Goal: Task Accomplishment & Management: Manage account settings

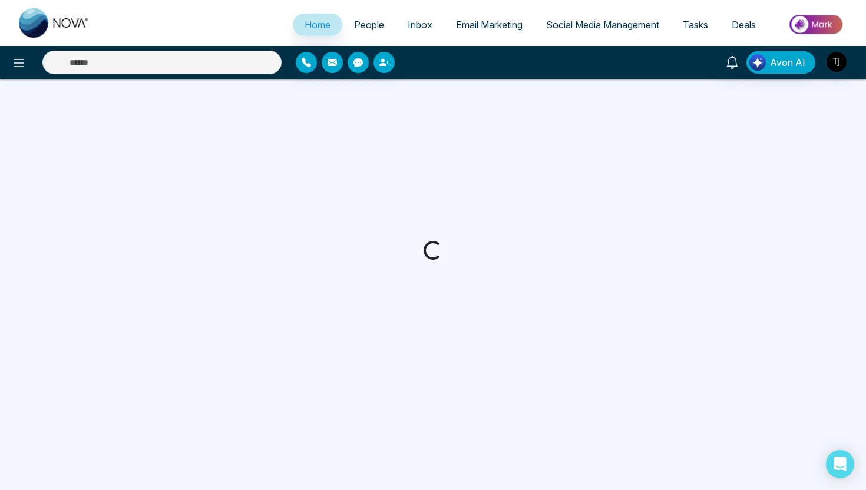
select select "*"
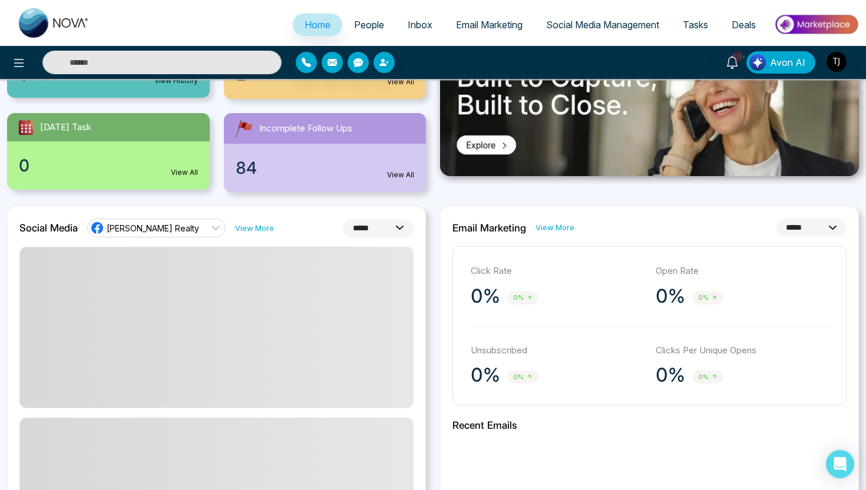
scroll to position [189, 0]
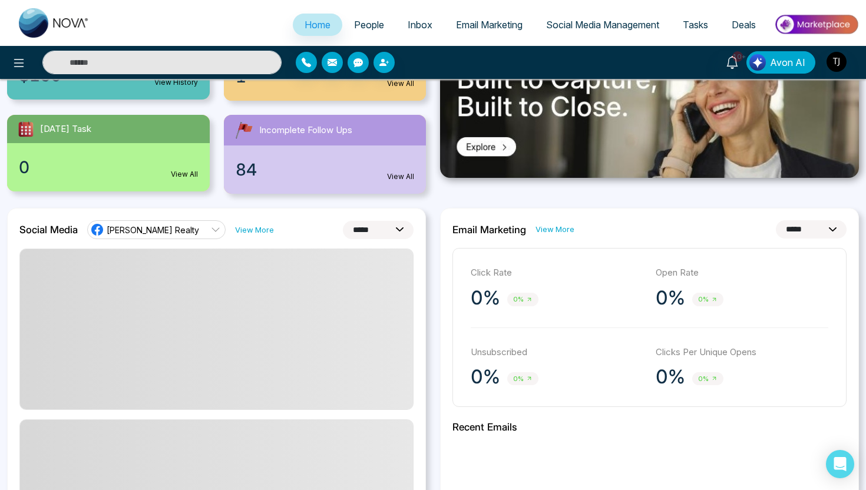
click at [381, 232] on select "**********" at bounding box center [378, 230] width 71 height 18
select select "*"
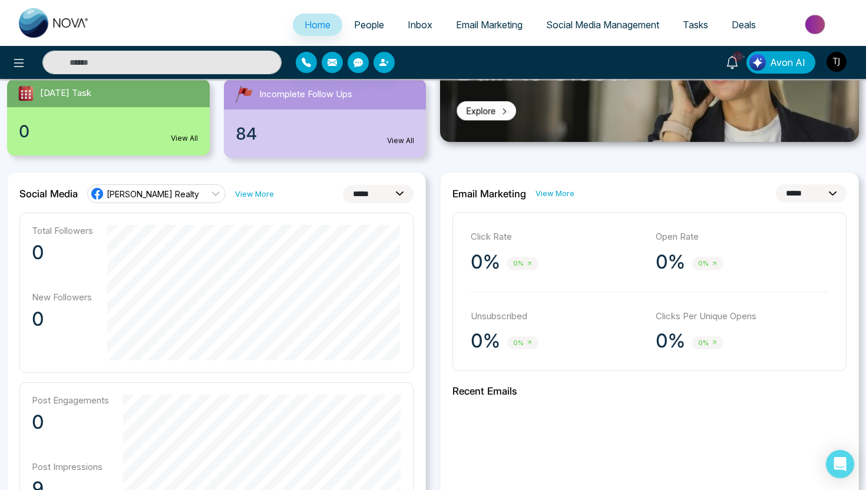
scroll to position [224, 0]
click at [198, 201] on link "[PERSON_NAME] Realty" at bounding box center [156, 194] width 138 height 19
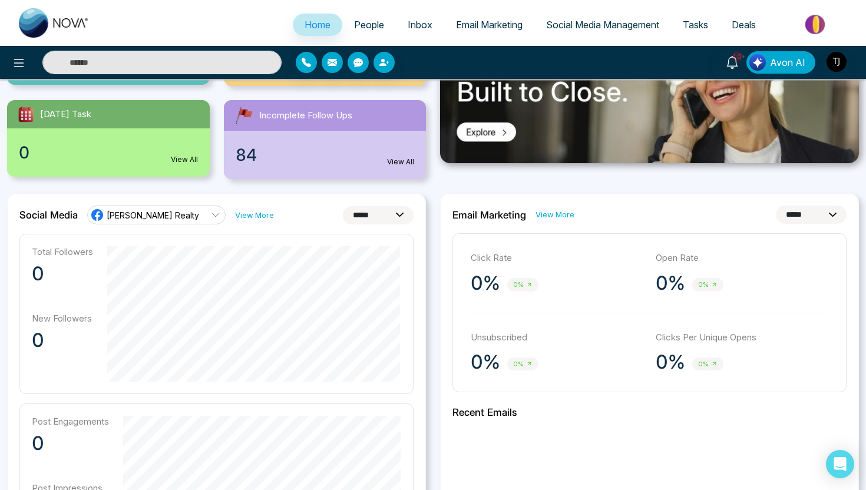
scroll to position [212, 0]
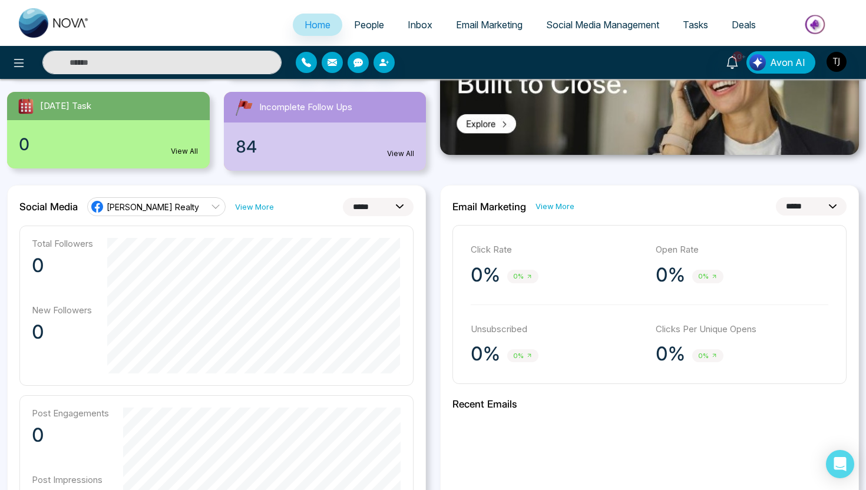
click at [795, 205] on select "**********" at bounding box center [811, 206] width 71 height 18
select select "**"
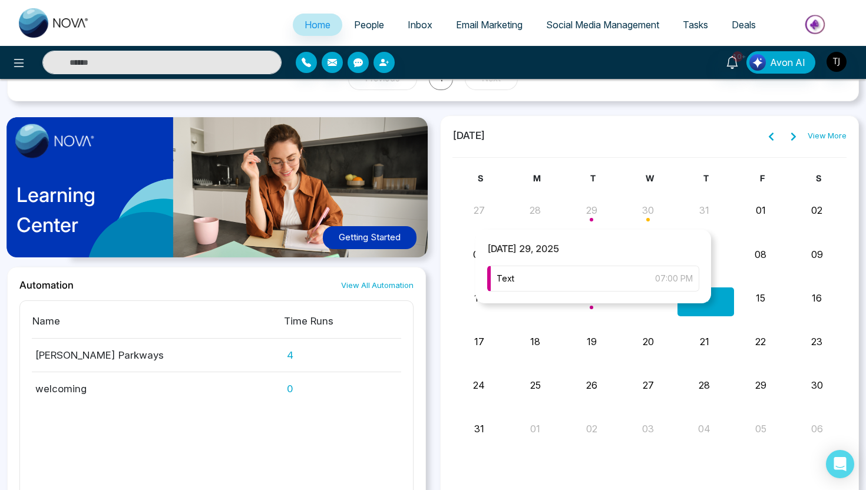
scroll to position [1270, 0]
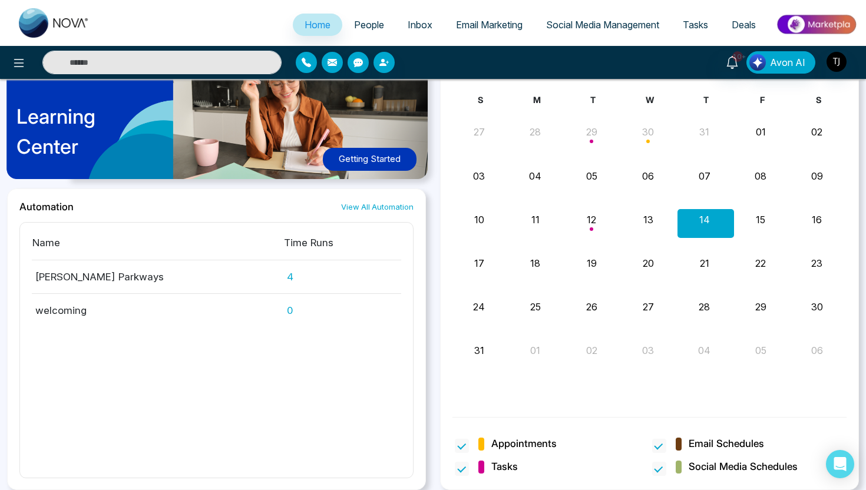
click at [359, 29] on span "People" at bounding box center [369, 25] width 30 height 12
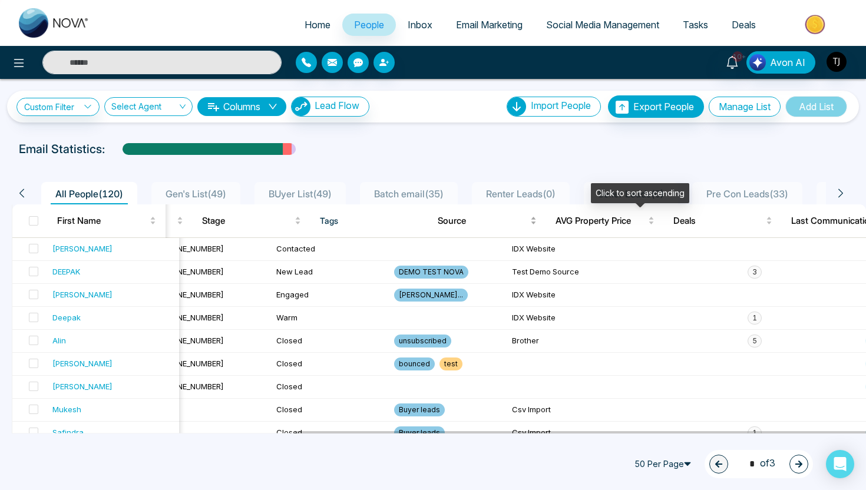
scroll to position [0, 399]
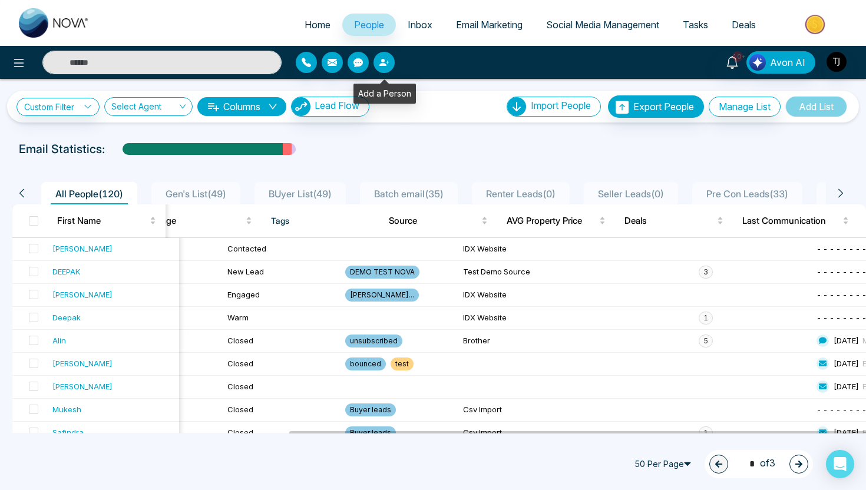
click at [382, 64] on icon "button" at bounding box center [382, 62] width 7 height 7
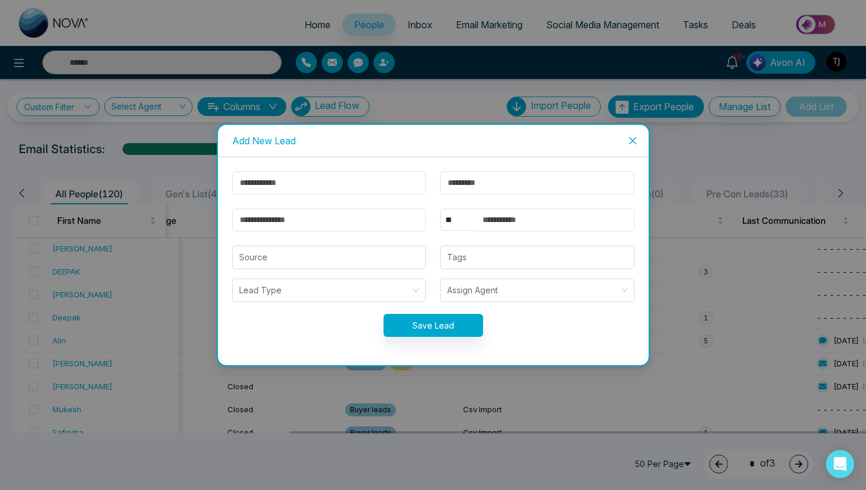
click at [638, 138] on span "Close" at bounding box center [633, 141] width 32 height 32
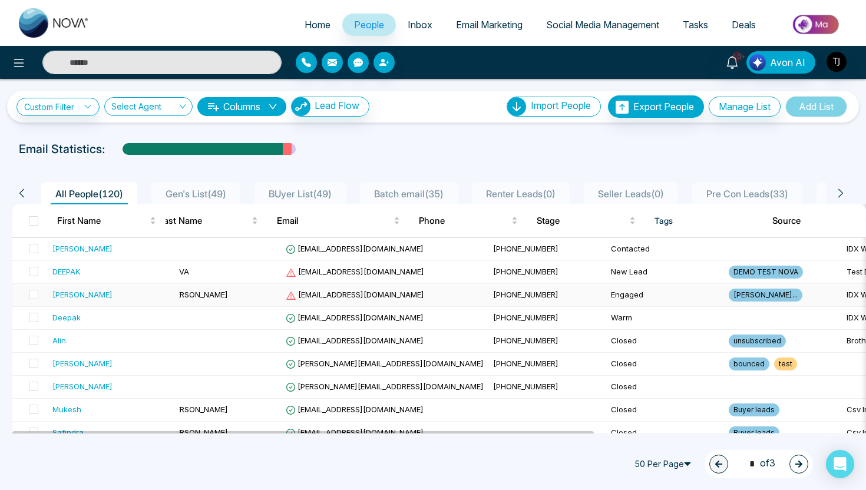
scroll to position [0, 0]
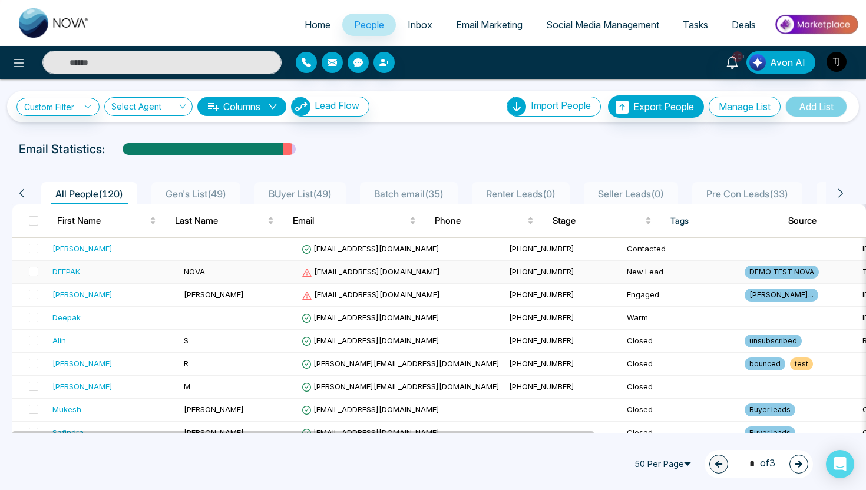
click at [64, 272] on div "DEEPAK" at bounding box center [66, 272] width 28 height 12
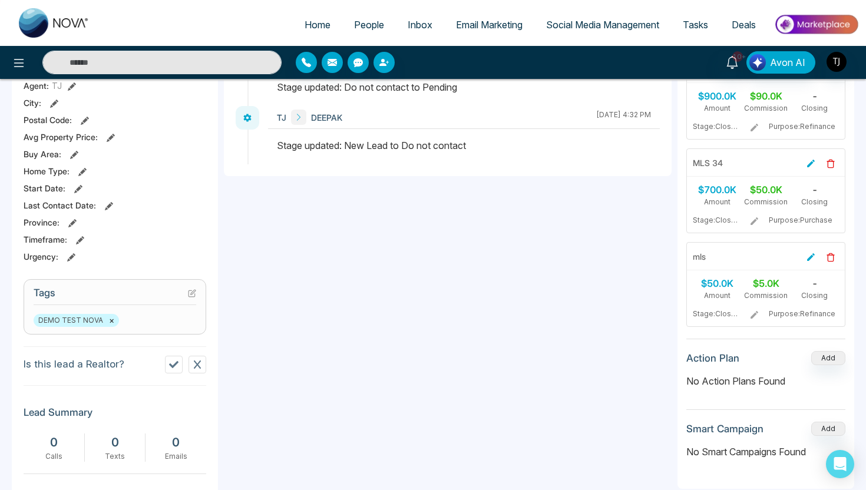
scroll to position [485, 0]
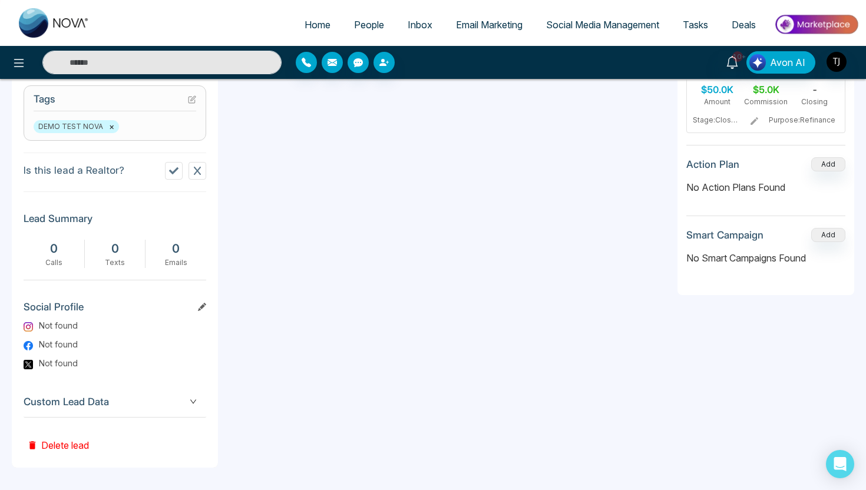
click at [52, 402] on span "Custom Lead Data" at bounding box center [115, 402] width 183 height 16
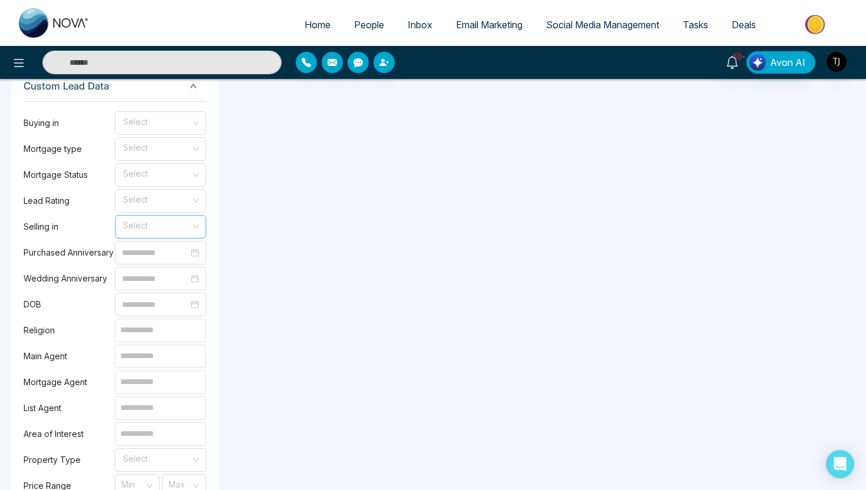
scroll to position [714, 0]
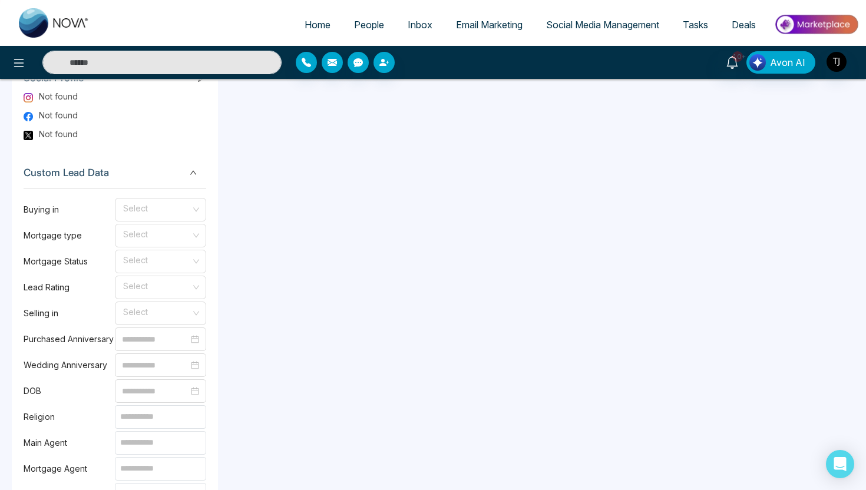
click at [120, 170] on span "Custom Lead Data" at bounding box center [115, 173] width 183 height 16
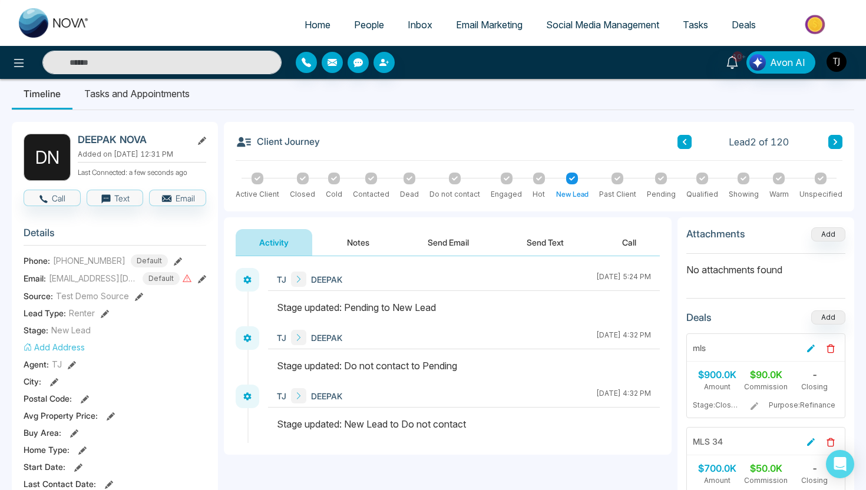
scroll to position [1, 0]
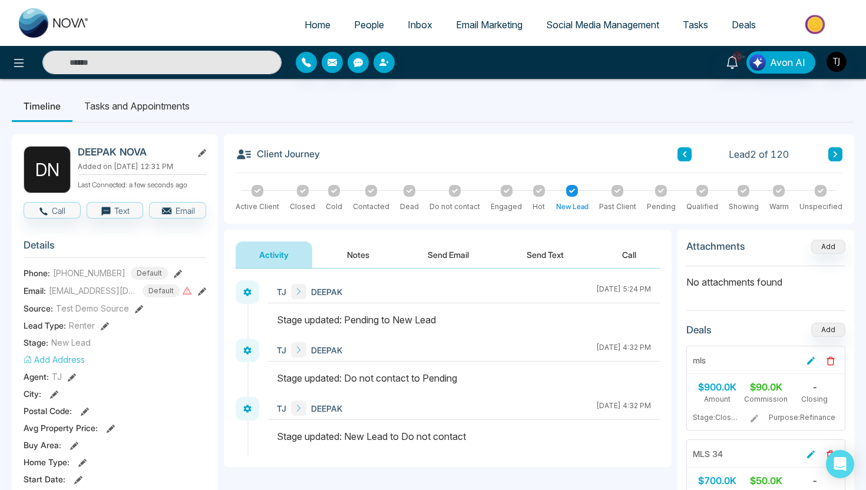
click at [366, 249] on button "Notes" at bounding box center [357, 254] width 69 height 26
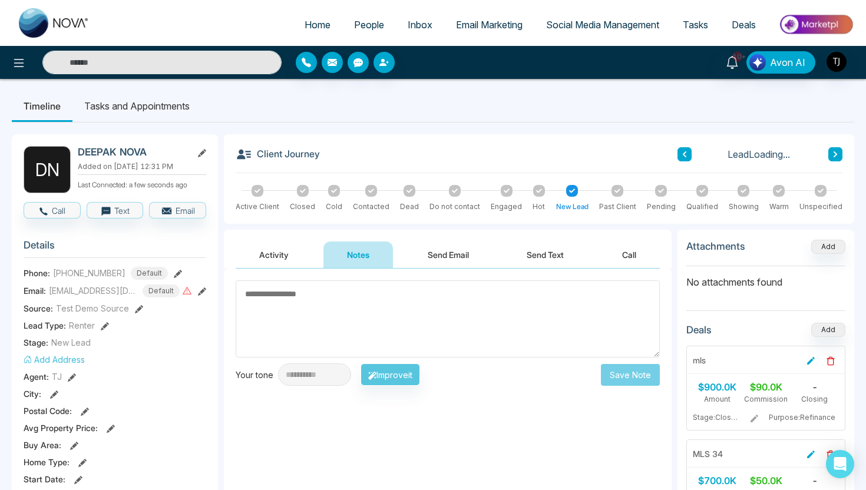
click at [443, 257] on button "Send Email" at bounding box center [448, 254] width 88 height 26
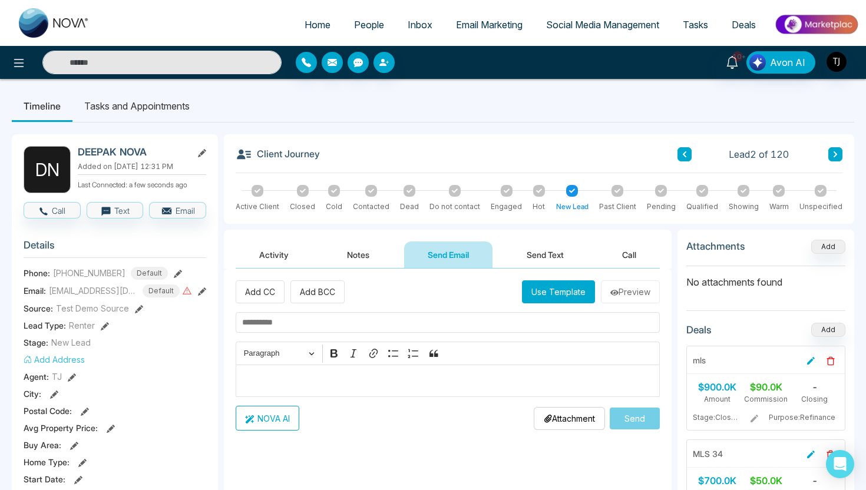
click at [355, 379] on p "Editor editing area: main" at bounding box center [448, 381] width 412 height 14
type textarea "**********"
click at [293, 423] on button "NOVA AI" at bounding box center [268, 418] width 64 height 25
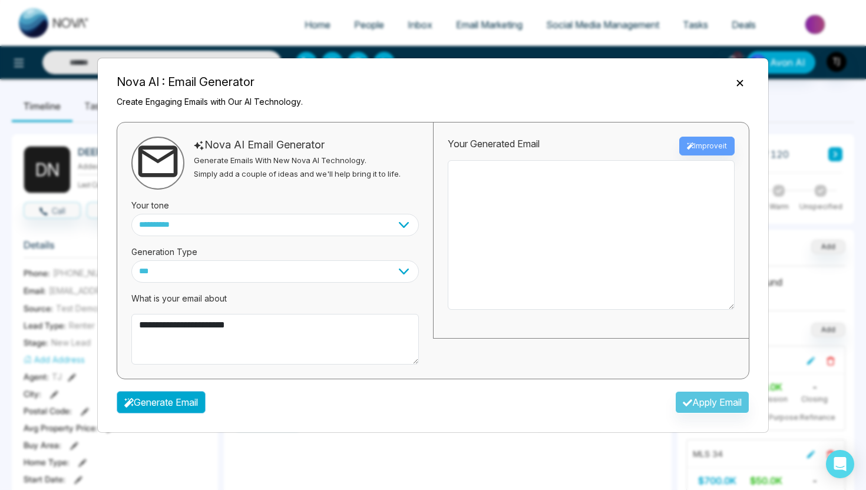
click at [173, 406] on button "Generate Email" at bounding box center [161, 402] width 89 height 22
type textarea "**********"
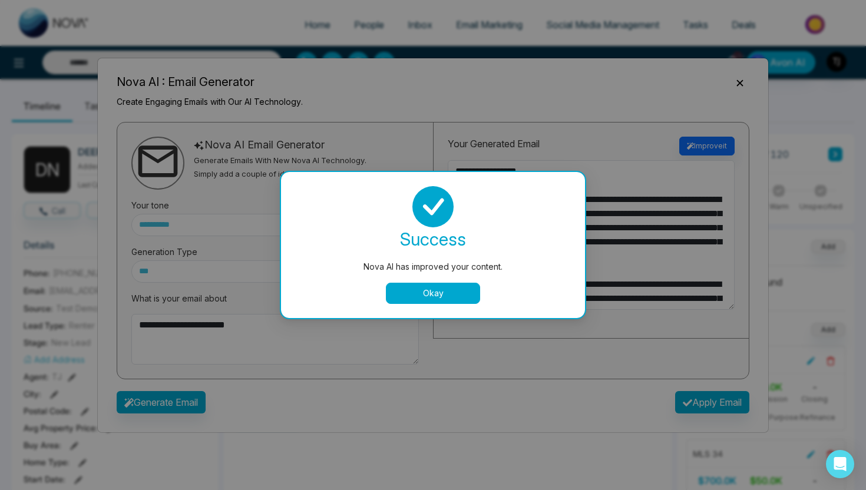
click at [468, 290] on button "Okay" at bounding box center [433, 293] width 94 height 21
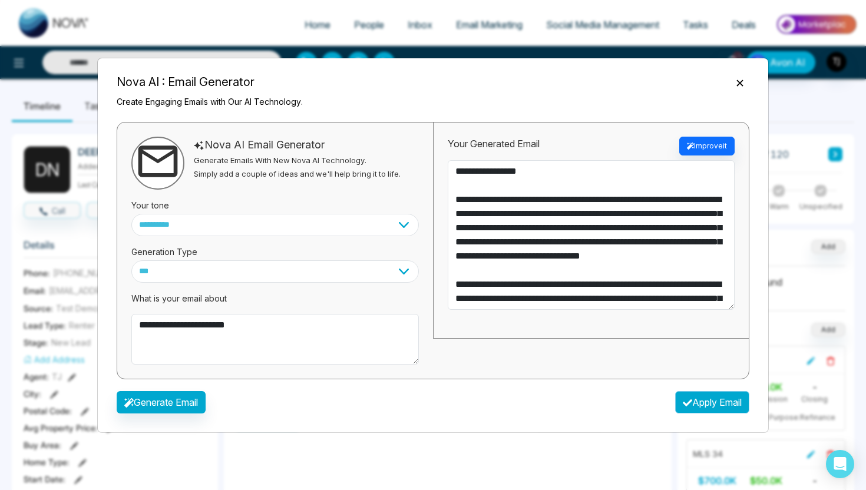
click at [707, 400] on button "Apply Email" at bounding box center [712, 402] width 74 height 22
type textarea "**********"
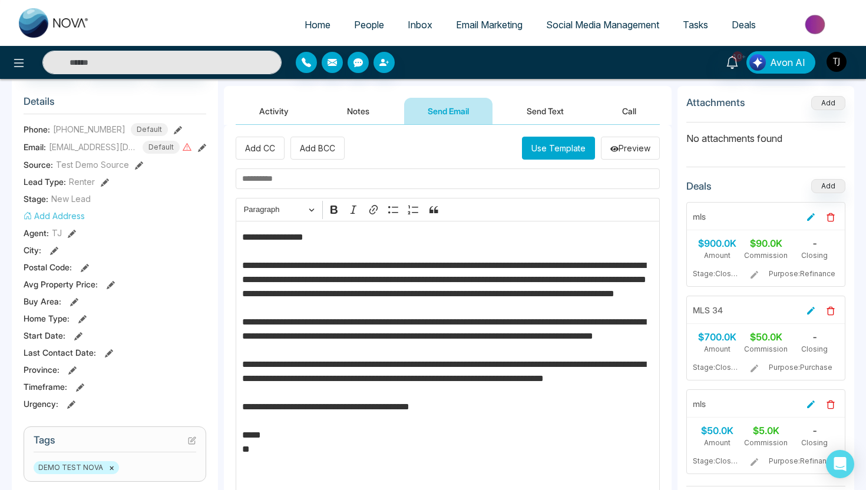
scroll to position [123, 0]
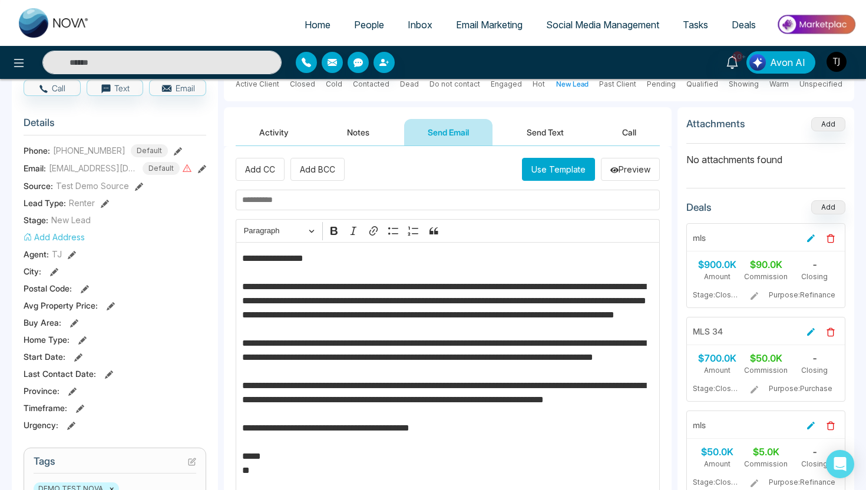
click at [550, 134] on button "Send Text" at bounding box center [545, 132] width 84 height 26
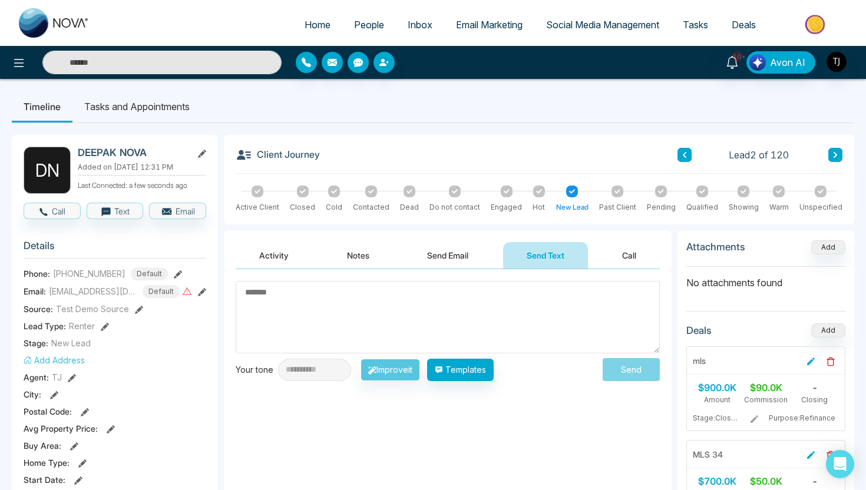
click at [357, 28] on span "People" at bounding box center [369, 25] width 30 height 12
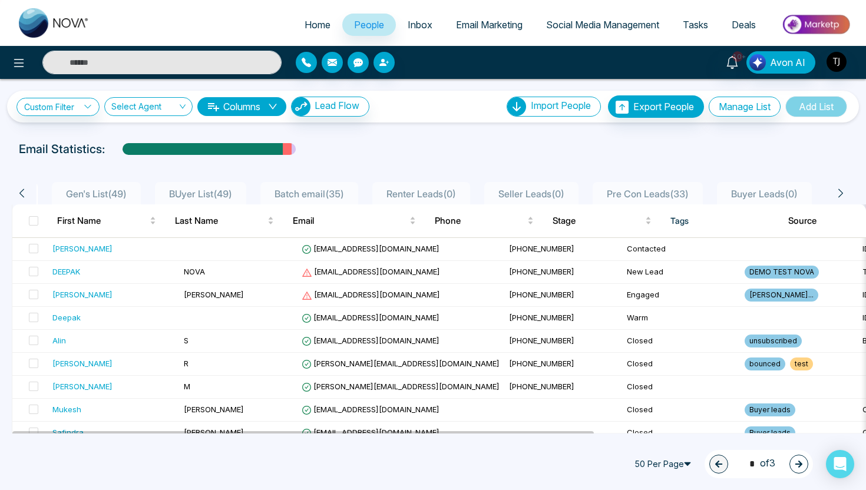
scroll to position [0, 121]
click at [67, 101] on link "Custom Filter" at bounding box center [57, 107] width 83 height 18
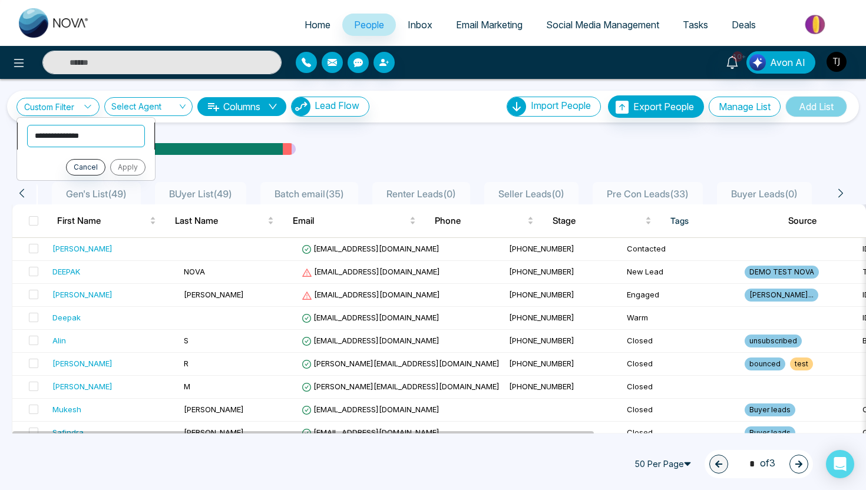
click at [77, 143] on select "**********" at bounding box center [86, 136] width 118 height 22
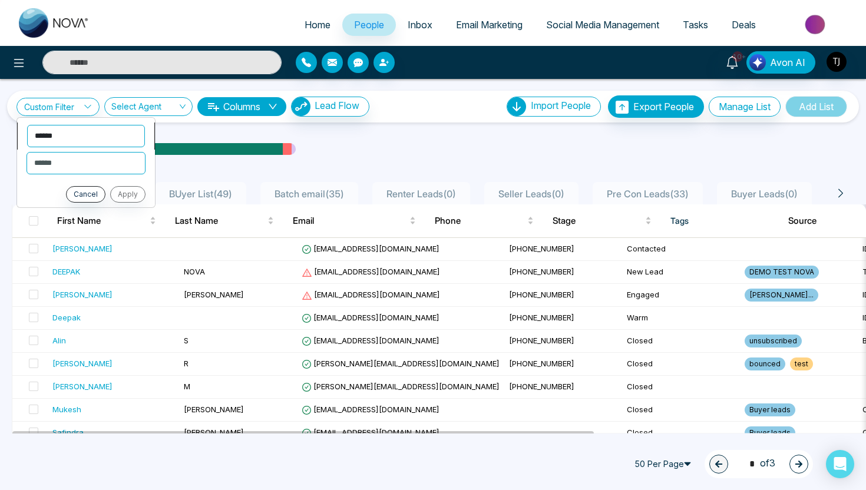
click at [62, 140] on select "**********" at bounding box center [86, 136] width 118 height 22
select select "****"
click at [610, 188] on span "Pre Con Leads ( 33 )" at bounding box center [647, 194] width 91 height 12
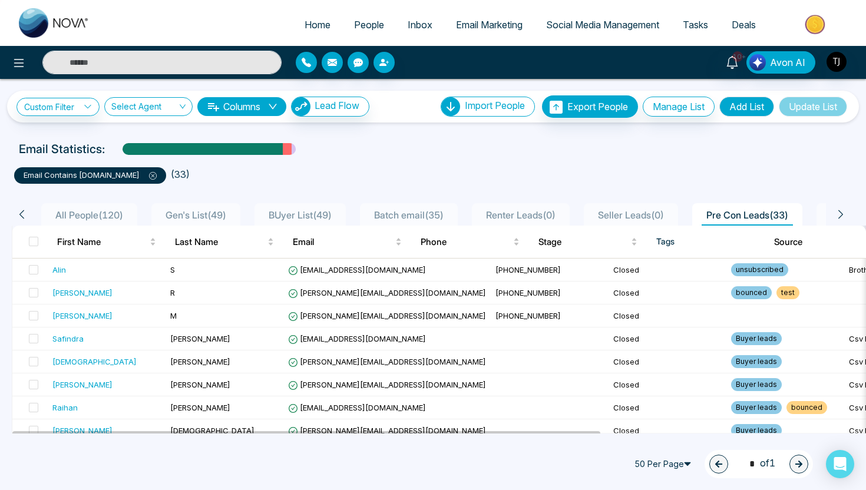
click at [661, 214] on span "Seller Leads ( 0 )" at bounding box center [630, 215] width 75 height 12
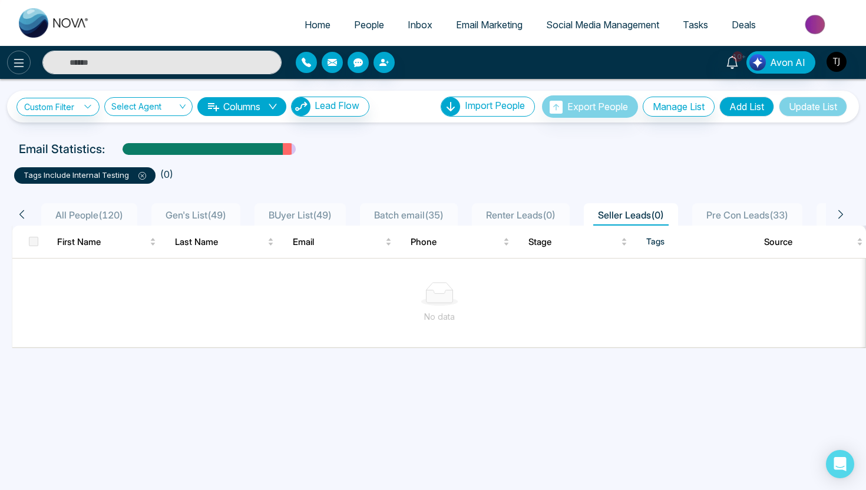
click at [22, 62] on icon at bounding box center [19, 63] width 10 height 8
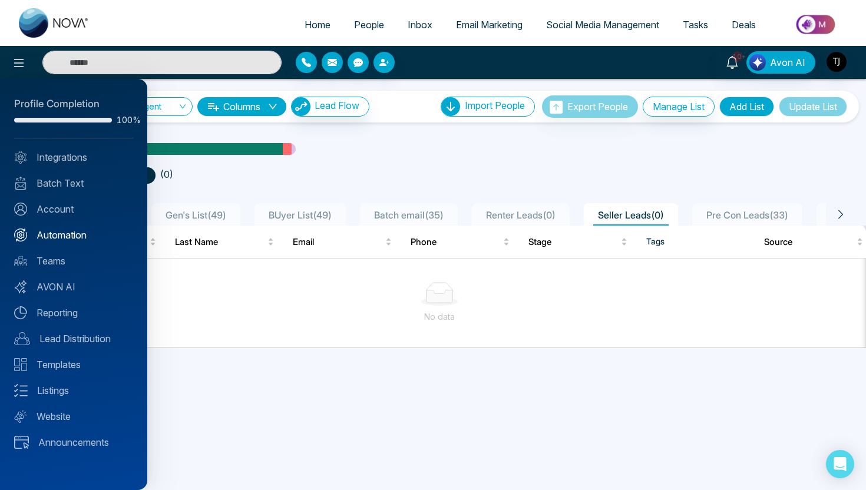
click at [67, 230] on link "Automation" at bounding box center [73, 235] width 119 height 14
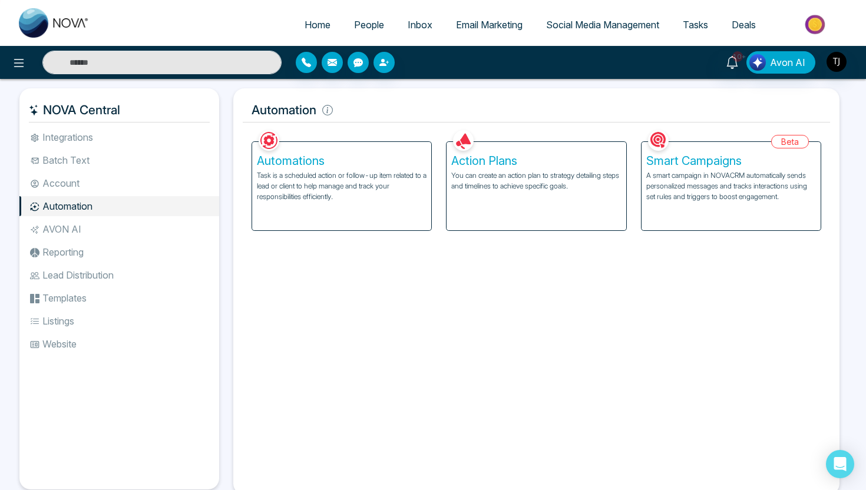
click at [513, 161] on h5 "Action Plans" at bounding box center [536, 161] width 170 height 14
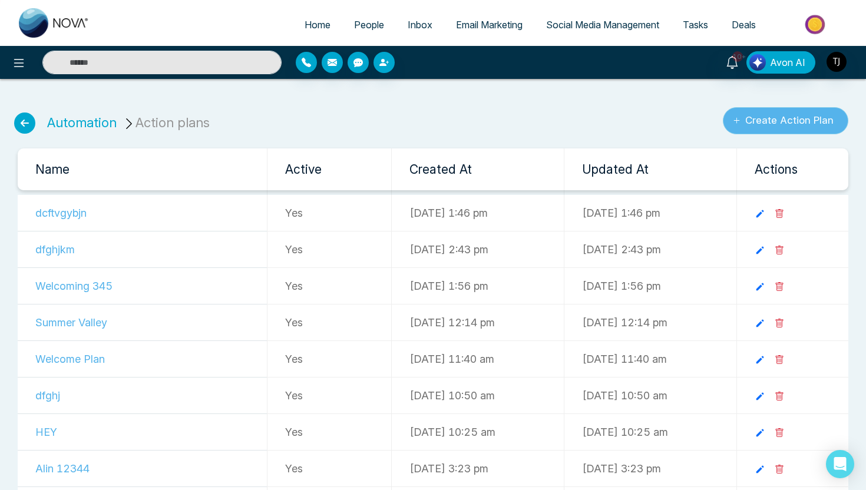
click at [777, 125] on button "Create Action Plan" at bounding box center [785, 120] width 125 height 27
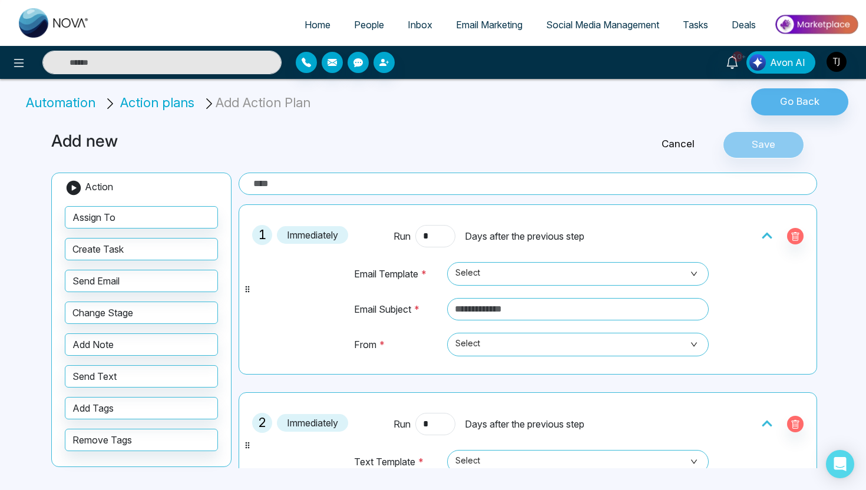
click at [361, 23] on span "People" at bounding box center [369, 25] width 30 height 12
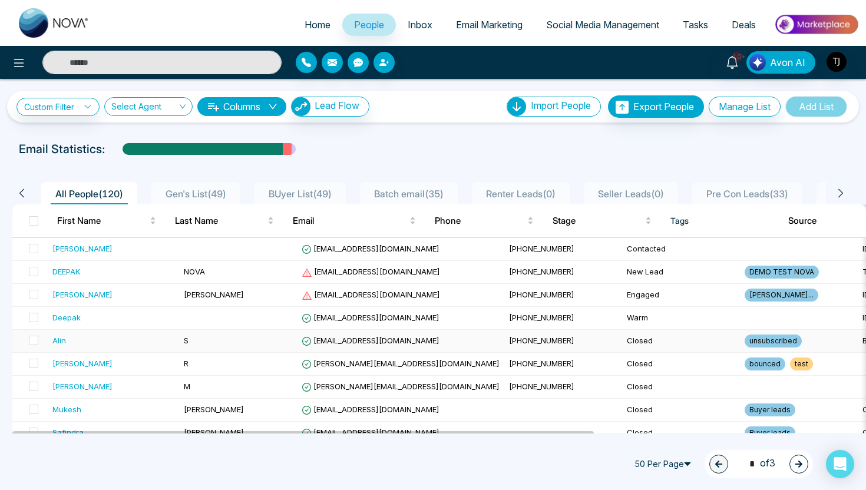
click at [54, 344] on div "Alin" at bounding box center [59, 340] width 14 height 12
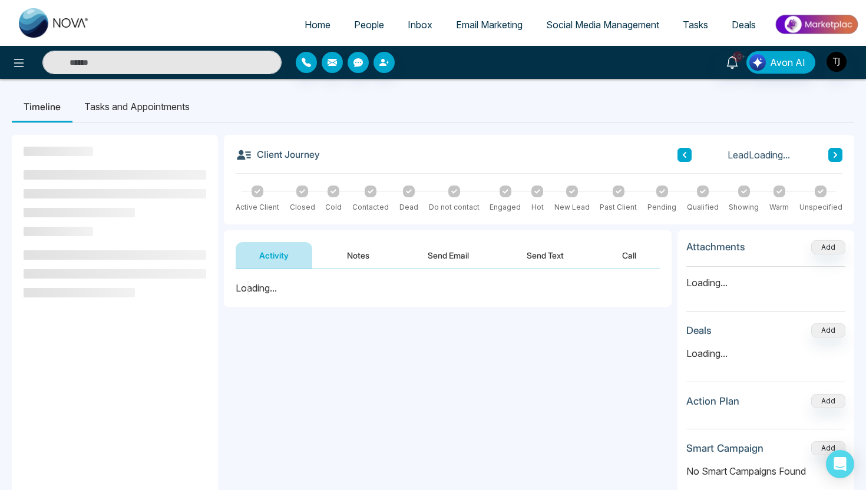
click at [532, 257] on button "Send Text" at bounding box center [545, 255] width 84 height 26
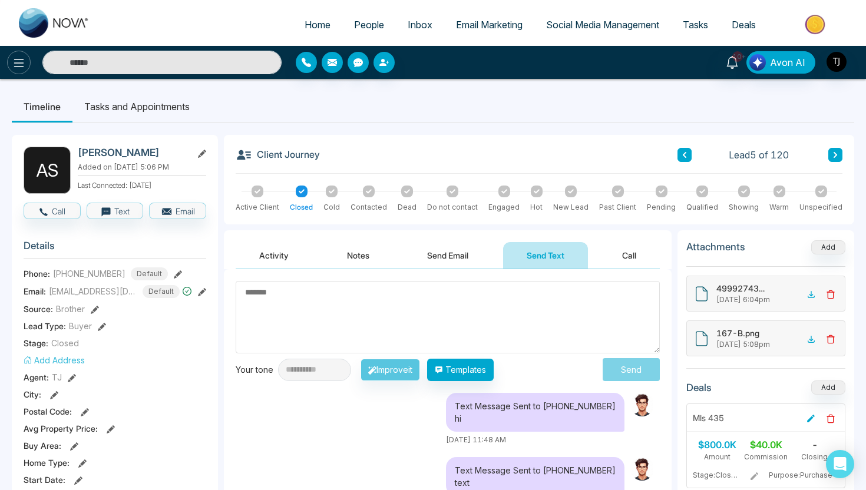
click at [16, 63] on icon at bounding box center [19, 63] width 10 height 8
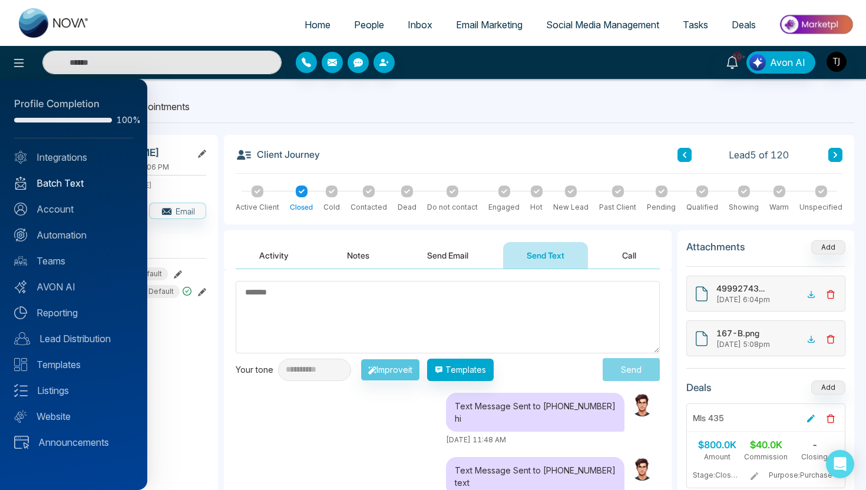
click at [46, 185] on link "Batch Text" at bounding box center [73, 183] width 119 height 14
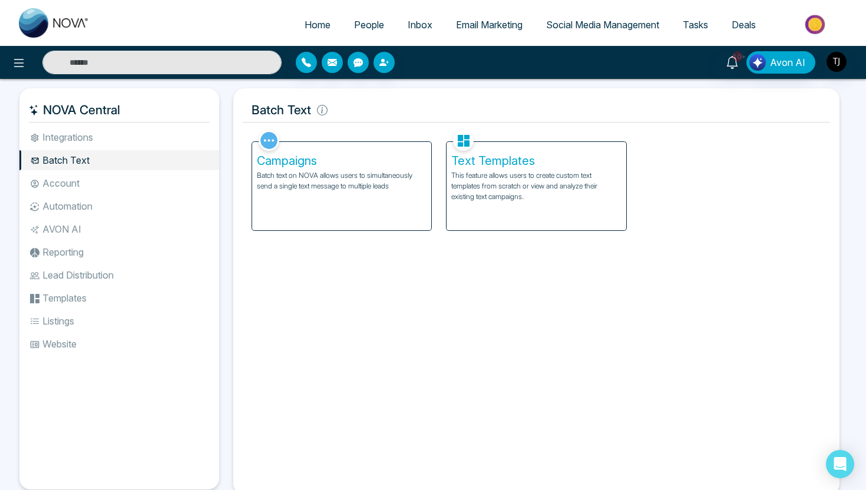
click at [316, 155] on h5 "Campaigns" at bounding box center [342, 161] width 170 height 14
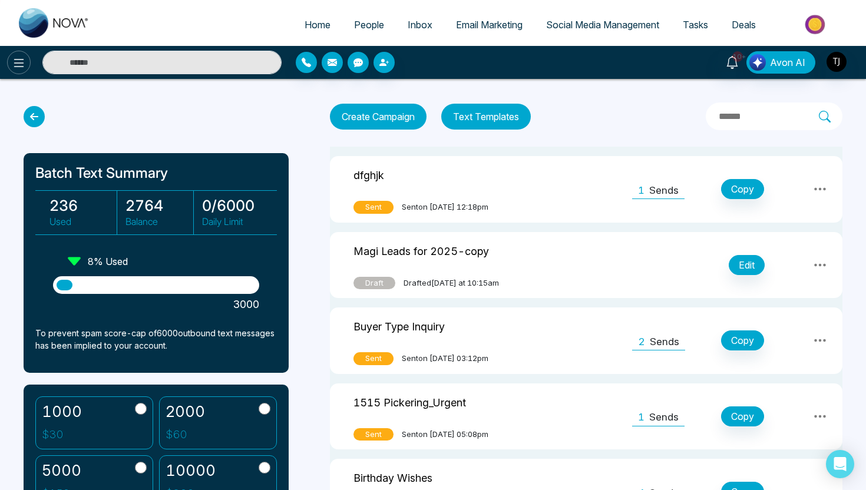
click at [13, 56] on icon at bounding box center [19, 63] width 14 height 14
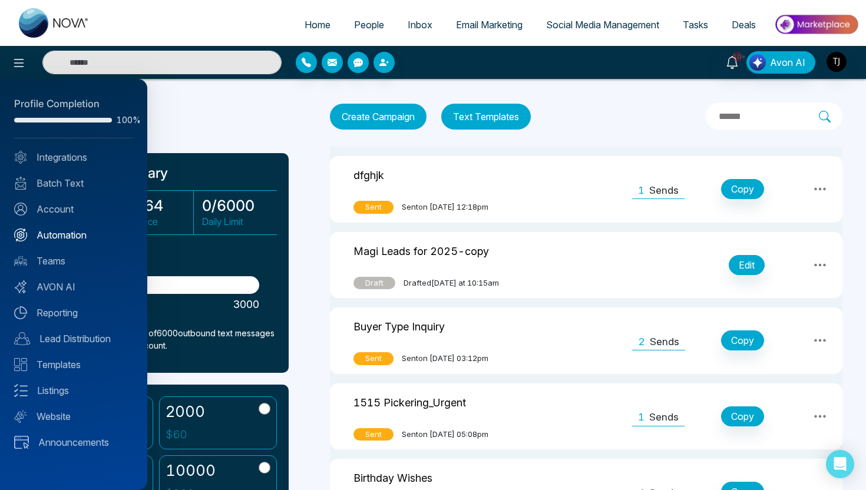
click at [47, 234] on link "Automation" at bounding box center [73, 235] width 119 height 14
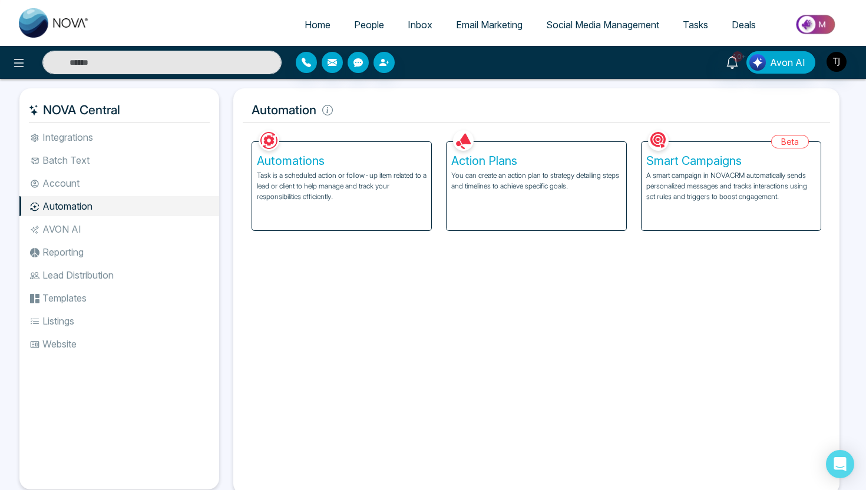
click at [350, 171] on p "Task is a scheduled action or follow-up item related to a lead or client to hel…" at bounding box center [342, 186] width 170 height 32
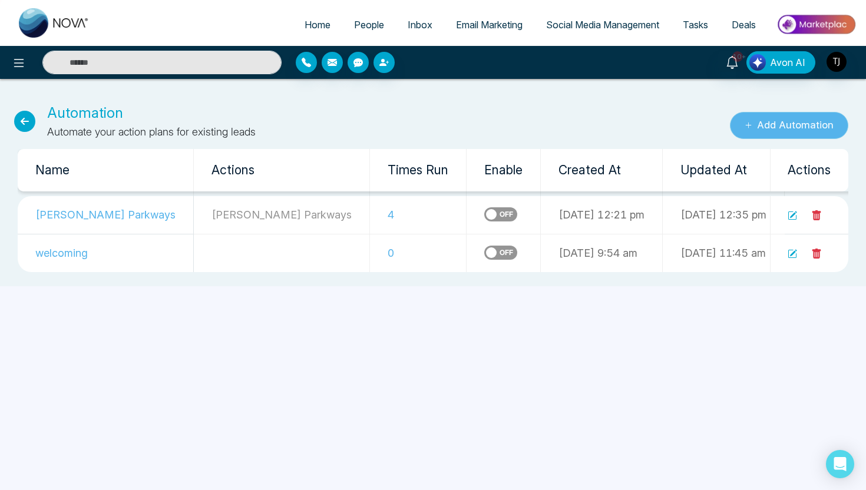
click at [766, 129] on button "Add Automation" at bounding box center [789, 125] width 118 height 27
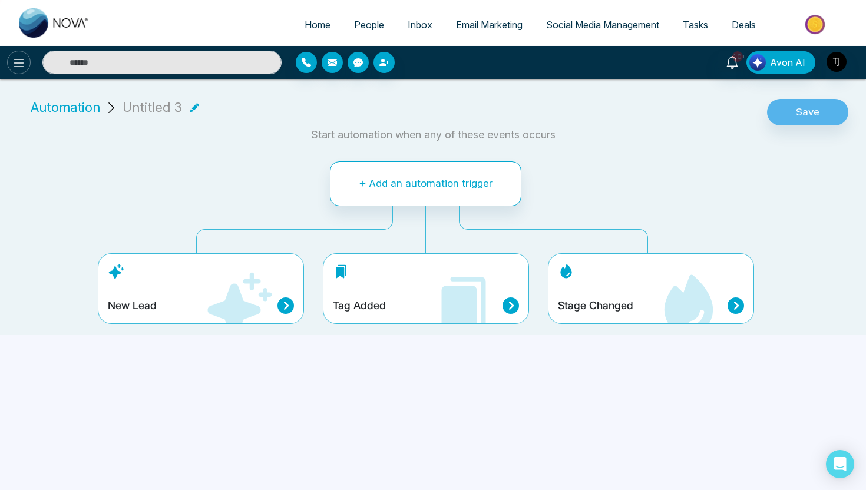
click at [19, 59] on icon at bounding box center [19, 63] width 10 height 8
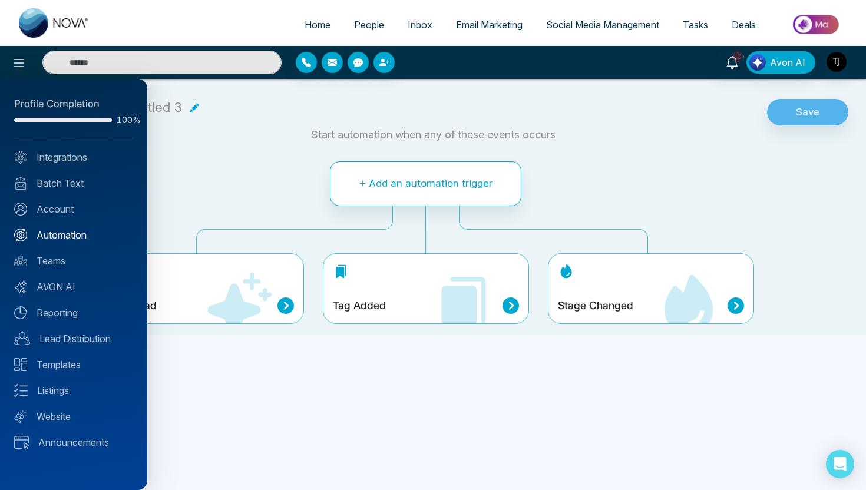
click at [59, 238] on link "Automation" at bounding box center [73, 235] width 119 height 14
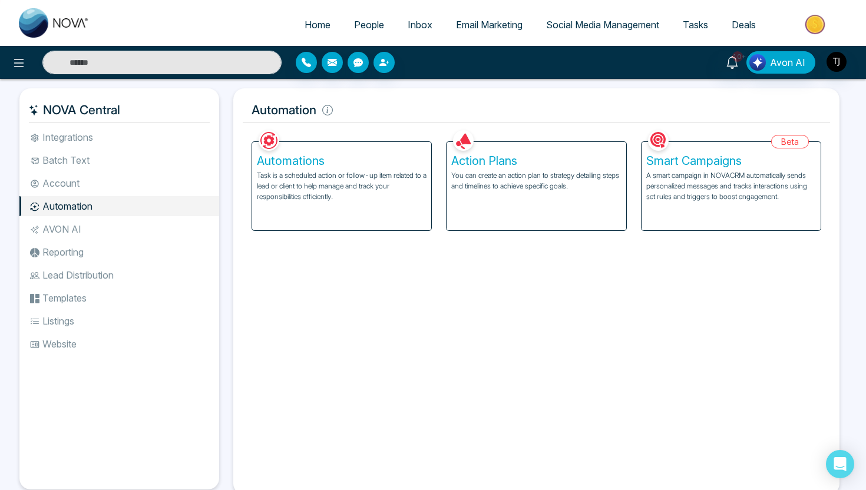
click at [697, 198] on p "A smart campaign in NOVACRM automatically sends personalized messages and track…" at bounding box center [731, 186] width 170 height 32
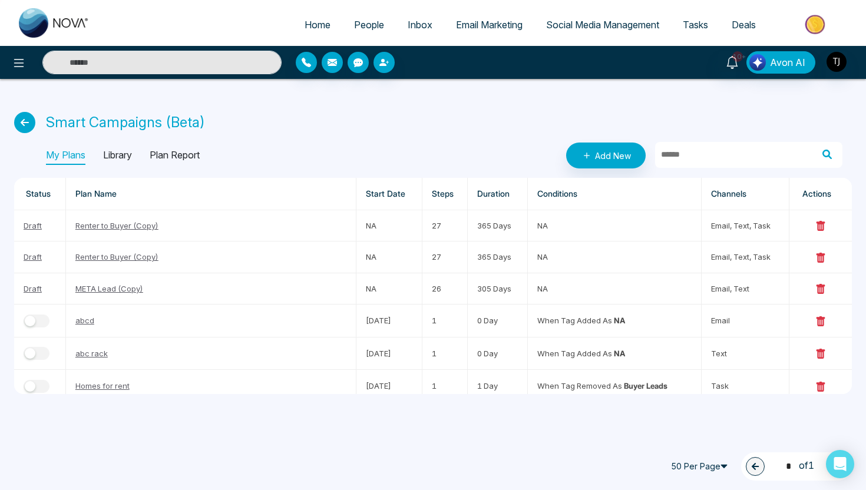
click at [118, 157] on p "Library" at bounding box center [117, 155] width 29 height 19
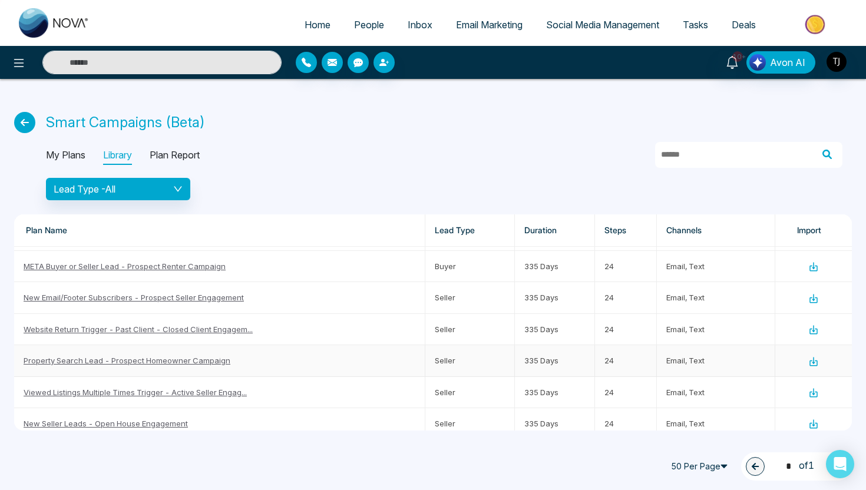
scroll to position [529, 0]
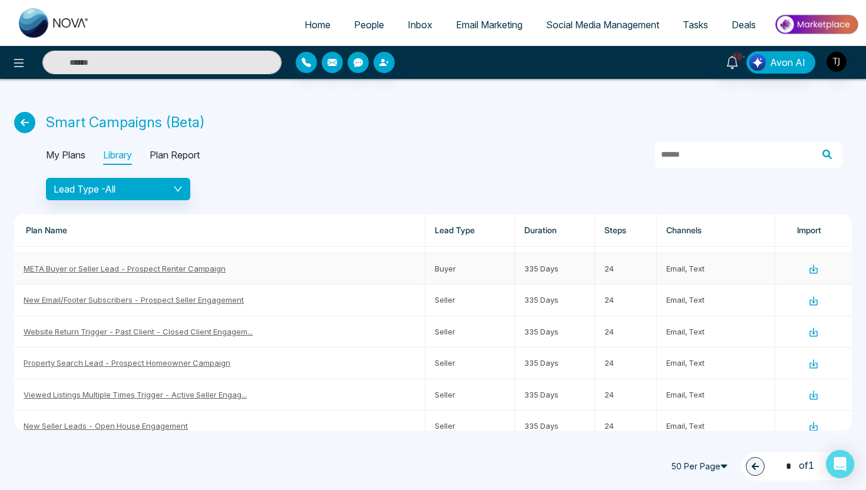
click at [56, 272] on td "META Buyer or Seller Lead - Prospect Renter Campaign" at bounding box center [219, 268] width 411 height 31
click at [64, 269] on link "META Buyer or Seller Lead - Prospect Renter Campaign" at bounding box center [125, 268] width 202 height 9
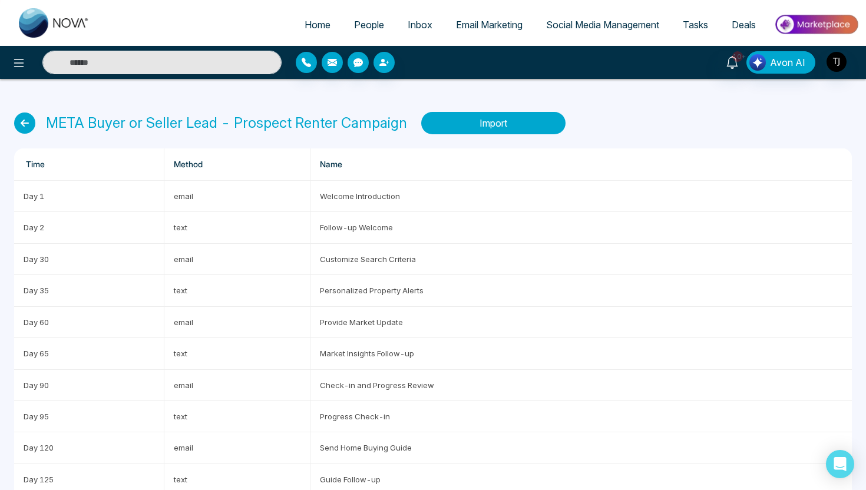
click at [485, 121] on button "Import" at bounding box center [493, 123] width 144 height 22
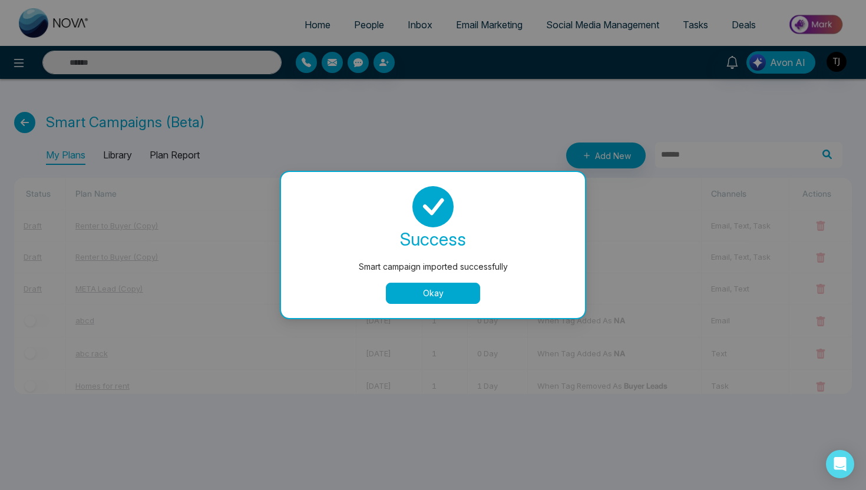
click at [401, 296] on button "Okay" at bounding box center [433, 293] width 94 height 21
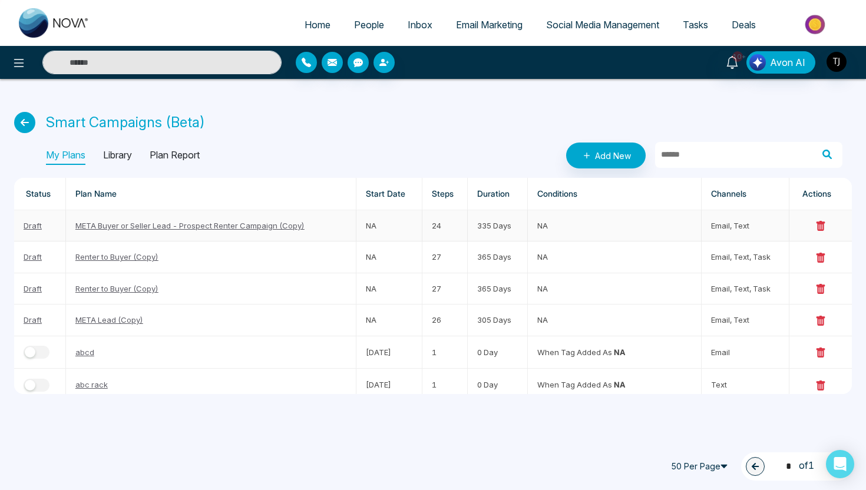
click at [136, 228] on link "META Buyer or Seller Lead - Prospect Renter Campaign (Copy)" at bounding box center [189, 225] width 229 height 9
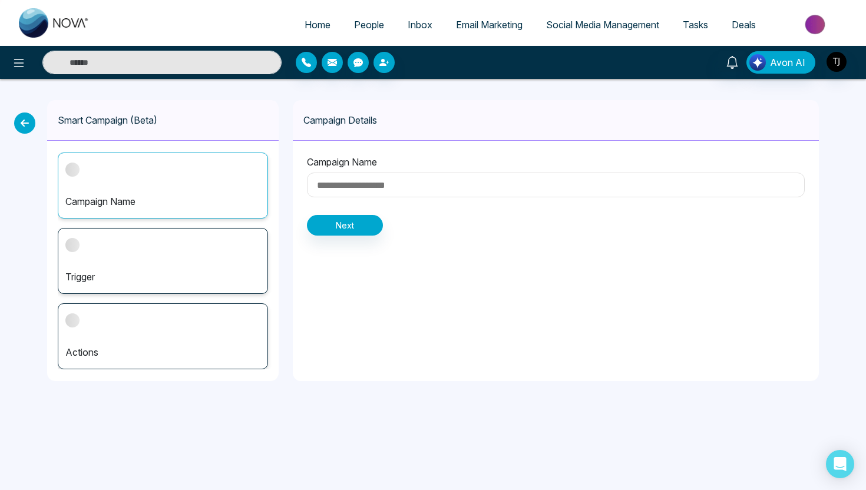
type input "**********"
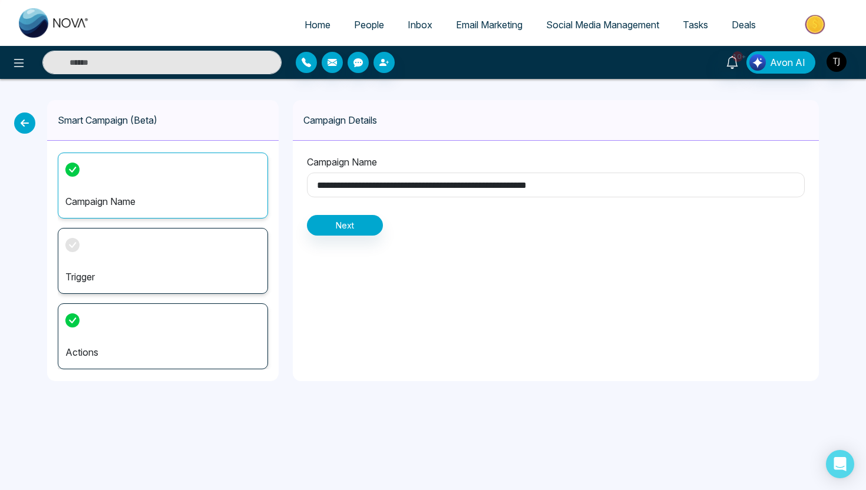
click at [127, 336] on div "Actions" at bounding box center [163, 336] width 210 height 66
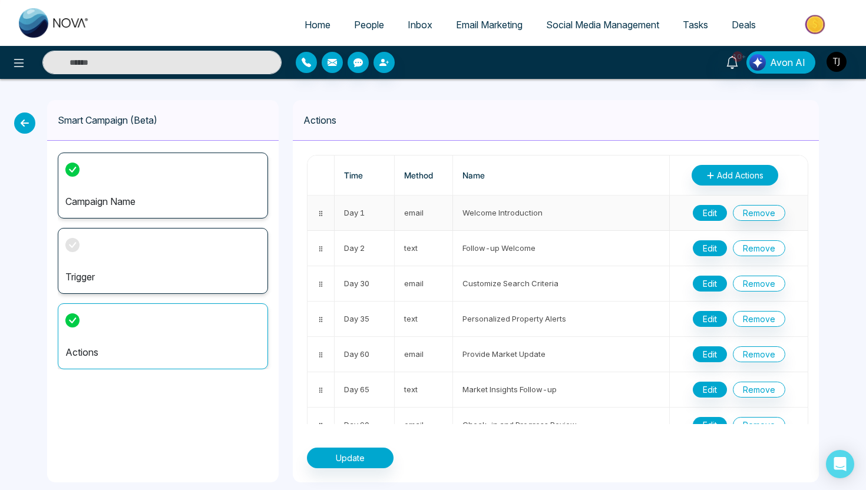
click at [716, 207] on button "Edit" at bounding box center [709, 213] width 34 height 16
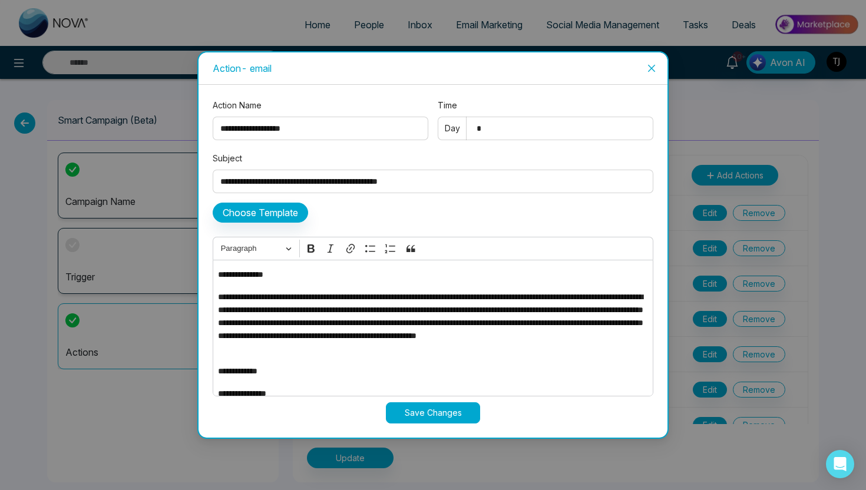
click at [655, 68] on icon "close" at bounding box center [651, 68] width 9 height 9
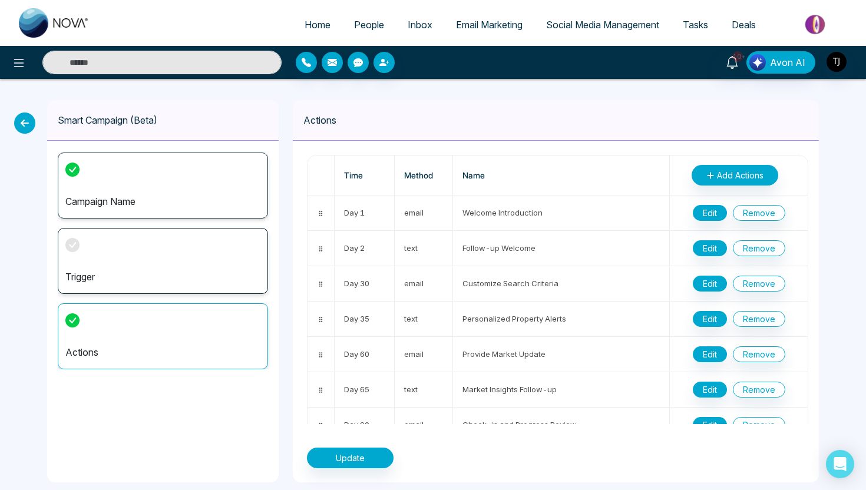
click at [22, 120] on icon at bounding box center [24, 122] width 21 height 21
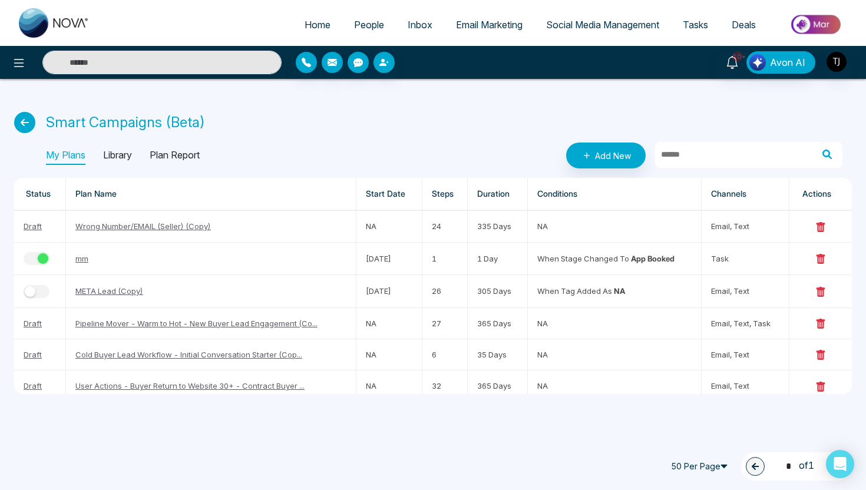
scroll to position [451, 0]
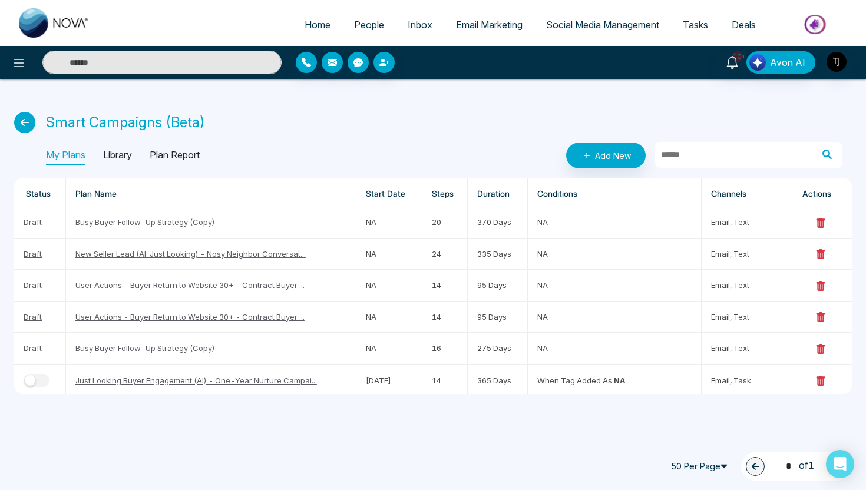
click at [126, 153] on p "Library" at bounding box center [117, 155] width 29 height 19
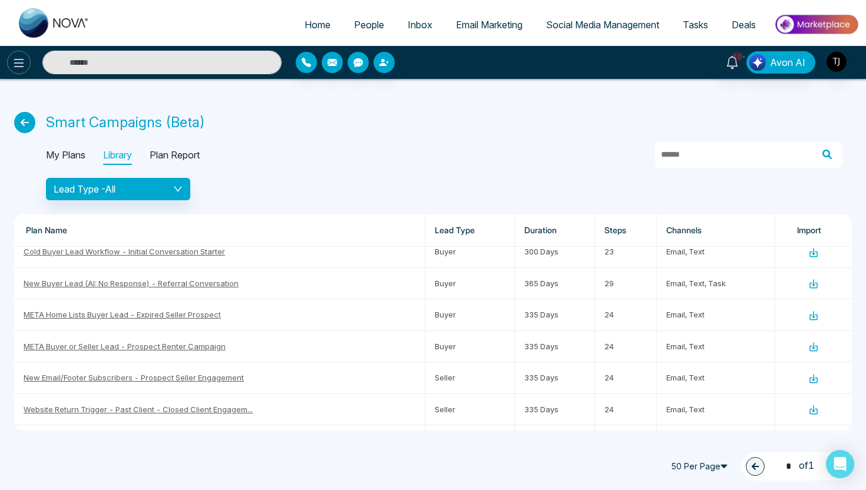
click at [16, 57] on icon at bounding box center [19, 63] width 14 height 14
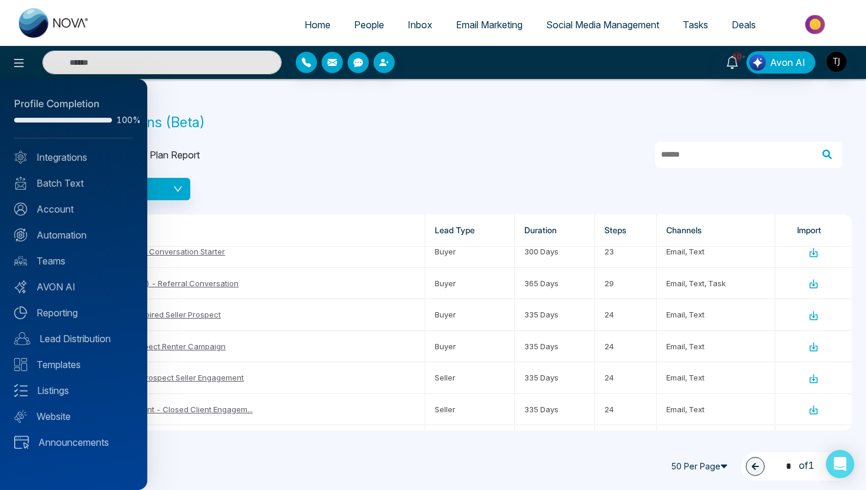
click at [479, 23] on div at bounding box center [433, 245] width 866 height 490
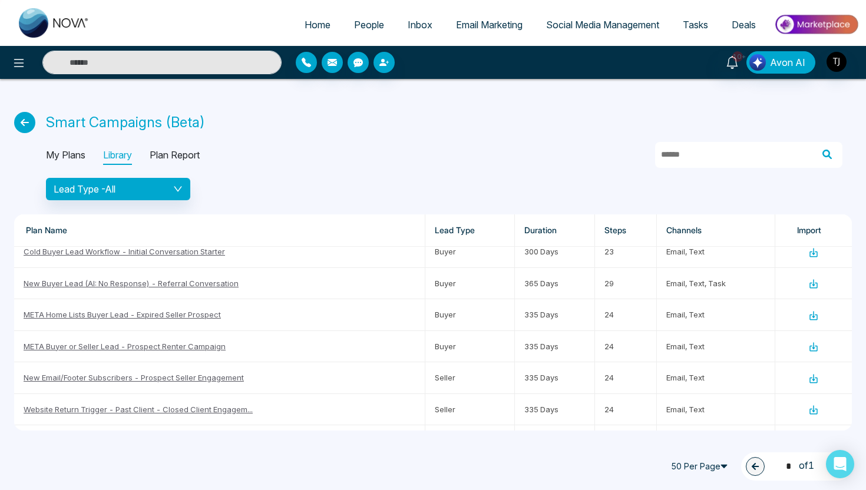
click at [479, 23] on span "Email Marketing" at bounding box center [489, 25] width 67 height 12
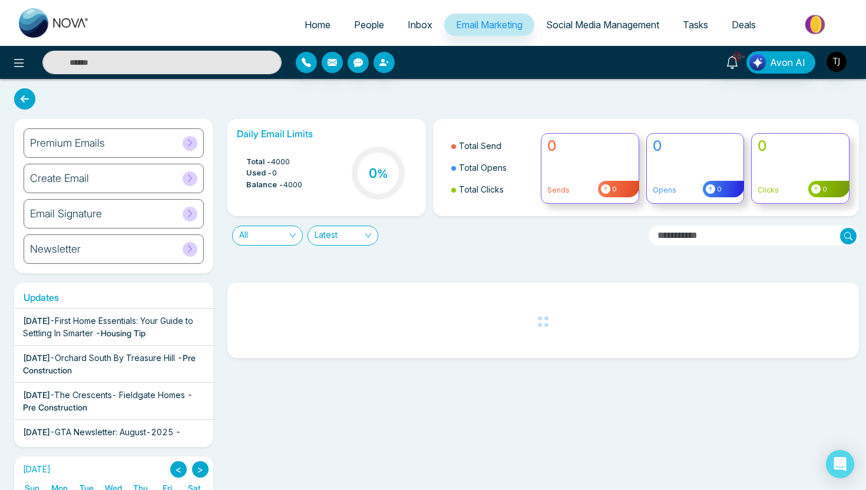
click at [59, 253] on h6 "Newsletter" at bounding box center [55, 249] width 51 height 13
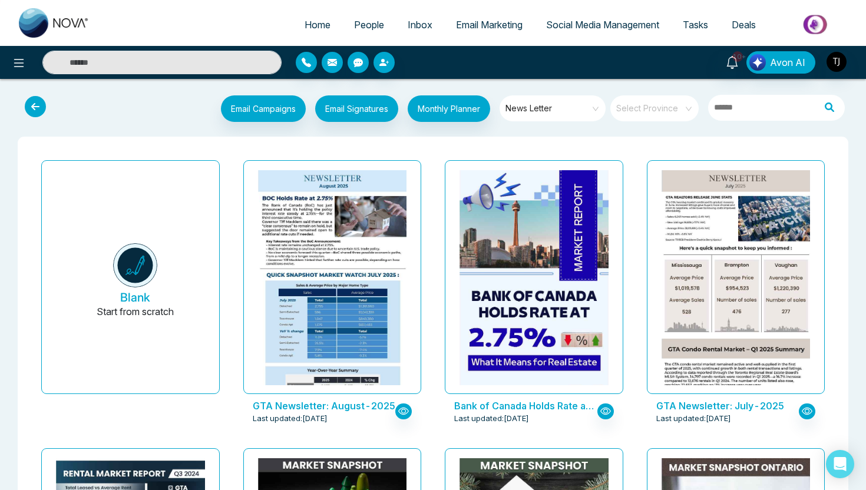
click at [36, 104] on icon at bounding box center [35, 106] width 21 height 21
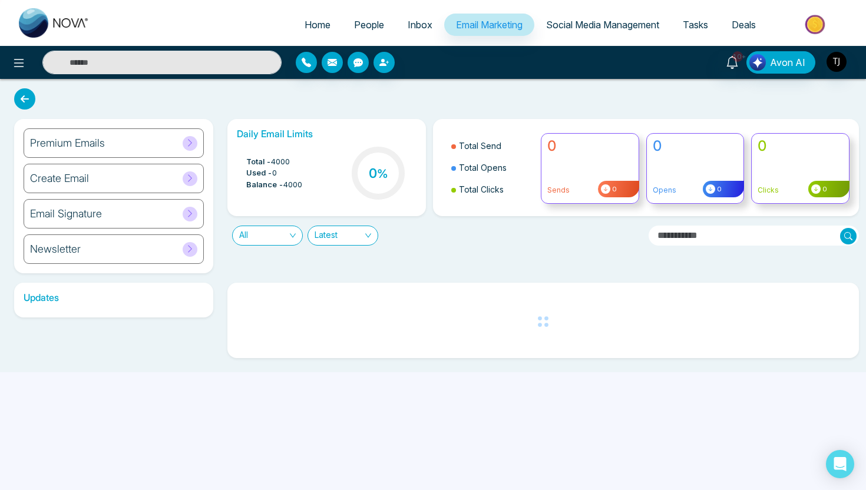
click at [67, 213] on h6 "Email Signature" at bounding box center [66, 213] width 72 height 13
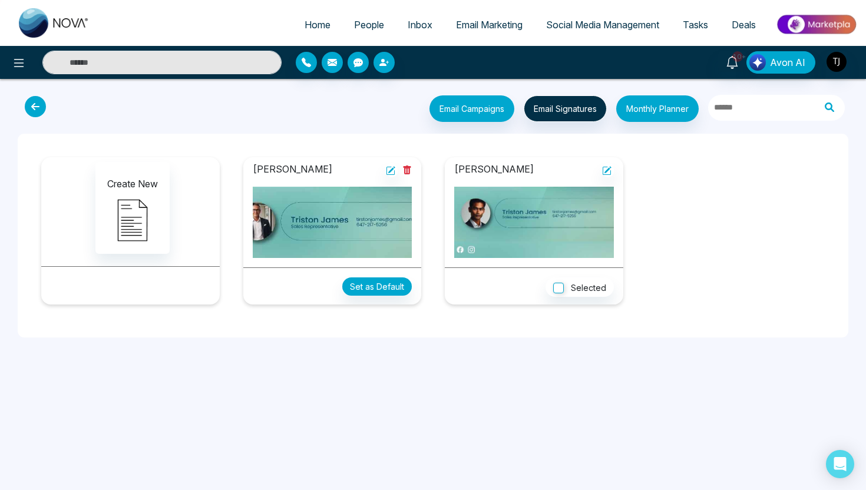
click at [30, 106] on icon at bounding box center [35, 106] width 21 height 21
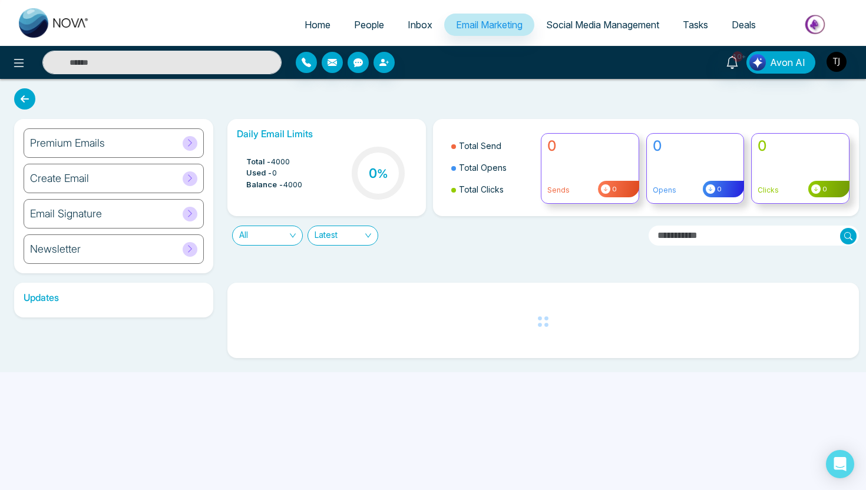
click at [89, 178] on div "Create Email" at bounding box center [114, 178] width 180 height 29
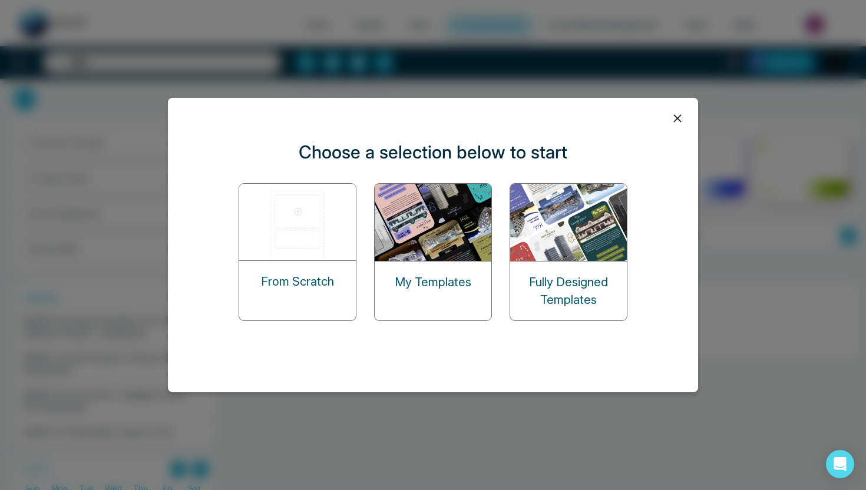
click at [279, 220] on img at bounding box center [298, 222] width 118 height 77
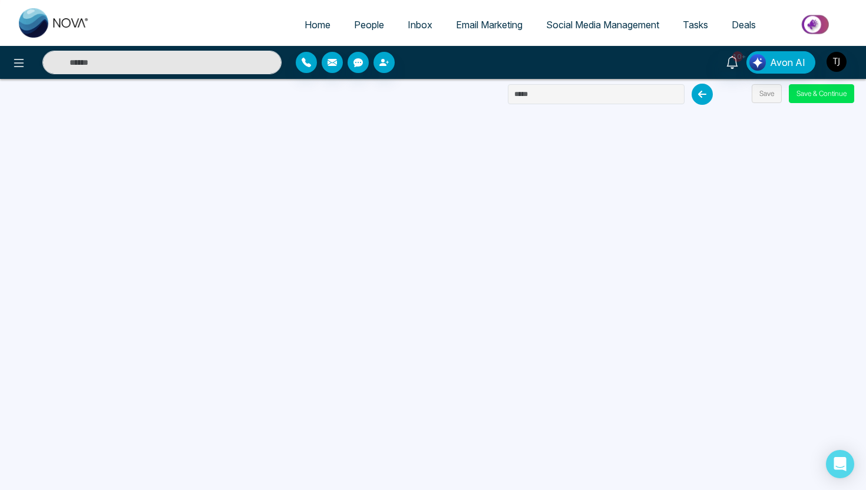
click at [498, 24] on span "Email Marketing" at bounding box center [489, 25] width 67 height 12
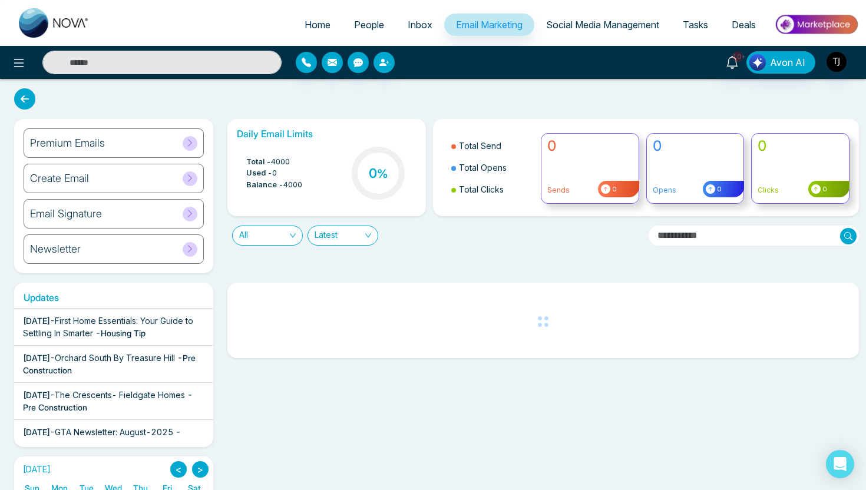
click at [124, 143] on div "Premium Emails" at bounding box center [114, 142] width 180 height 29
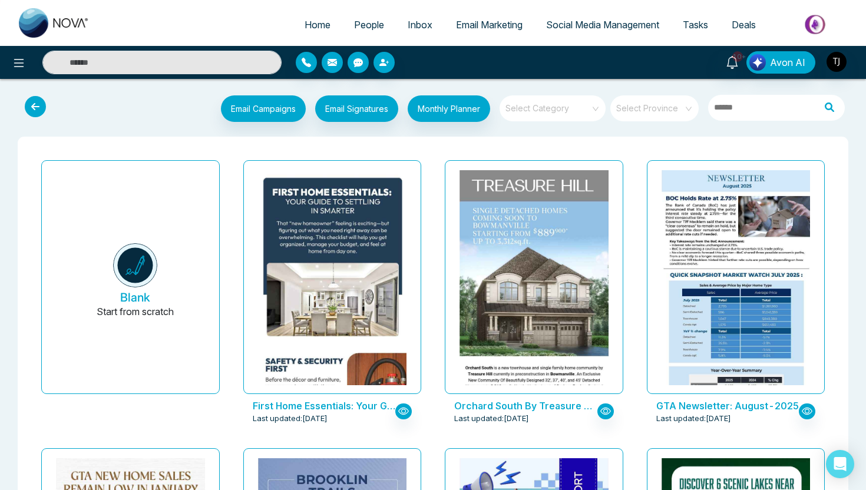
click at [571, 111] on input "search" at bounding box center [548, 104] width 85 height 18
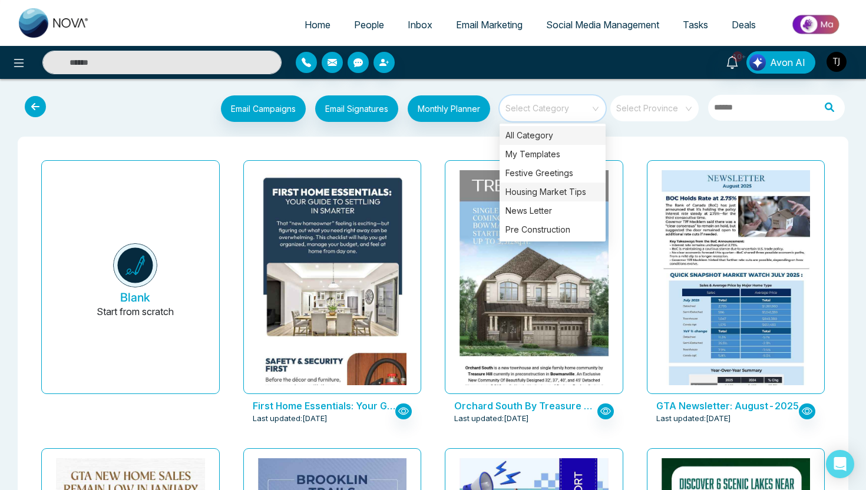
click at [554, 197] on div "Housing Market Tips" at bounding box center [552, 192] width 106 height 19
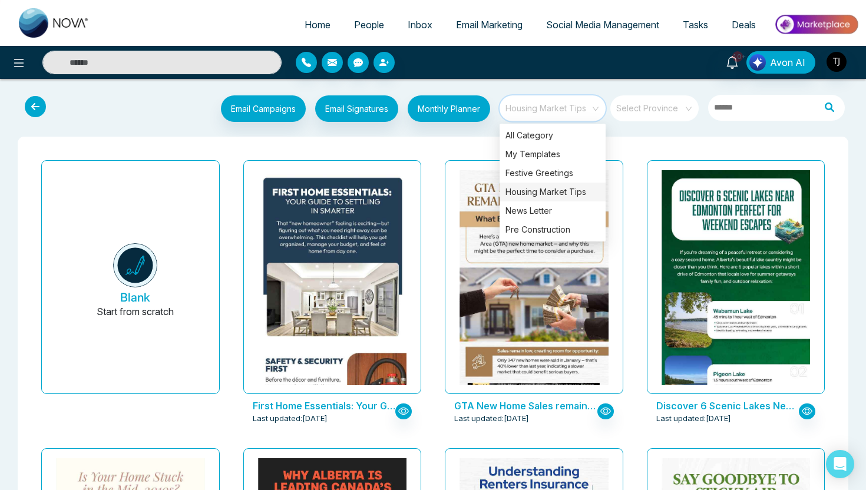
click at [456, 155] on div "GTA New Home Sales remain low in January: What Buyers Should Know Now Last upda…" at bounding box center [534, 299] width 202 height 288
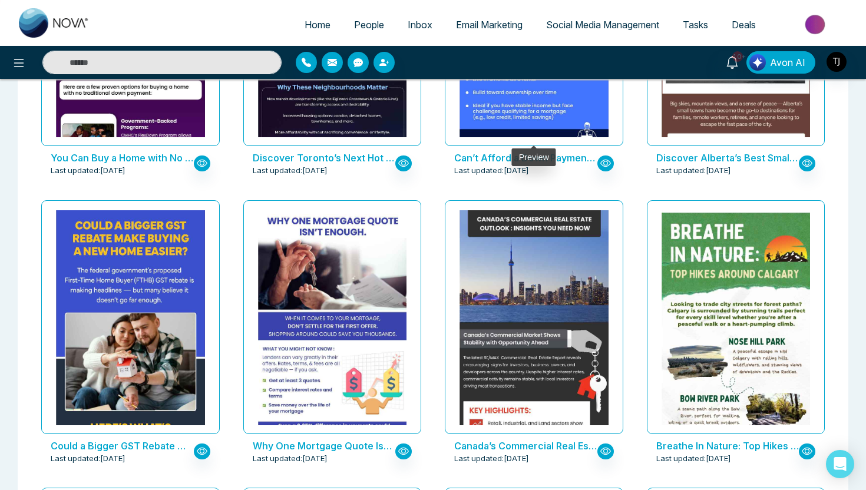
scroll to position [825, 0]
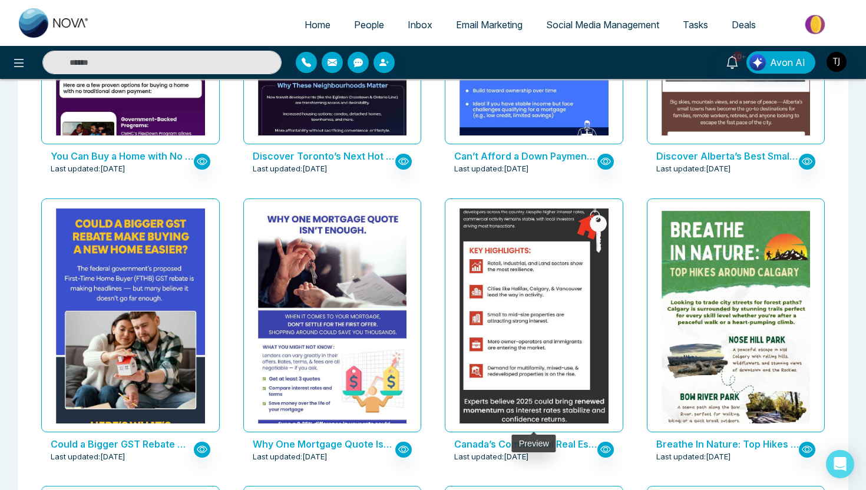
click at [549, 251] on img at bounding box center [533, 254] width 297 height 409
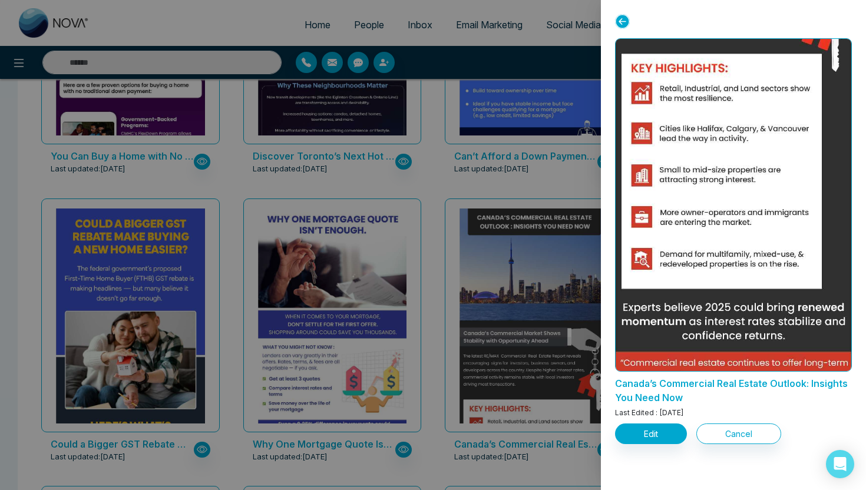
scroll to position [316, 0]
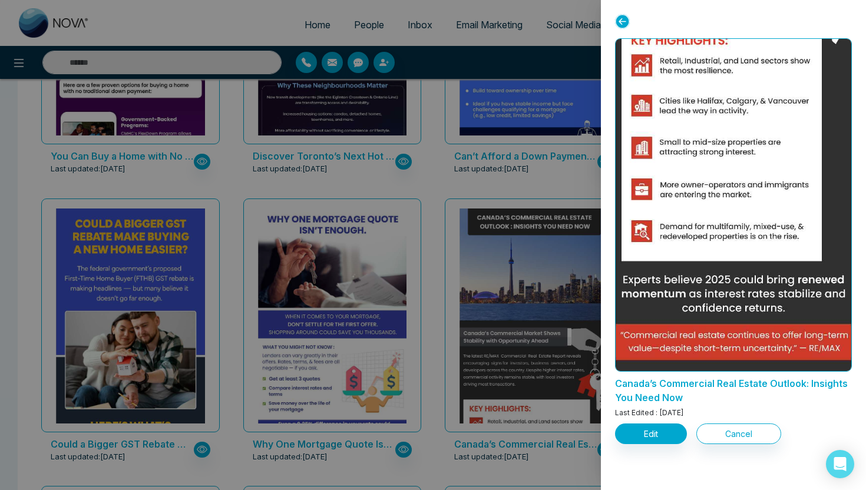
click at [541, 179] on div at bounding box center [433, 245] width 866 height 490
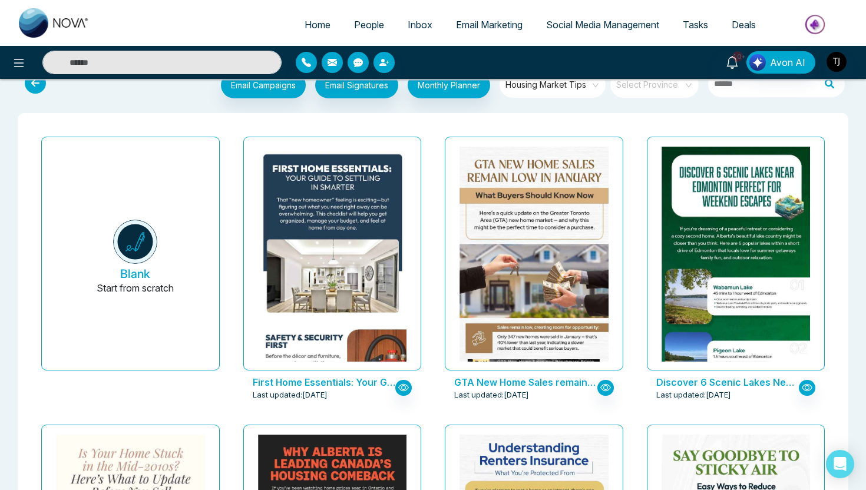
scroll to position [0, 0]
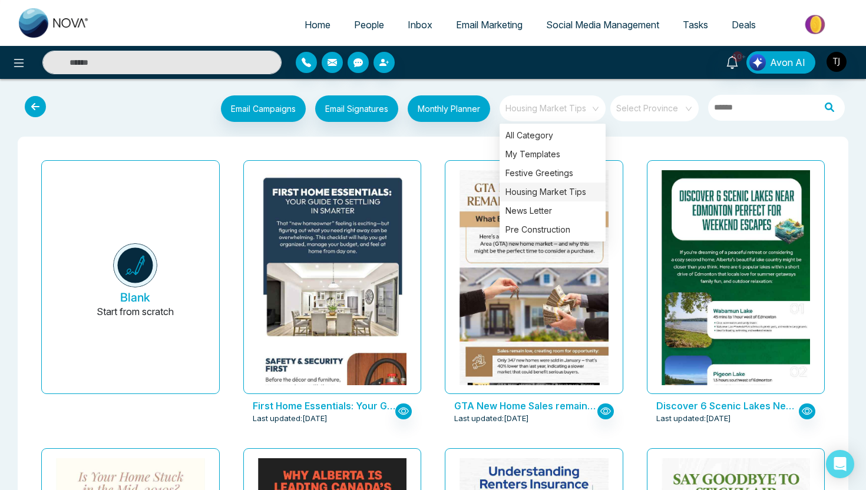
click at [576, 105] on span "Housing Market Tips" at bounding box center [553, 109] width 96 height 18
click at [550, 231] on div "Pre Construction" at bounding box center [552, 229] width 106 height 19
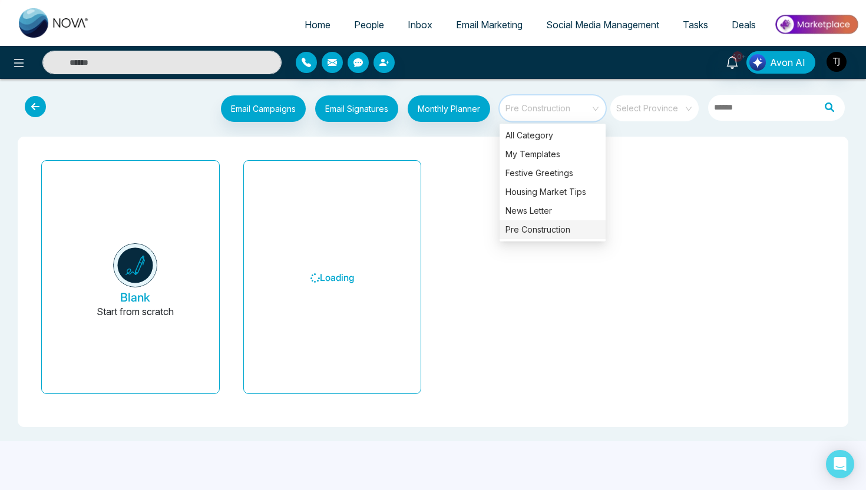
click at [474, 159] on div "Blank Start from scratch Loading" at bounding box center [432, 281] width 807 height 253
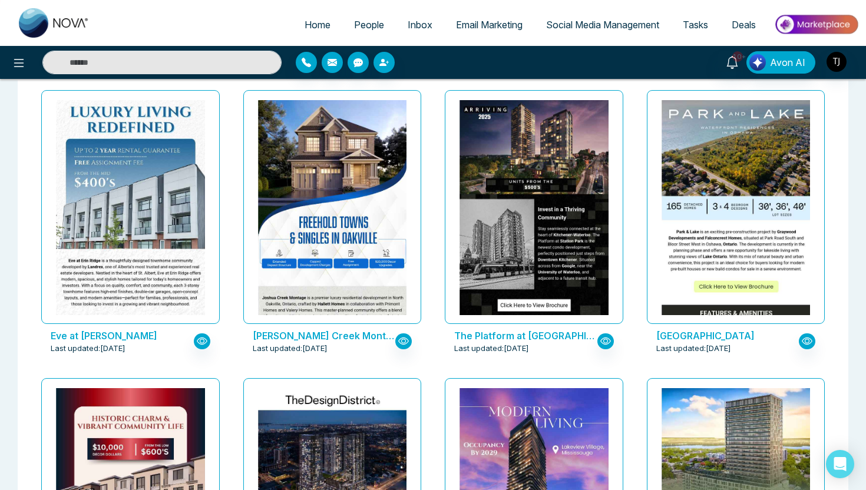
scroll to position [641, 0]
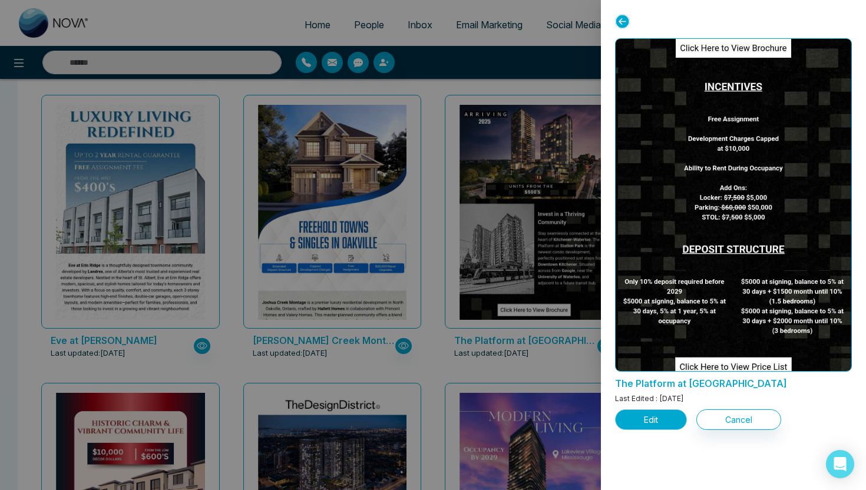
click at [677, 415] on button "Edit" at bounding box center [651, 419] width 72 height 21
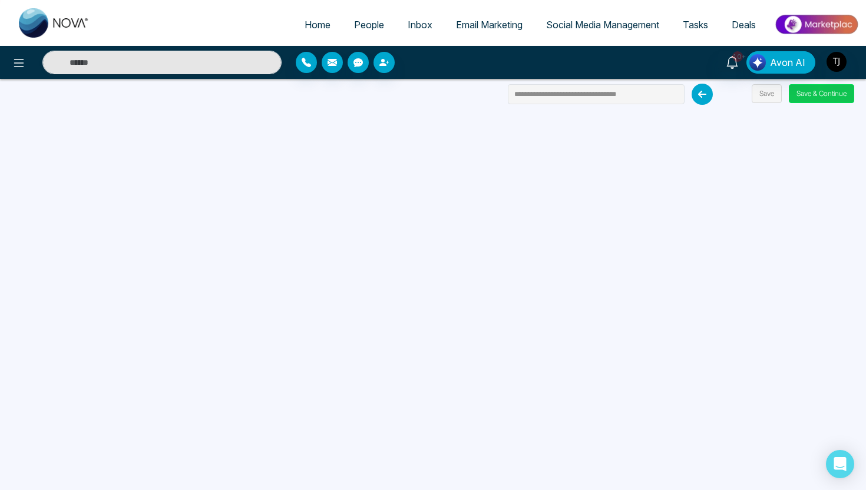
click at [803, 100] on button "Save & Continue" at bounding box center [820, 93] width 65 height 19
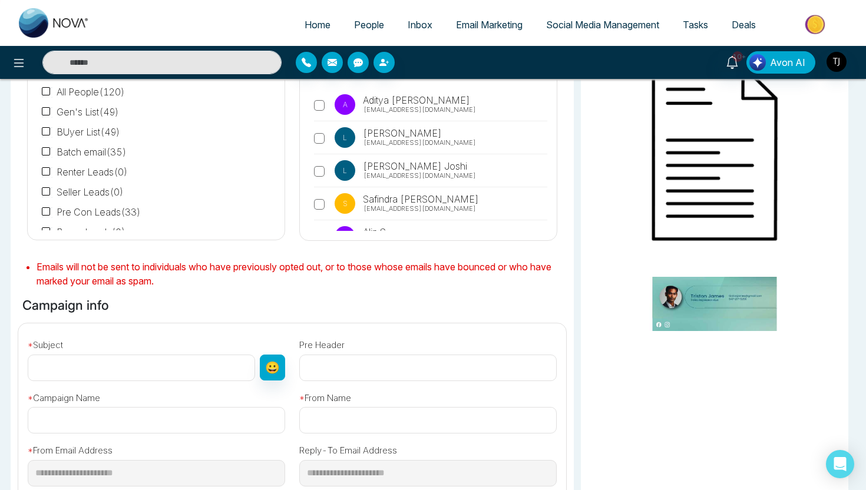
type input "**********"
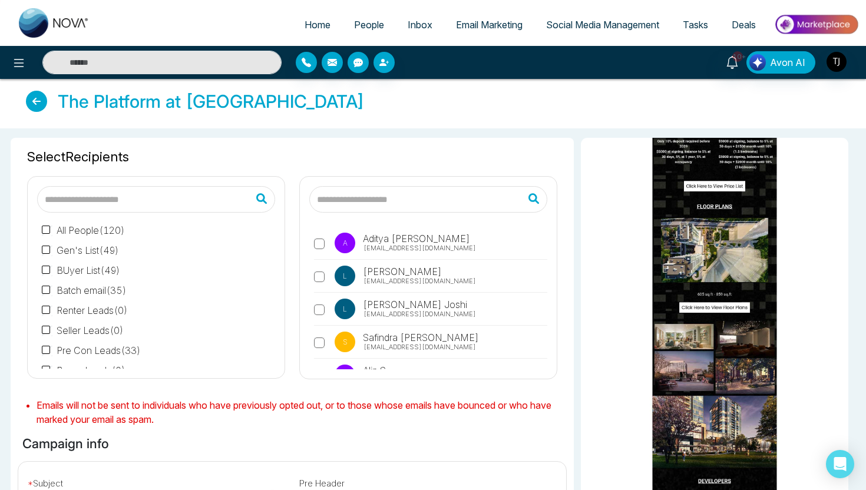
click at [478, 24] on span "Email Marketing" at bounding box center [489, 25] width 67 height 12
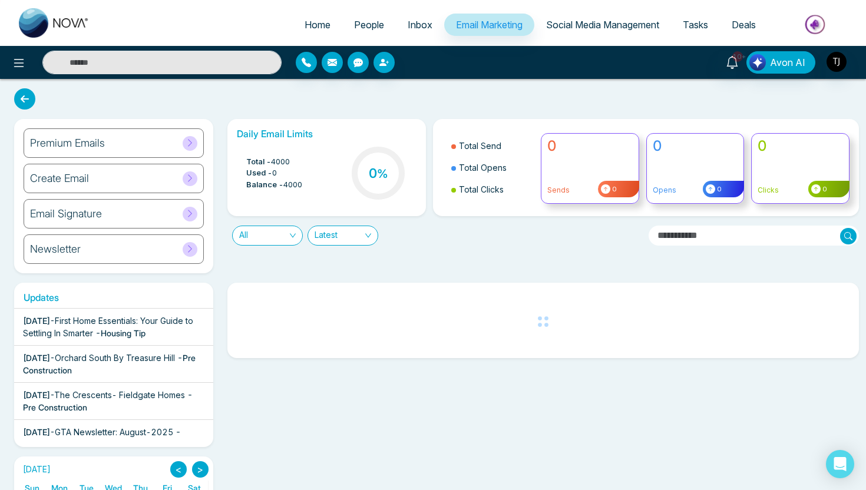
click at [283, 233] on span "All" at bounding box center [267, 235] width 57 height 19
click at [372, 258] on div "Daily Email Limits Total - 4000 Used - 0 Balance - 4000 0 % Total Send Total Op…" at bounding box center [539, 196] width 639 height 154
click at [267, 229] on span "All" at bounding box center [267, 235] width 57 height 19
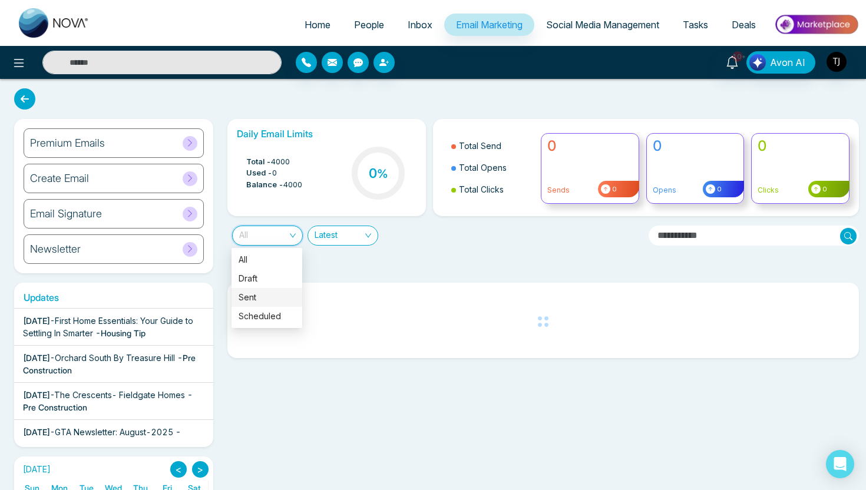
click at [265, 294] on div "Sent" at bounding box center [266, 297] width 57 height 13
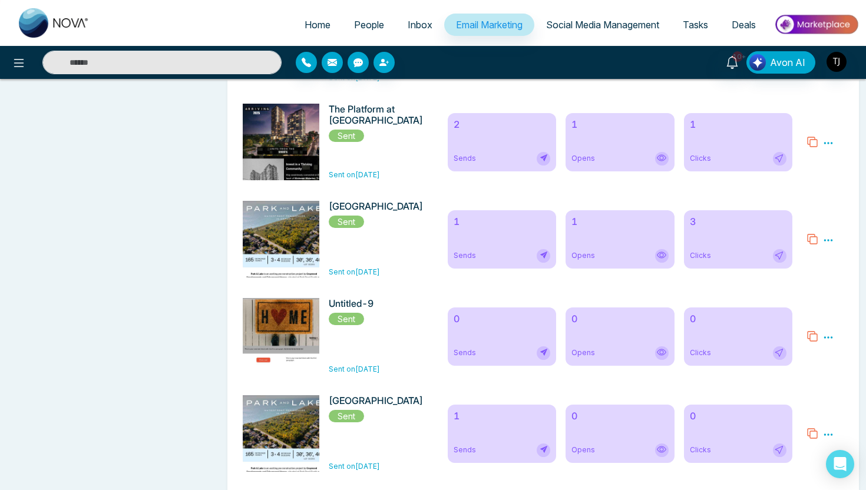
scroll to position [1470, 0]
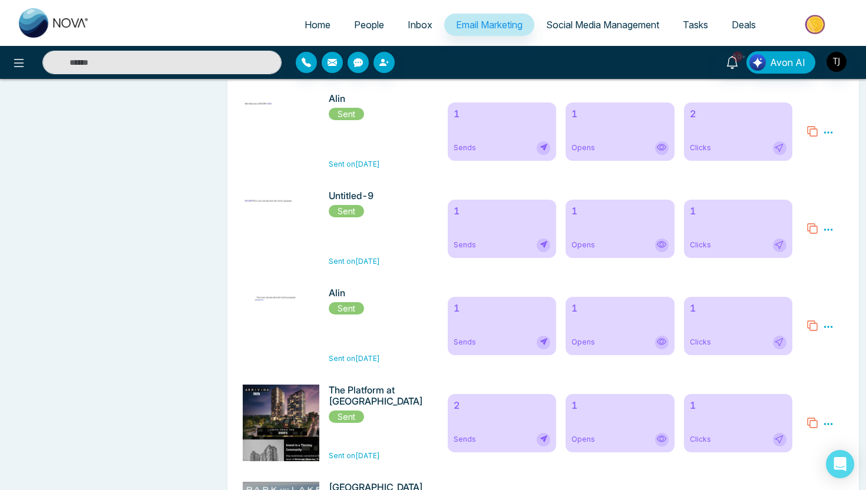
click at [482, 435] on div "2 Sends" at bounding box center [502, 423] width 108 height 58
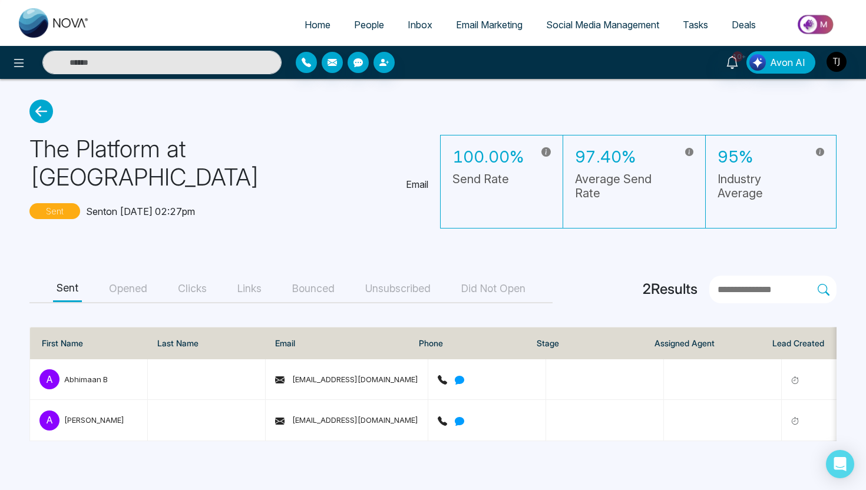
click at [127, 294] on button "Opened" at bounding box center [127, 289] width 45 height 26
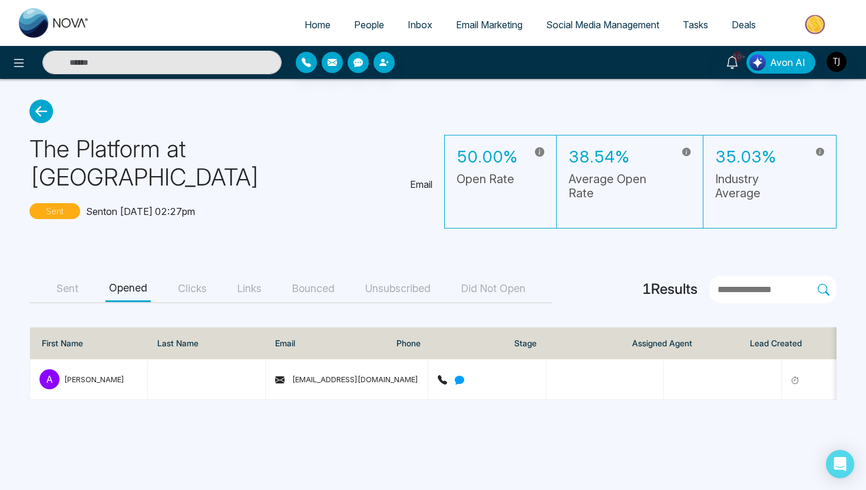
click at [201, 286] on button "Clicks" at bounding box center [192, 289] width 36 height 26
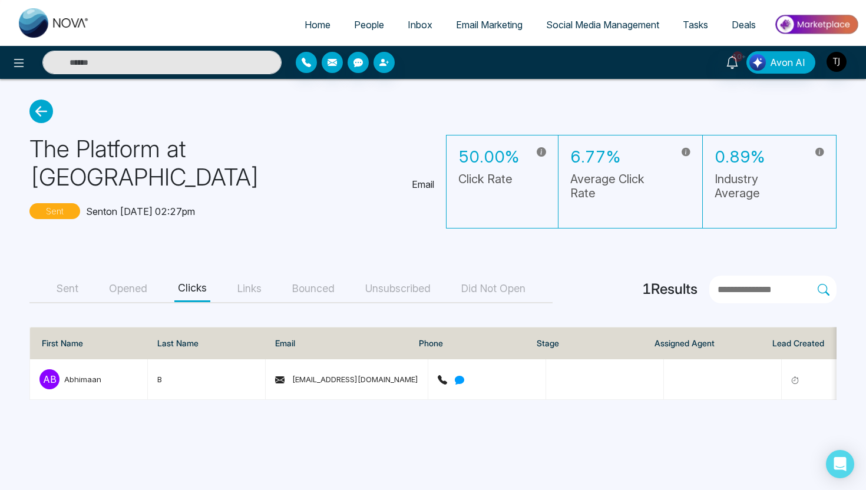
click at [127, 279] on button "Opened" at bounding box center [127, 289] width 45 height 26
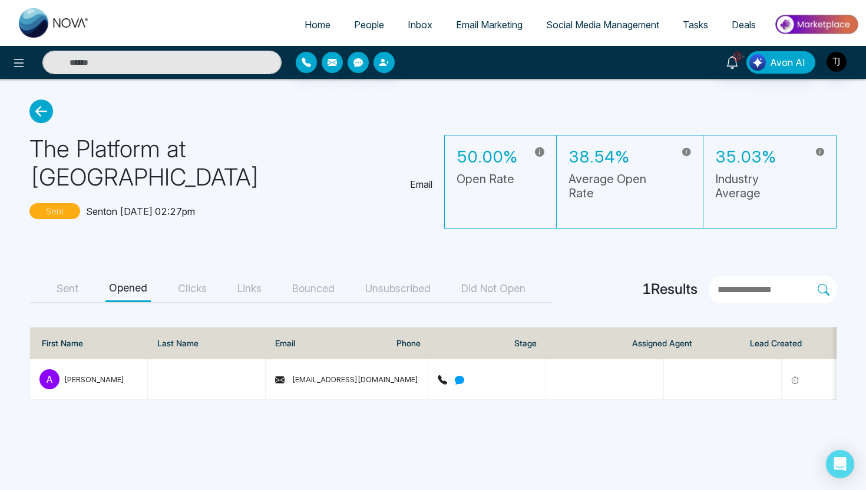
click at [59, 285] on button "Sent" at bounding box center [67, 289] width 29 height 26
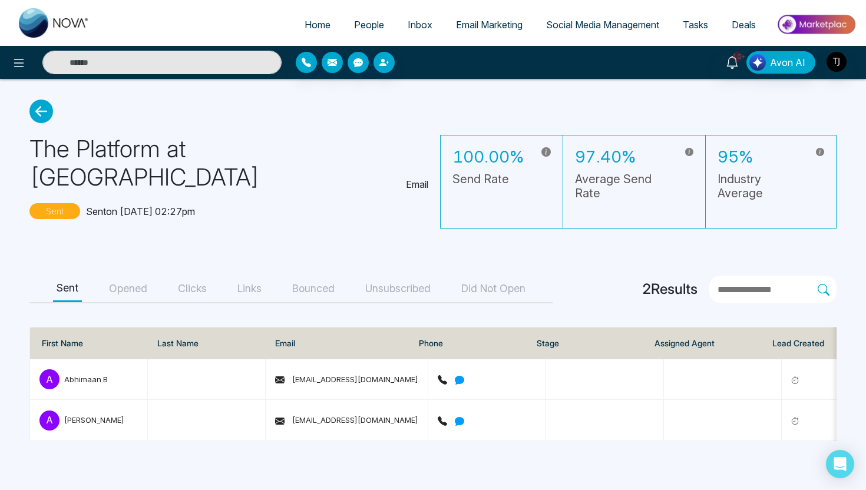
click at [580, 25] on span "Social Media Management" at bounding box center [602, 25] width 113 height 12
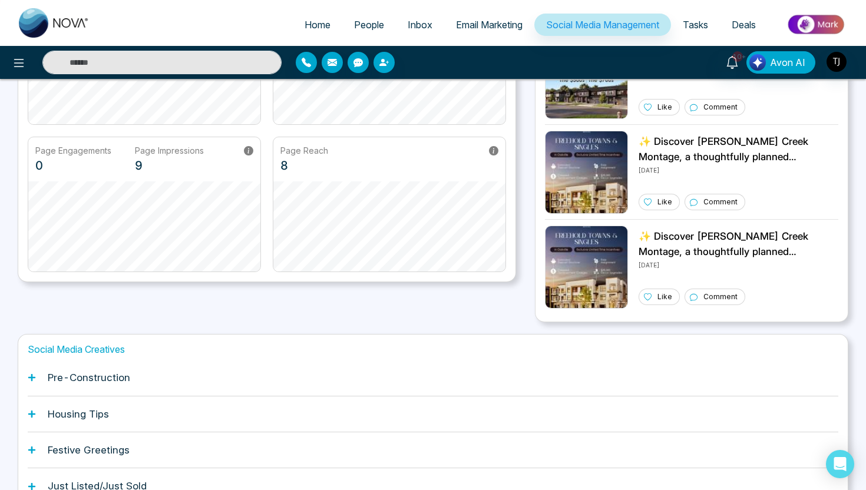
scroll to position [271, 0]
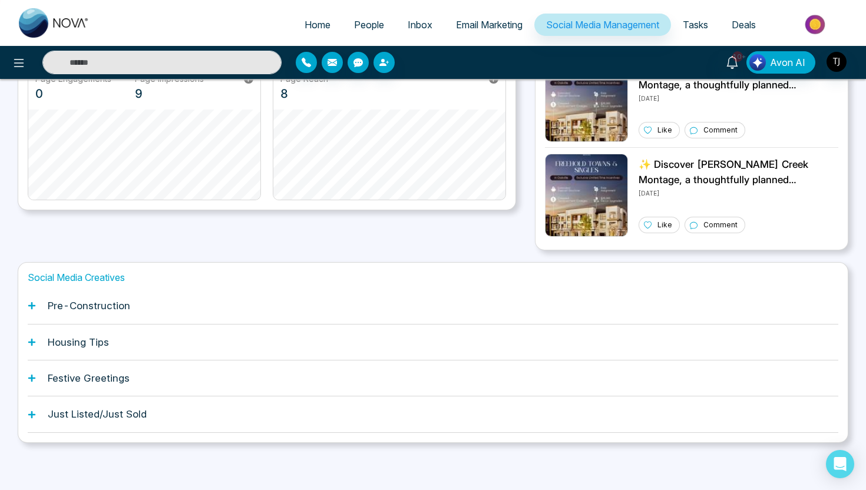
click at [80, 347] on h1 "Housing Tips" at bounding box center [78, 342] width 61 height 12
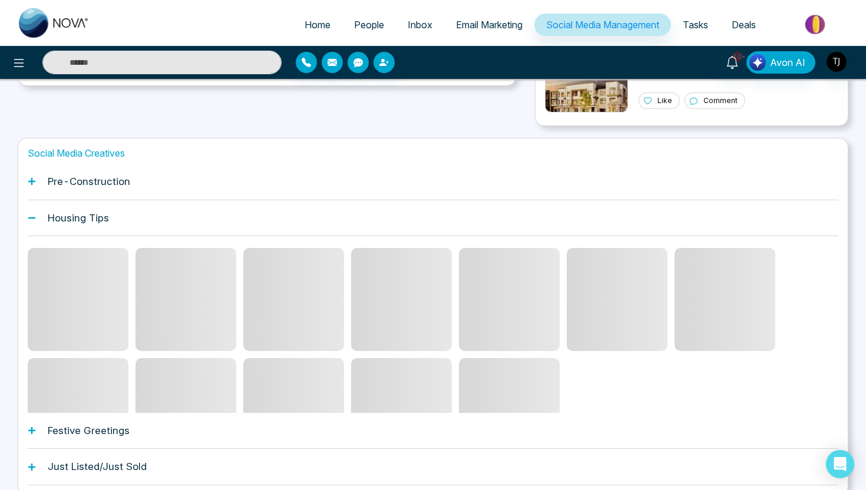
scroll to position [448, 0]
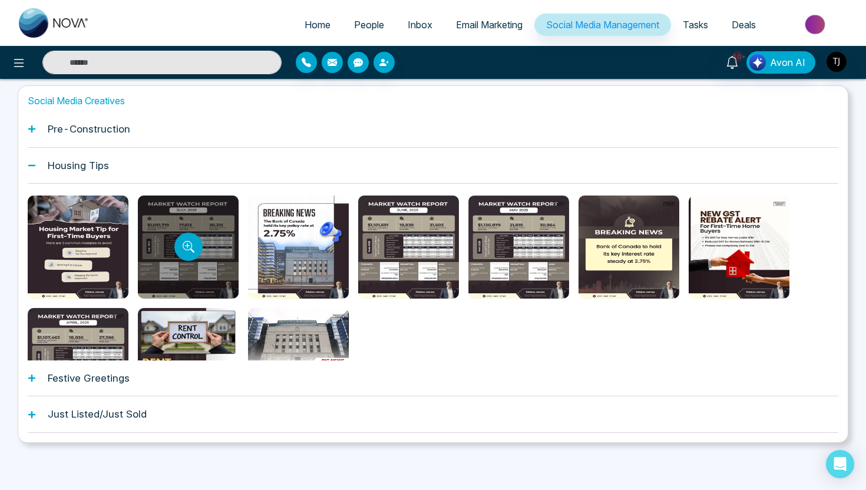
click at [213, 247] on div at bounding box center [188, 247] width 101 height 103
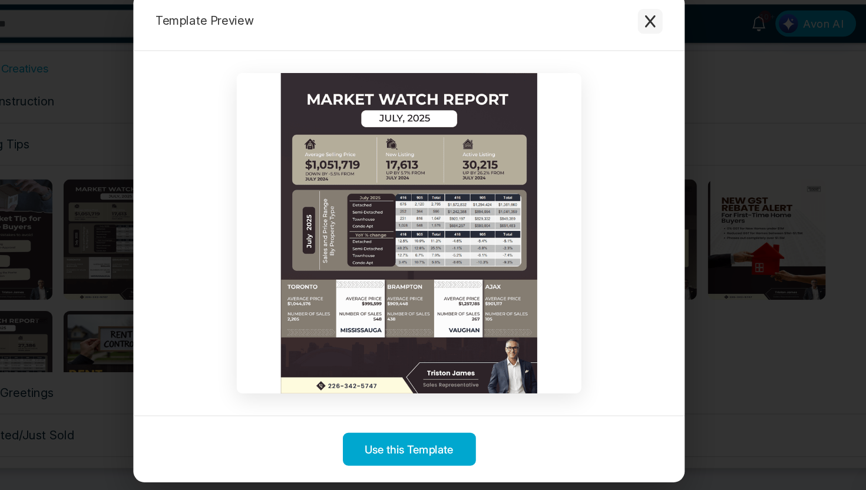
click at [635, 65] on icon "Close modal" at bounding box center [638, 60] width 9 height 11
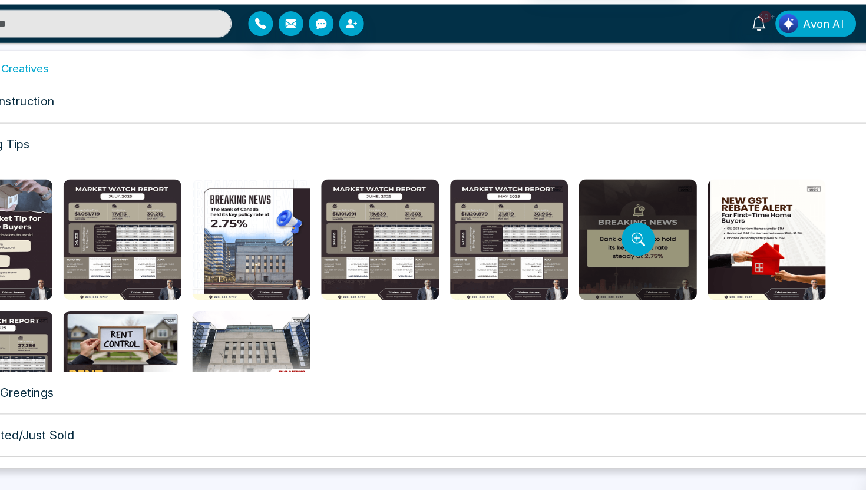
click at [609, 241] on div at bounding box center [628, 247] width 101 height 103
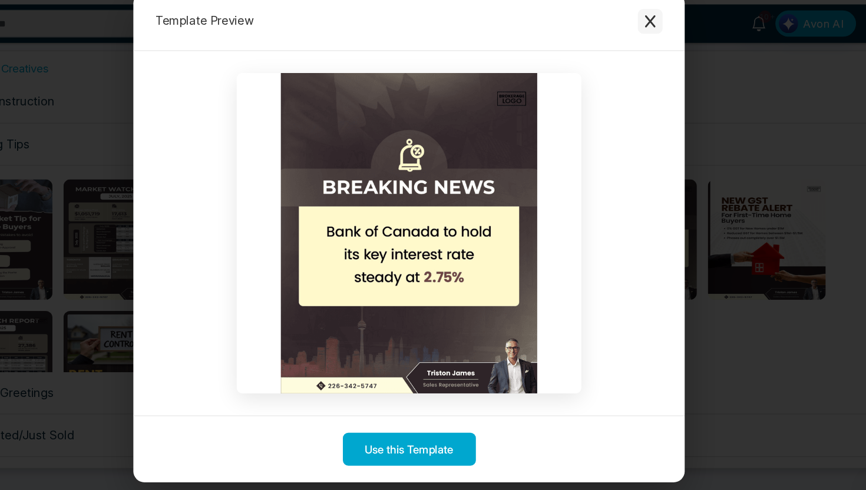
click at [641, 61] on icon "Close modal" at bounding box center [639, 61] width 12 height 12
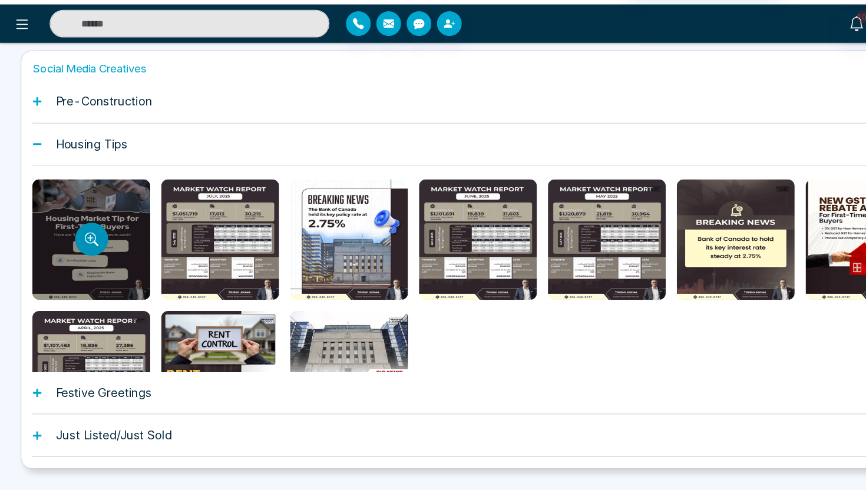
click at [65, 250] on button "Preview template" at bounding box center [78, 247] width 28 height 28
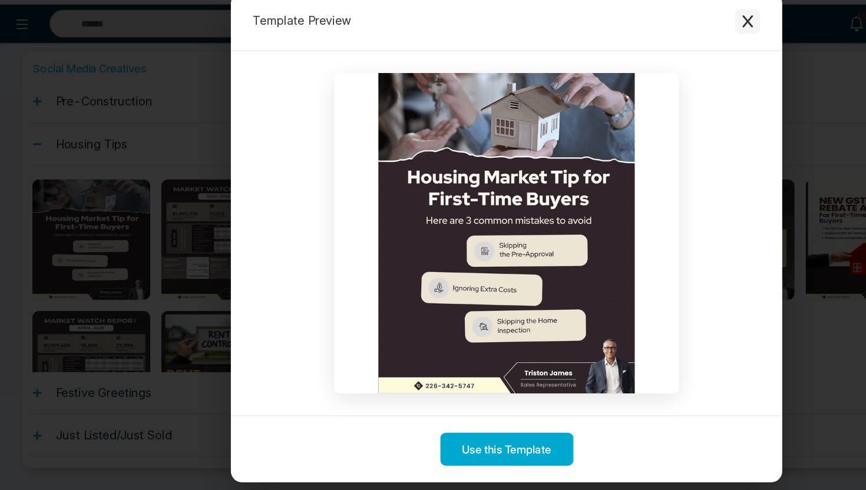
click at [641, 64] on icon "Close modal" at bounding box center [638, 60] width 9 height 11
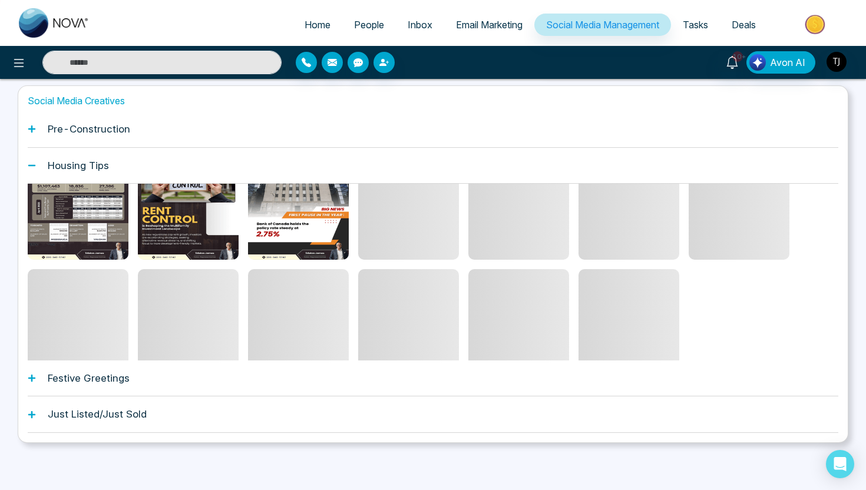
scroll to position [154, 0]
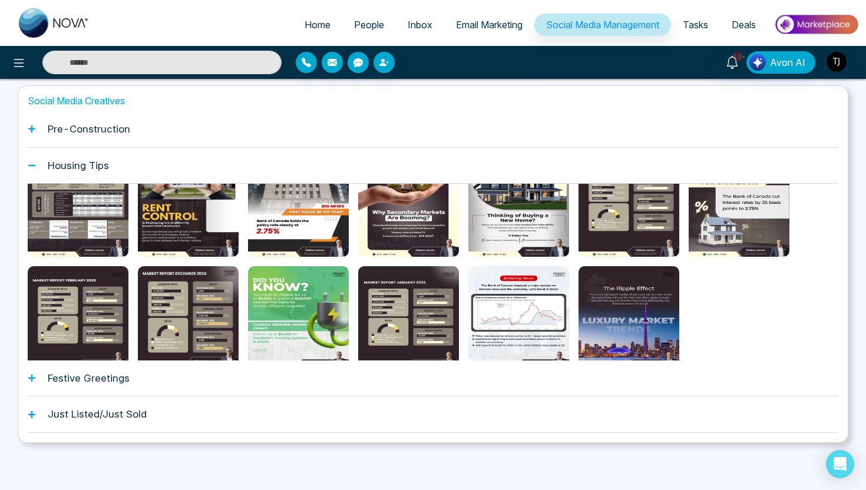
click at [199, 137] on div "Pre-Construction" at bounding box center [433, 129] width 810 height 36
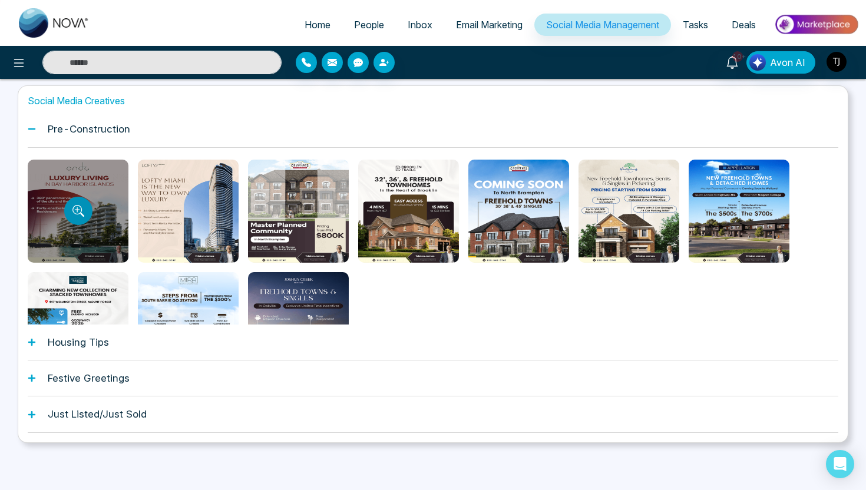
click at [83, 209] on icon "Preview template" at bounding box center [78, 211] width 12 height 12
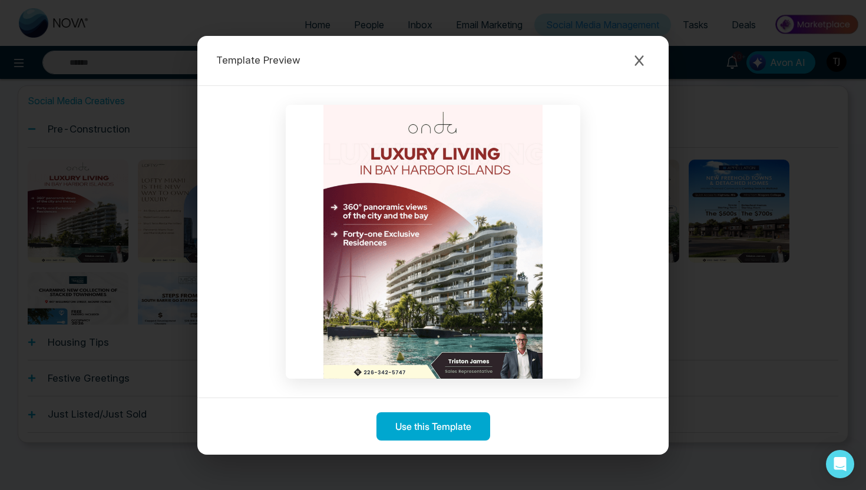
click at [624, 59] on div "Template Preview" at bounding box center [432, 61] width 471 height 50
click at [639, 59] on icon "Close modal" at bounding box center [638, 60] width 9 height 11
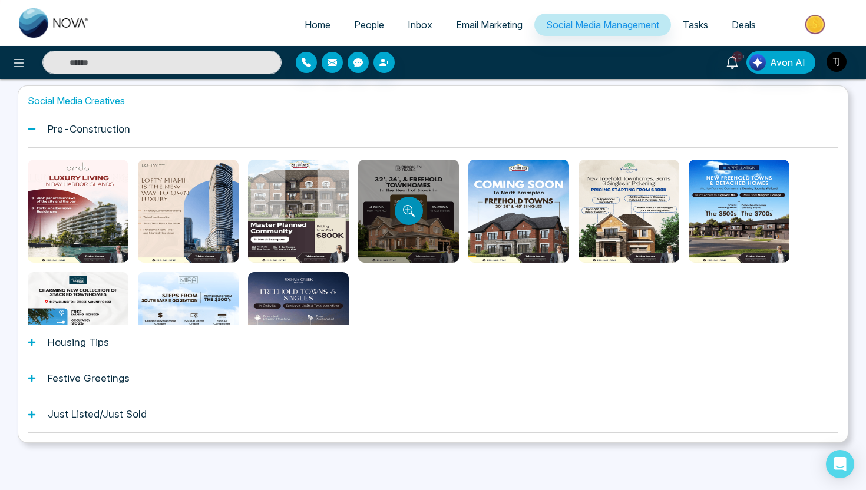
click at [415, 207] on button "Preview template" at bounding box center [409, 211] width 28 height 28
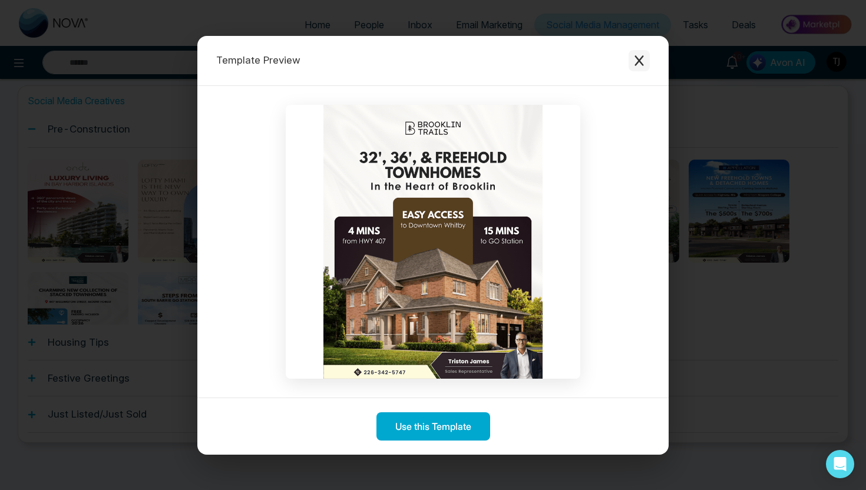
click at [634, 62] on icon "Close modal" at bounding box center [639, 61] width 12 height 12
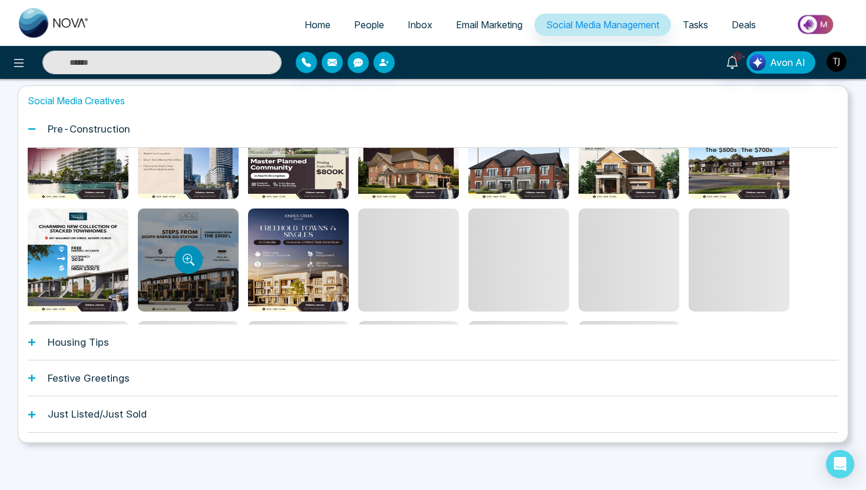
scroll to position [146, 0]
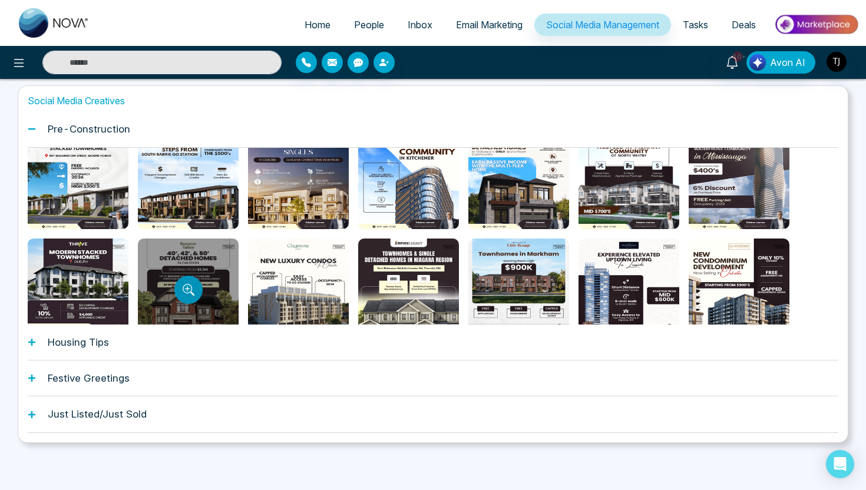
click at [183, 289] on icon "Preview template" at bounding box center [189, 290] width 12 height 12
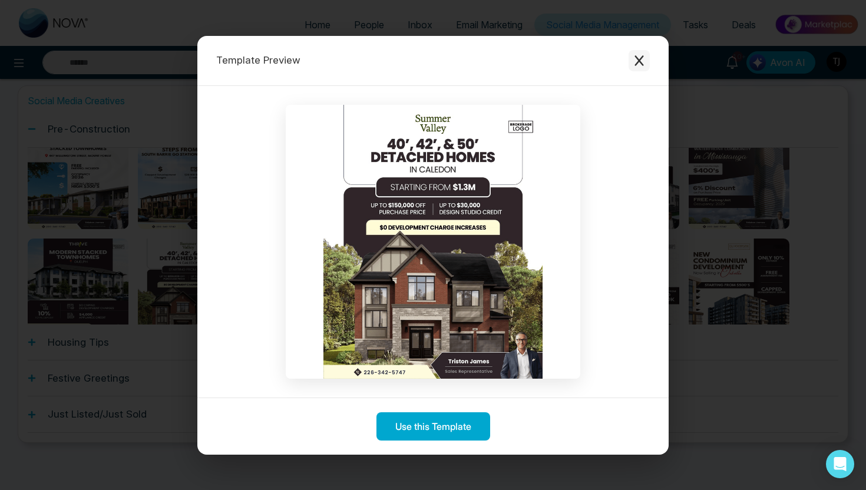
click at [642, 57] on icon "Close modal" at bounding box center [638, 60] width 9 height 11
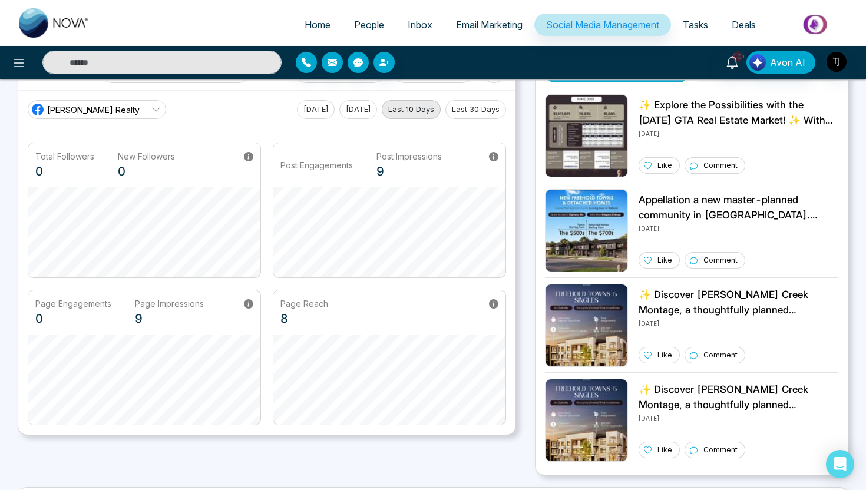
scroll to position [0, 0]
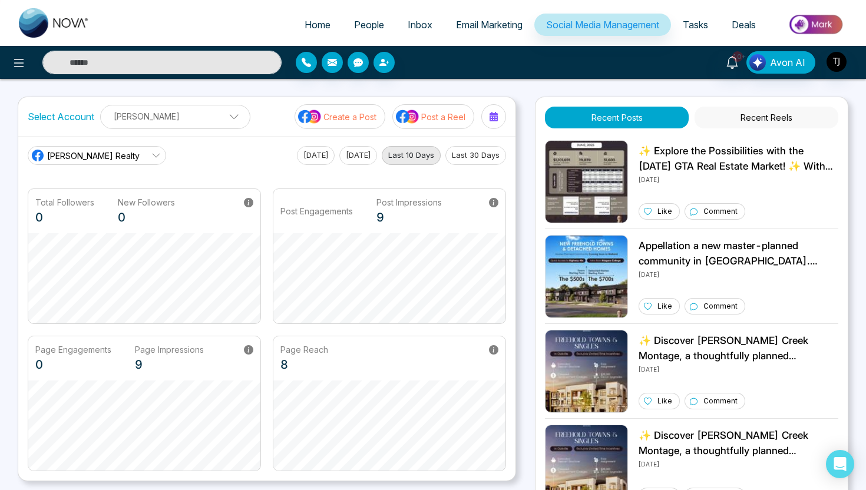
click at [419, 118] on img at bounding box center [408, 116] width 24 height 15
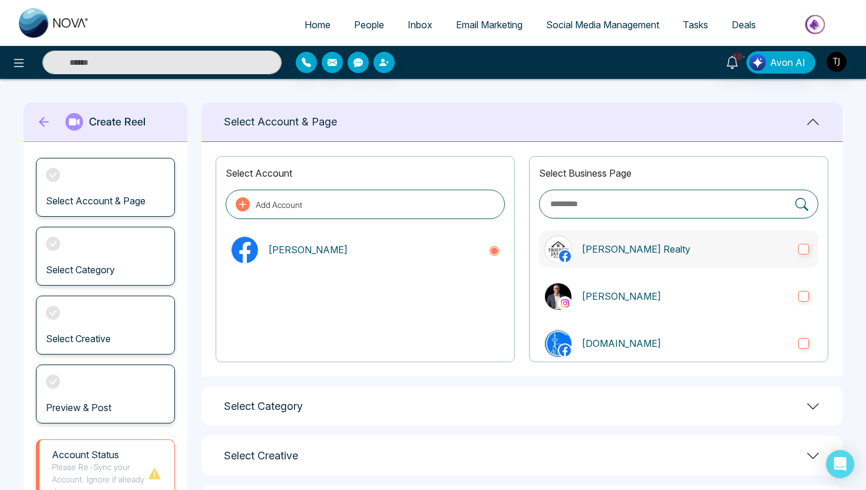
click at [650, 236] on label "[PERSON_NAME] Realty" at bounding box center [678, 249] width 279 height 38
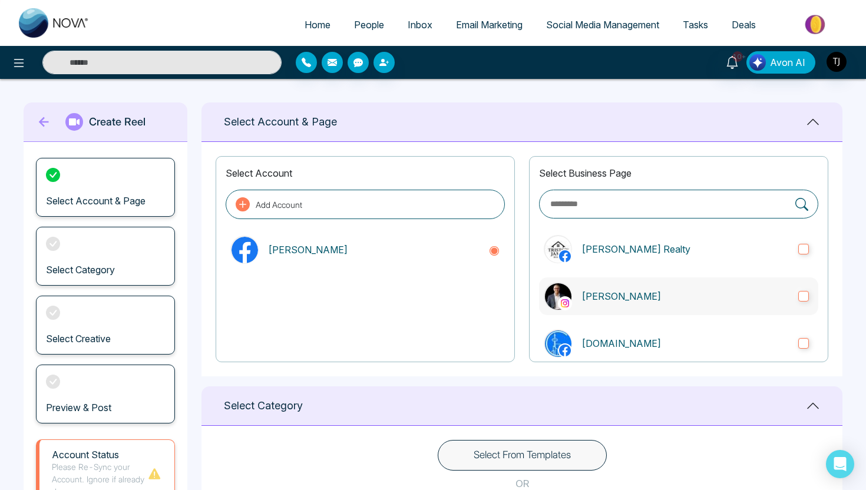
click at [642, 299] on p "[PERSON_NAME]" at bounding box center [684, 296] width 207 height 14
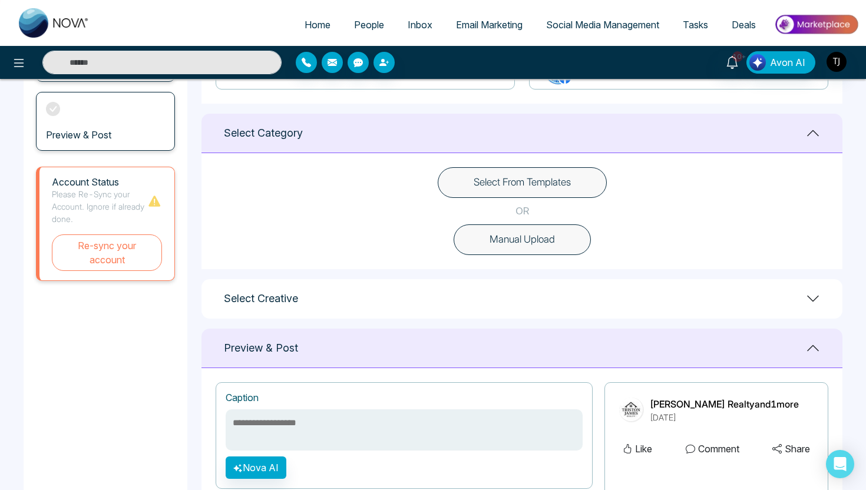
scroll to position [280, 0]
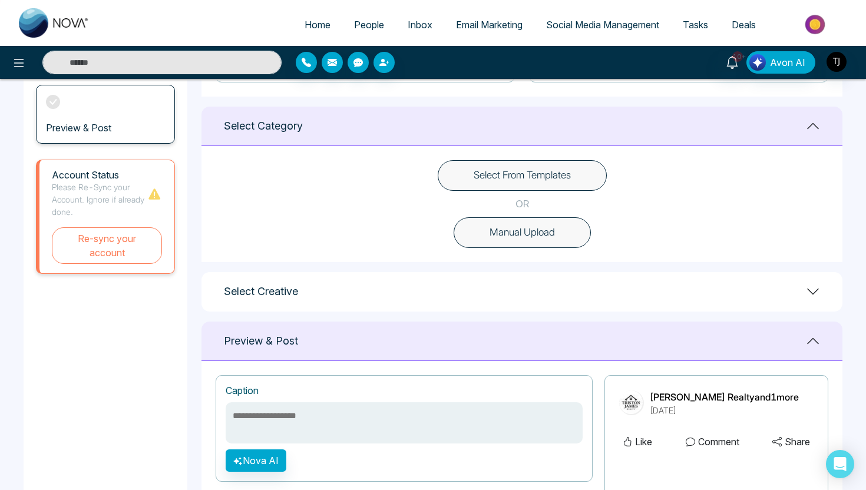
click at [498, 223] on button "Manual Upload" at bounding box center [521, 232] width 137 height 31
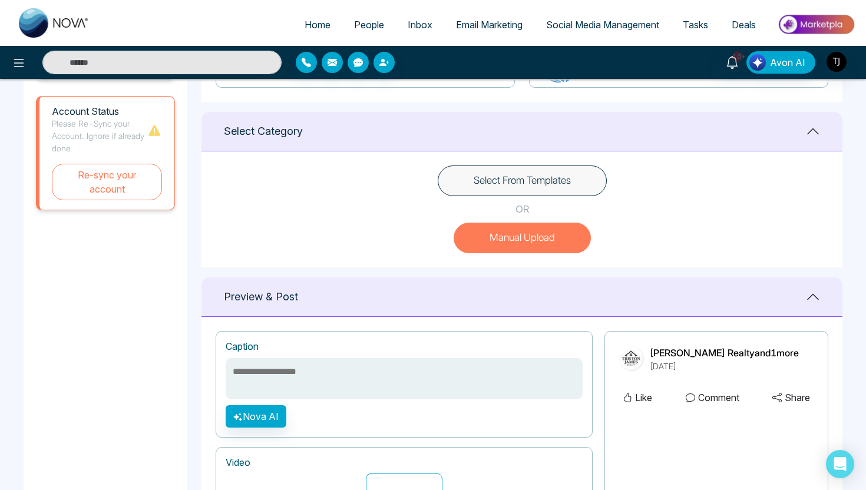
scroll to position [264, 0]
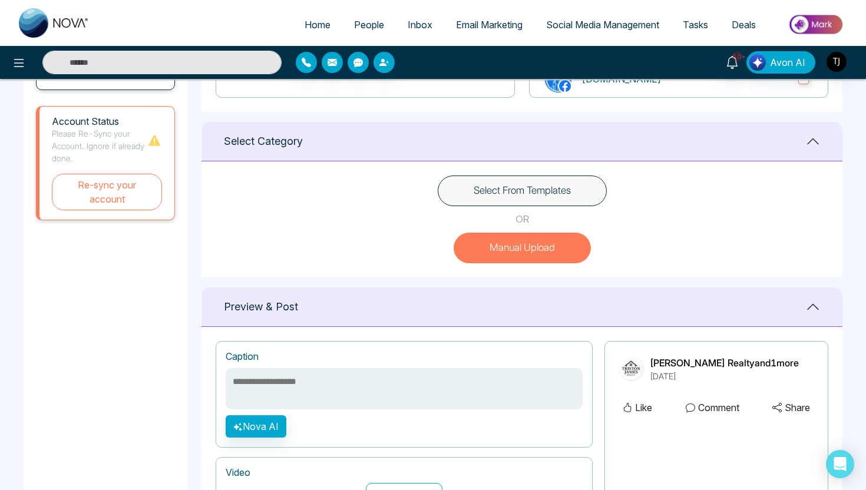
click at [496, 188] on button "Select From Templates" at bounding box center [522, 190] width 169 height 31
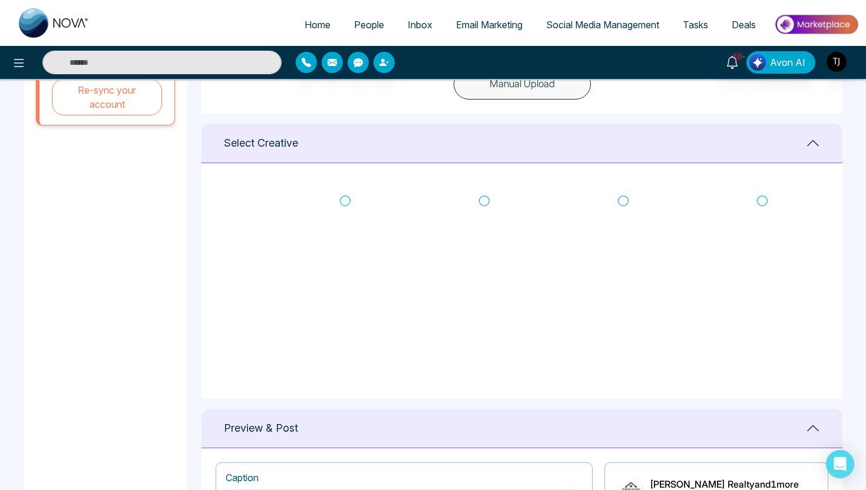
scroll to position [376, 0]
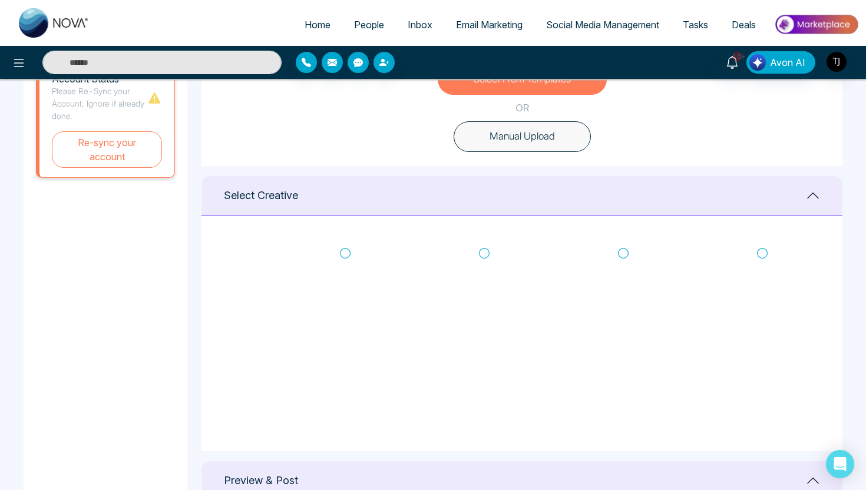
click at [626, 251] on icon at bounding box center [623, 253] width 11 height 12
type textarea "**********"
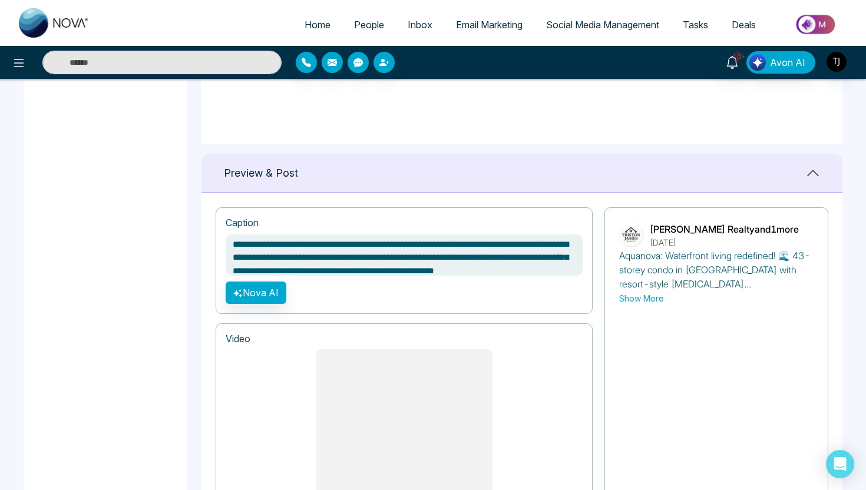
scroll to position [12, 0]
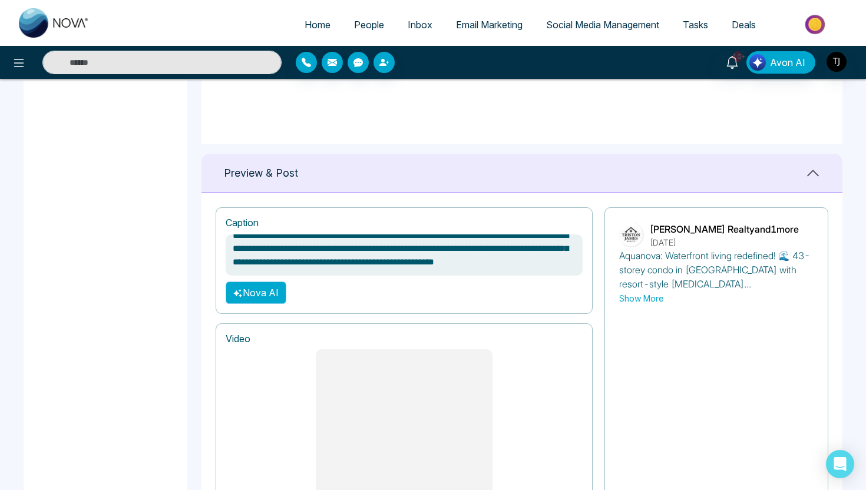
click at [257, 294] on button "Nova AI" at bounding box center [256, 292] width 61 height 22
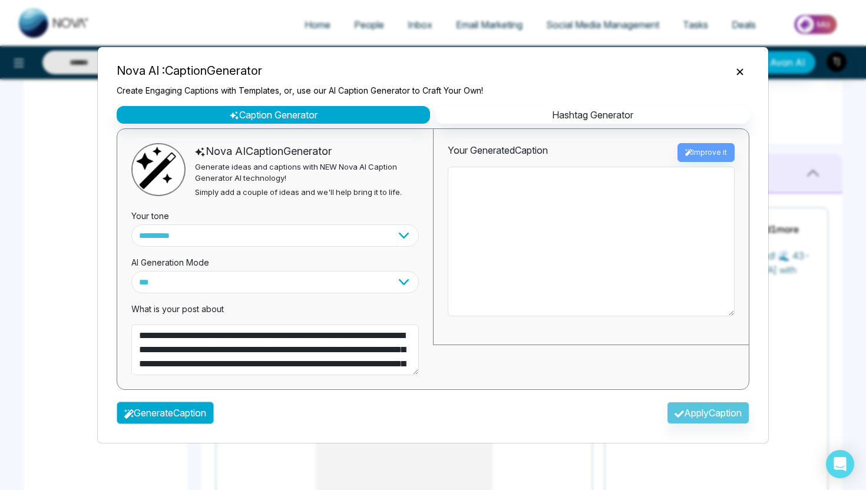
click at [155, 420] on button "Generate Caption" at bounding box center [165, 413] width 97 height 22
type textarea "**********"
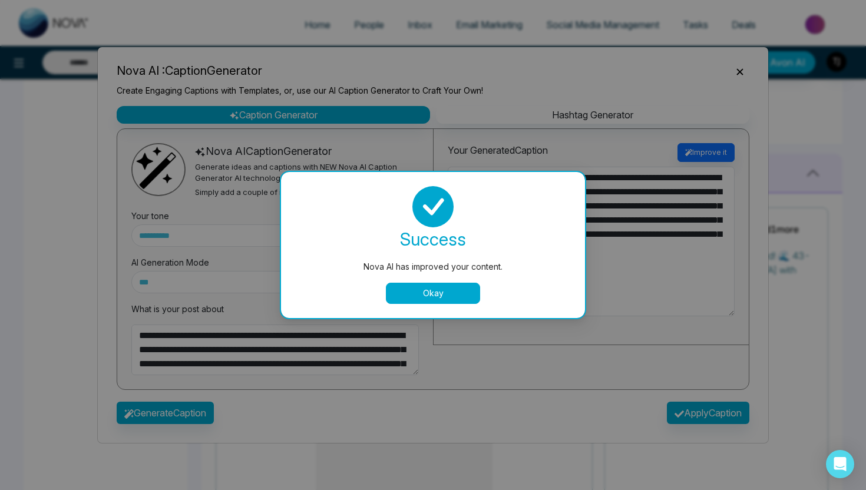
click at [425, 286] on button "Okay" at bounding box center [433, 293] width 94 height 21
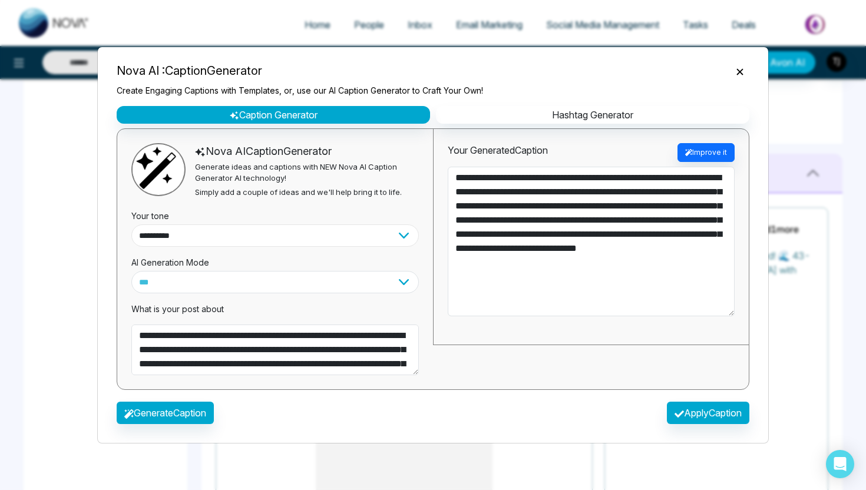
click at [289, 235] on select "**********" at bounding box center [274, 235] width 287 height 22
select select "*******"
click at [169, 411] on button "Generate Caption" at bounding box center [165, 413] width 97 height 22
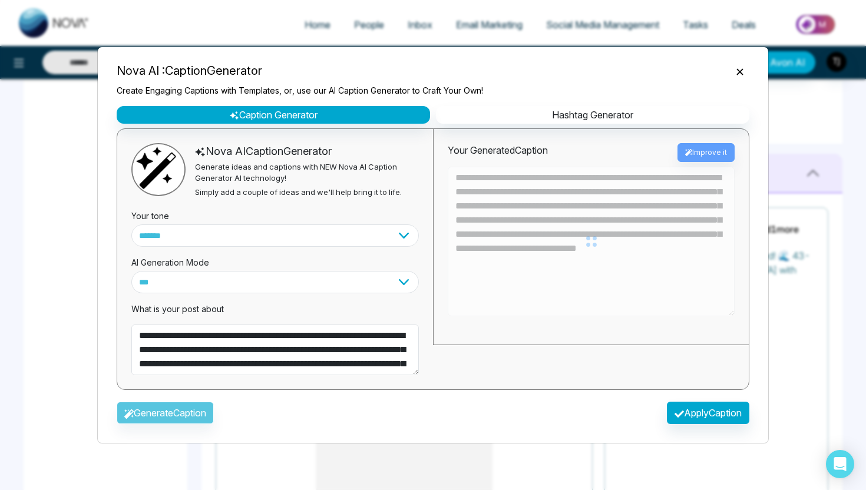
type textarea "**********"
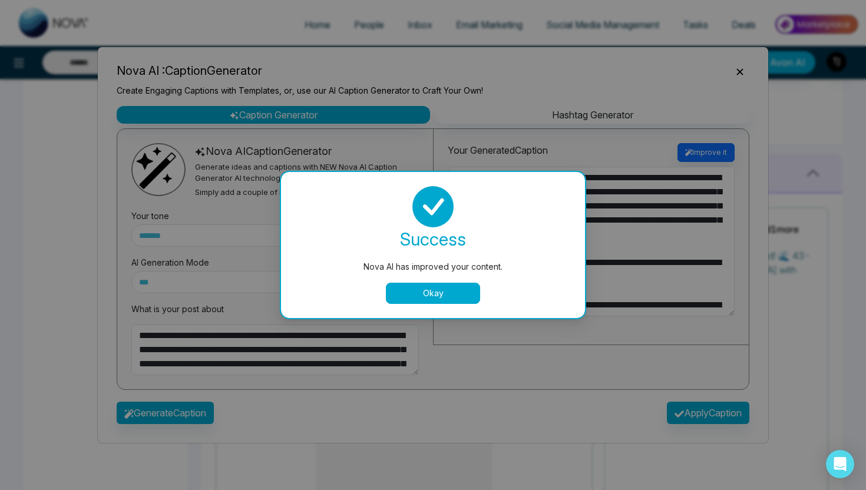
click at [434, 293] on button "Okay" at bounding box center [433, 293] width 94 height 21
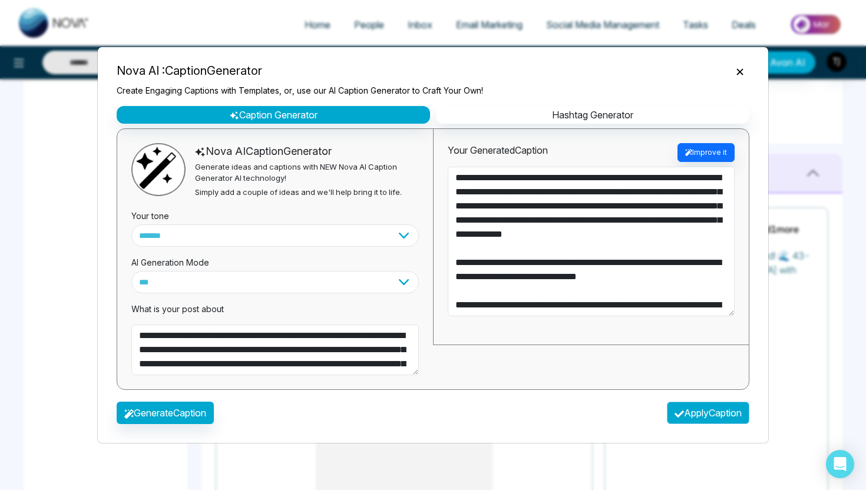
click at [725, 415] on button "Apply Caption" at bounding box center [708, 413] width 82 height 22
type textarea "**********"
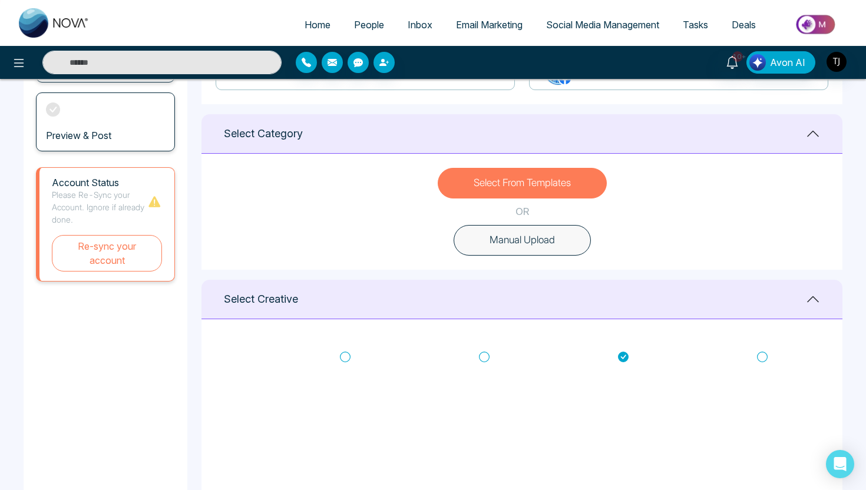
scroll to position [270, 0]
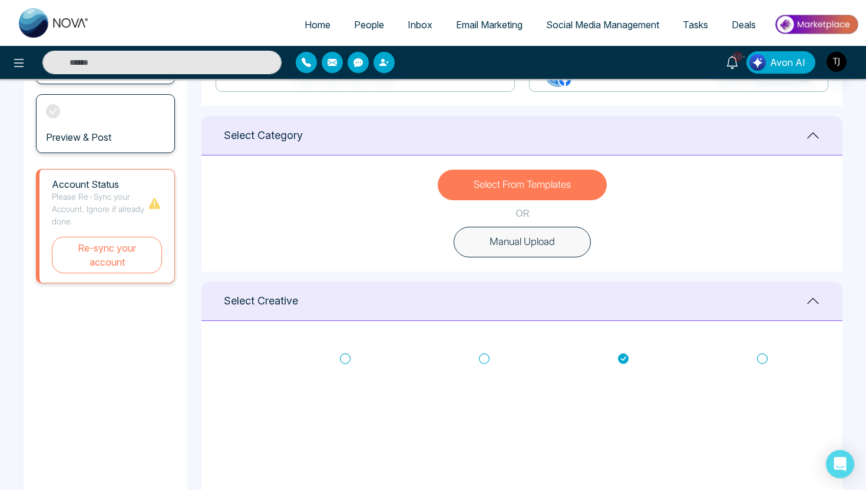
click at [515, 244] on button "Manual Upload" at bounding box center [521, 242] width 137 height 31
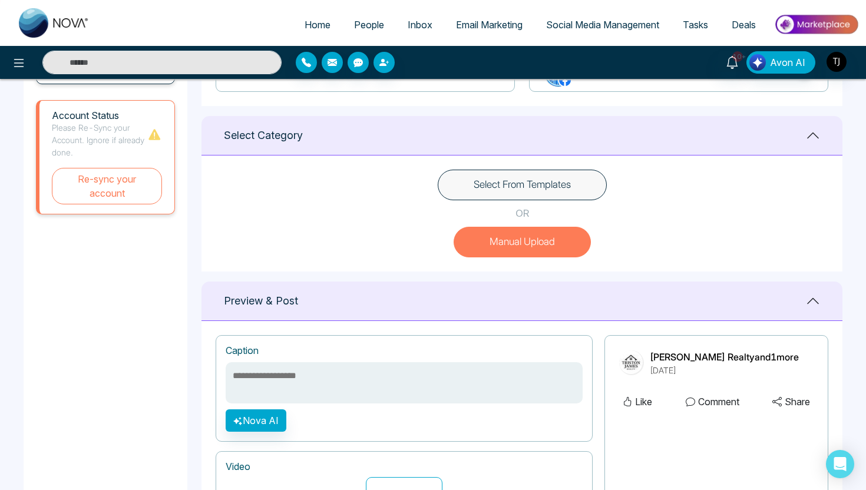
click at [544, 191] on button "Select From Templates" at bounding box center [522, 185] width 169 height 31
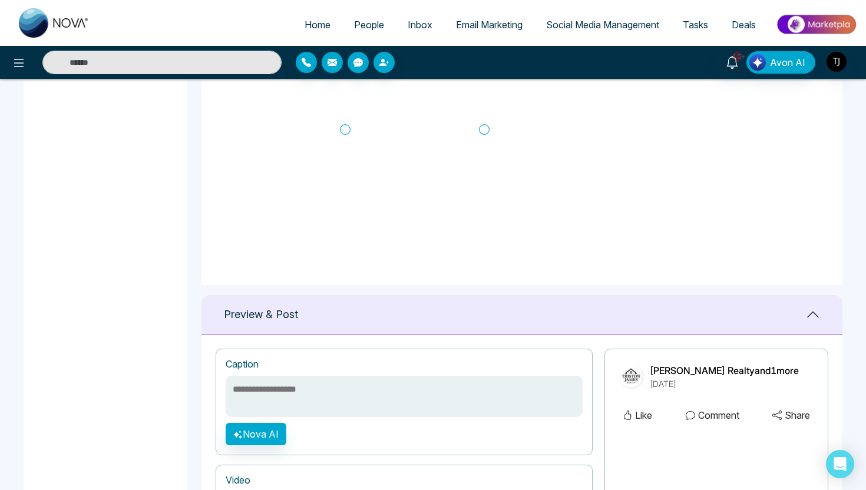
scroll to position [194, 0]
click at [823, 29] on img at bounding box center [815, 24] width 85 height 26
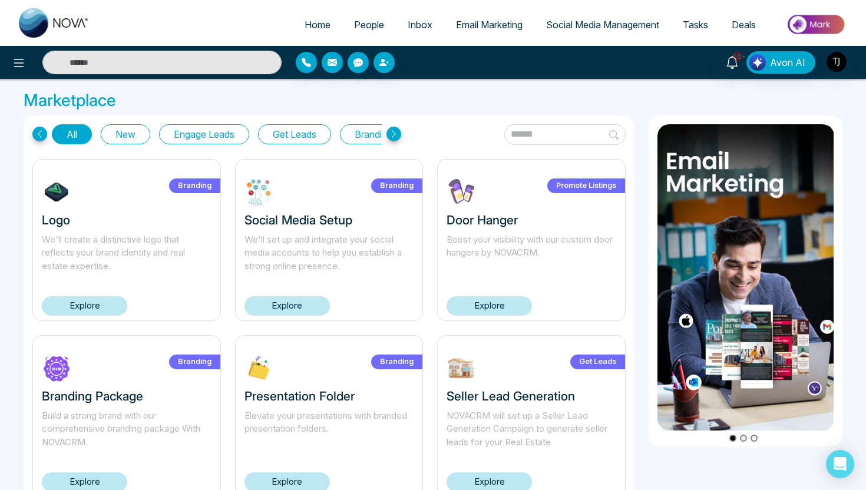
click at [286, 142] on button "Get Leads" at bounding box center [294, 134] width 73 height 20
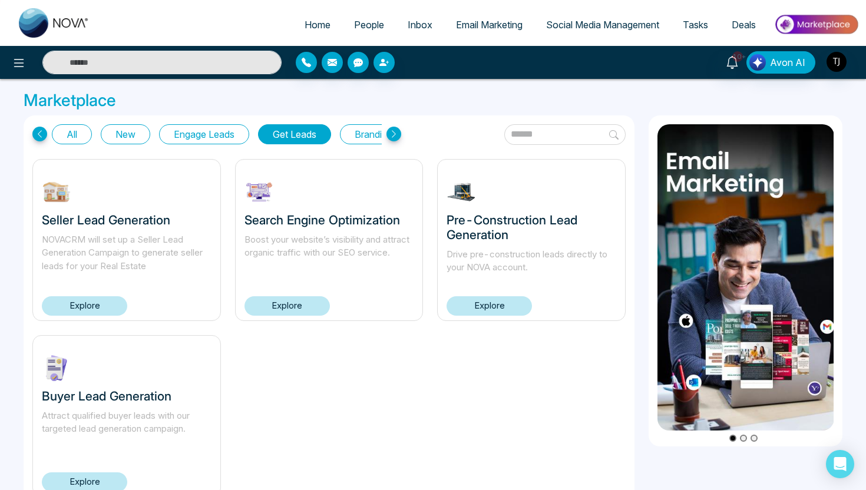
scroll to position [41, 0]
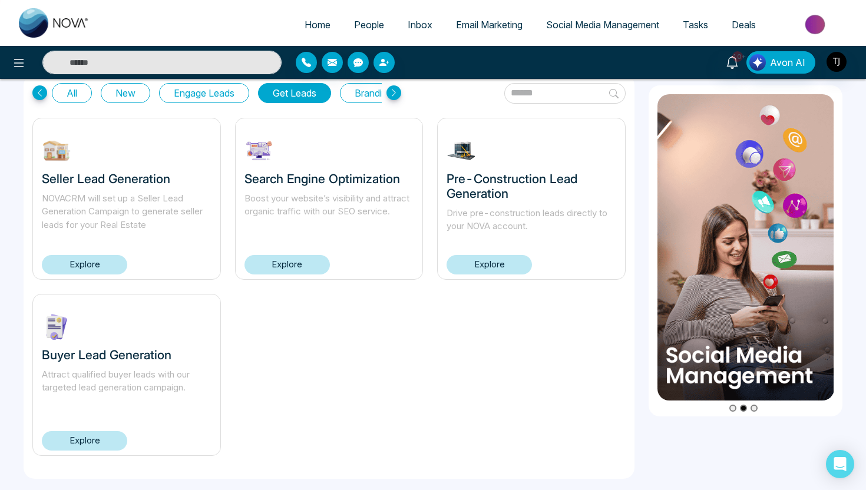
click at [58, 443] on link "Explore" at bounding box center [84, 440] width 85 height 19
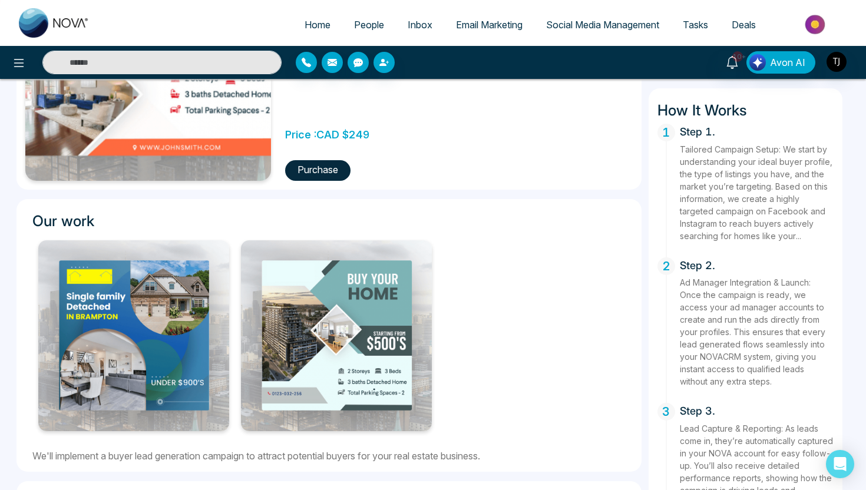
scroll to position [280, 0]
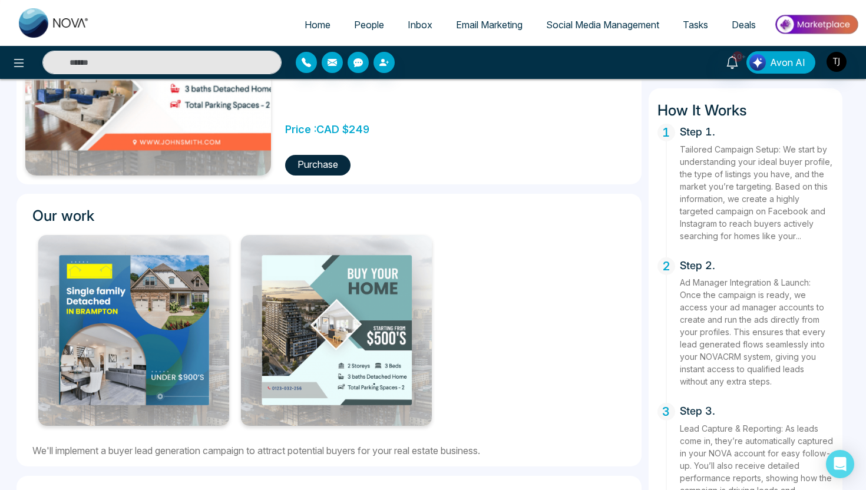
click at [775, 62] on span "Avon AI" at bounding box center [787, 62] width 35 height 14
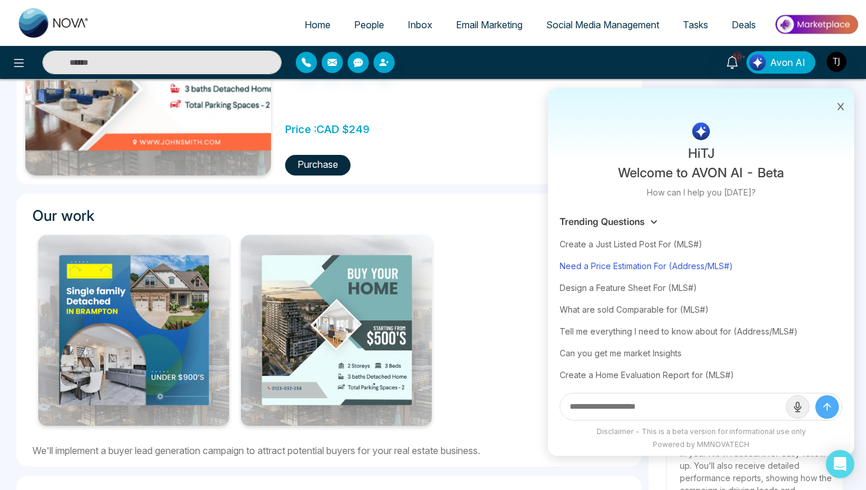
click at [652, 266] on div "Need a Price Estimation For (Address/MLS#)" at bounding box center [700, 266] width 283 height 22
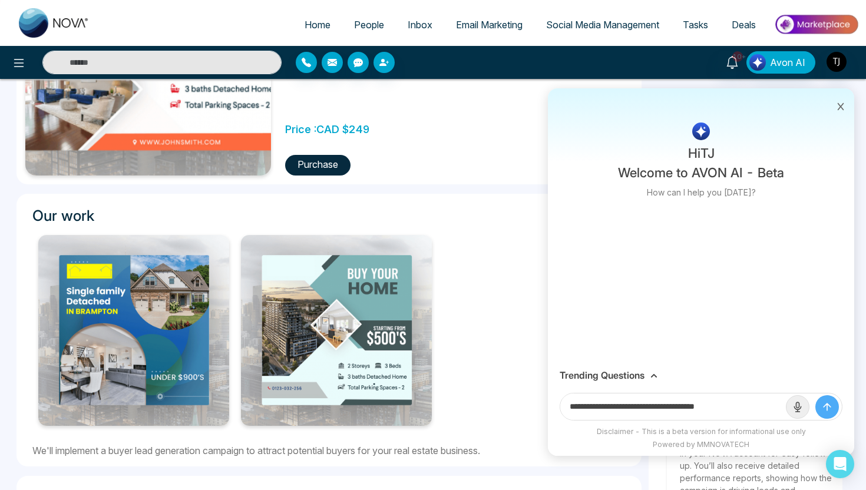
drag, startPoint x: 680, startPoint y: 407, endPoint x: 767, endPoint y: 406, distance: 87.7
click at [768, 407] on input "**********" at bounding box center [673, 406] width 226 height 26
paste input "**********"
type input "**********"
click at [815, 395] on button "submit" at bounding box center [827, 407] width 24 height 24
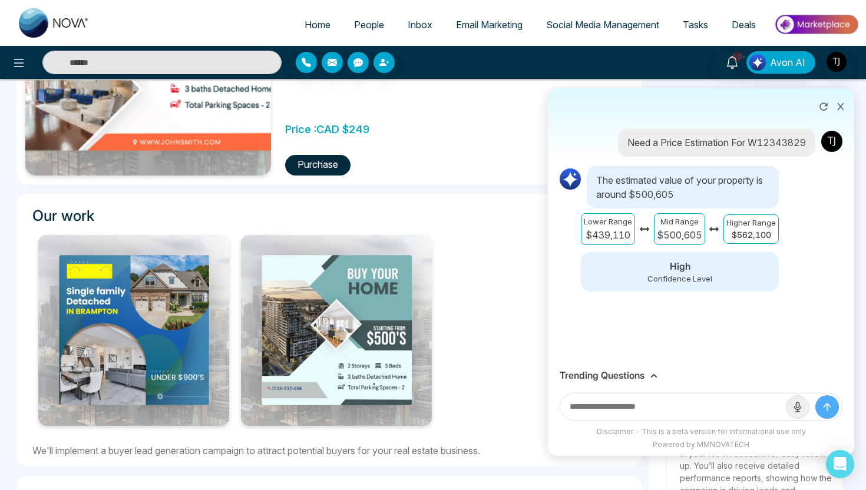
click at [613, 378] on h3 "Trending Questions" at bounding box center [601, 375] width 85 height 11
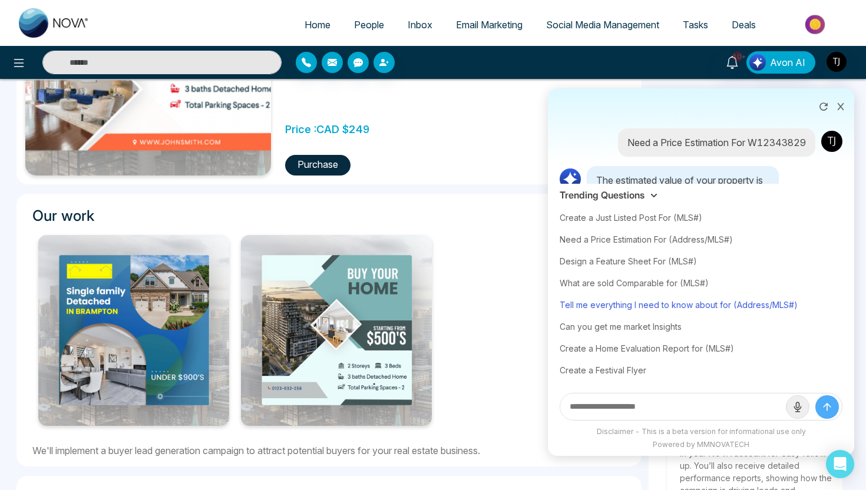
click at [622, 309] on div "Tell me everything I need to know about for (Address/MLS#)" at bounding box center [700, 305] width 283 height 22
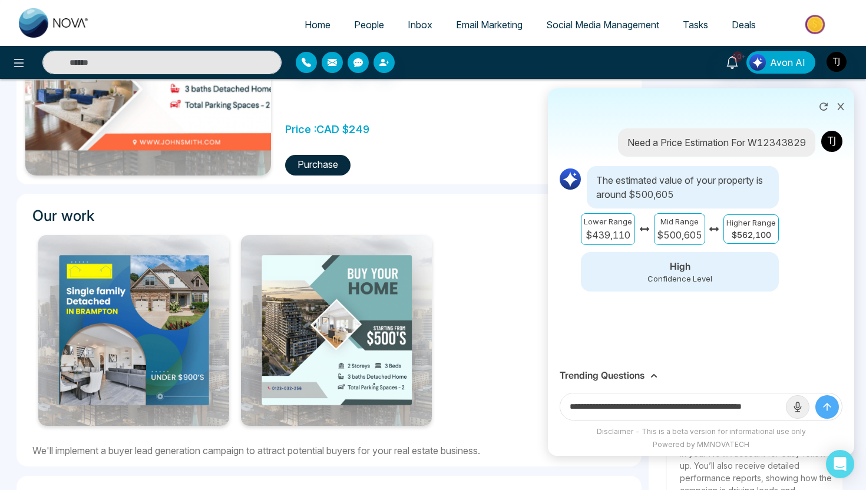
scroll to position [0, 28]
drag, startPoint x: 738, startPoint y: 410, endPoint x: 817, endPoint y: 406, distance: 79.6
click at [816, 408] on form "**********" at bounding box center [700, 407] width 283 height 28
paste input "**********"
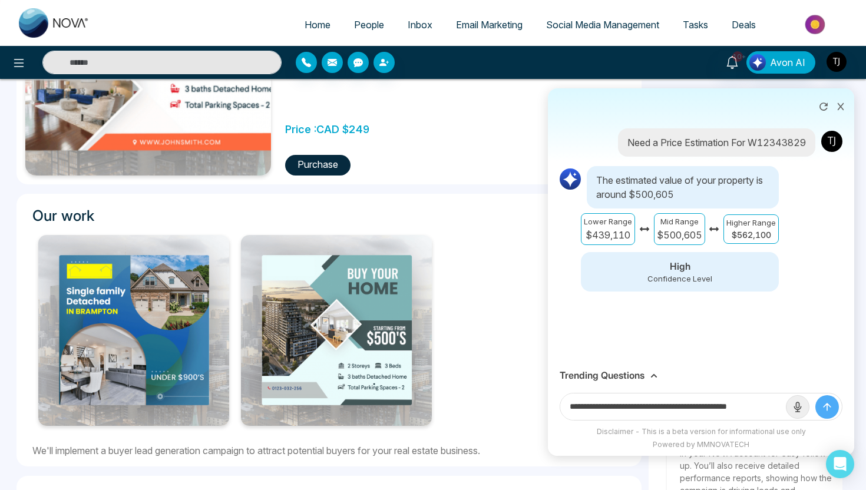
scroll to position [0, 11]
type input "**********"
click at [815, 395] on button "submit" at bounding box center [827, 407] width 24 height 24
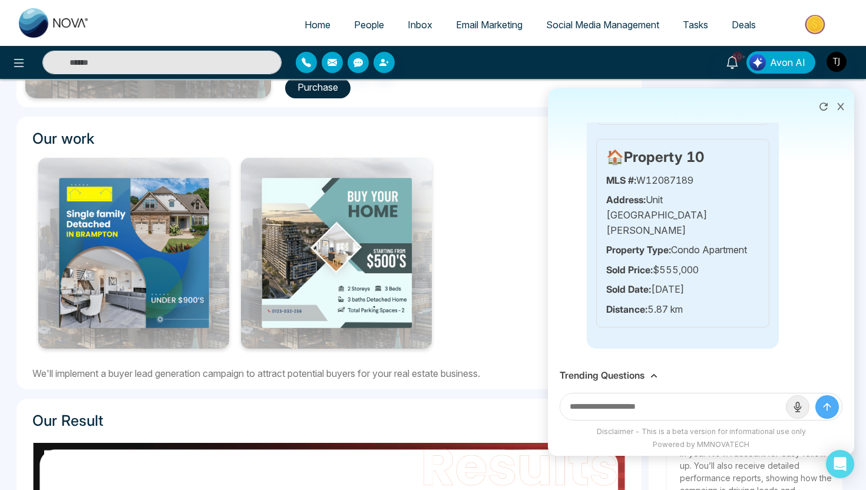
scroll to position [350, 0]
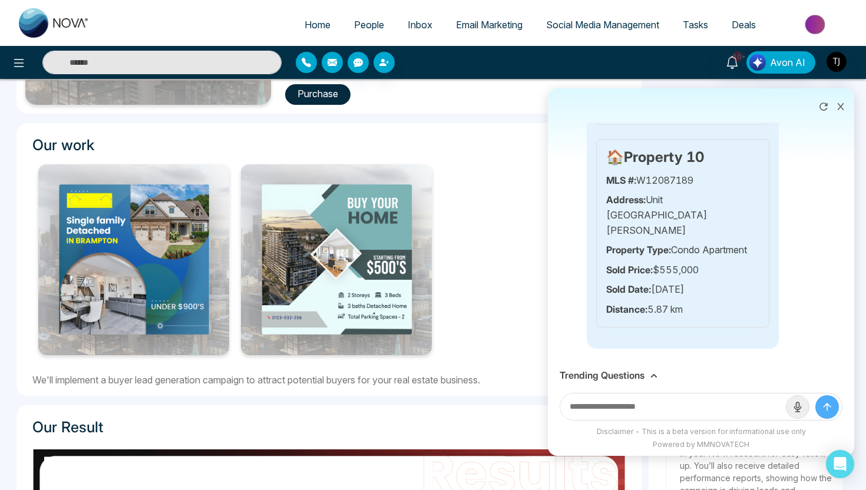
click at [574, 376] on h3 "Trending Questions" at bounding box center [601, 375] width 85 height 11
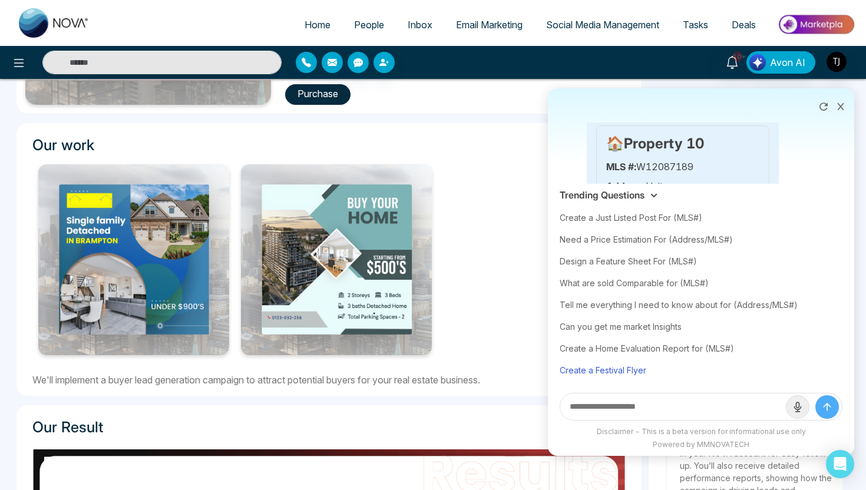
click at [609, 372] on div "Create a Festival Flyer" at bounding box center [700, 370] width 283 height 22
type input "**********"
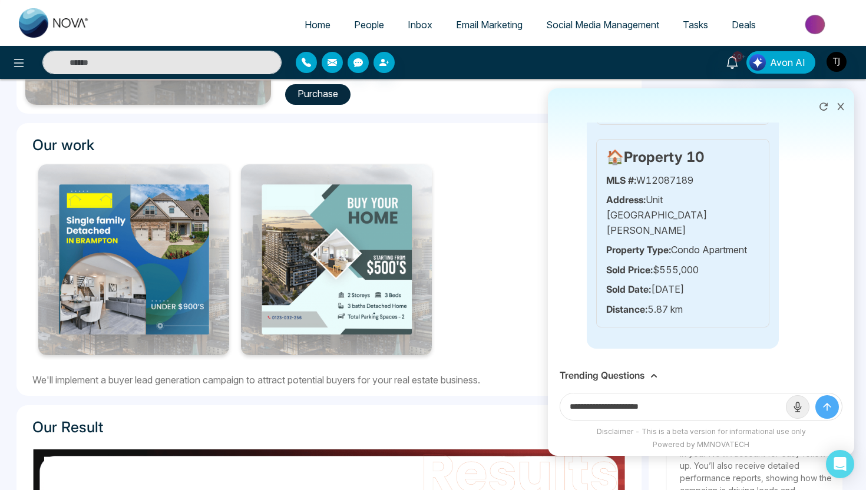
click at [834, 409] on button "submit" at bounding box center [827, 407] width 24 height 24
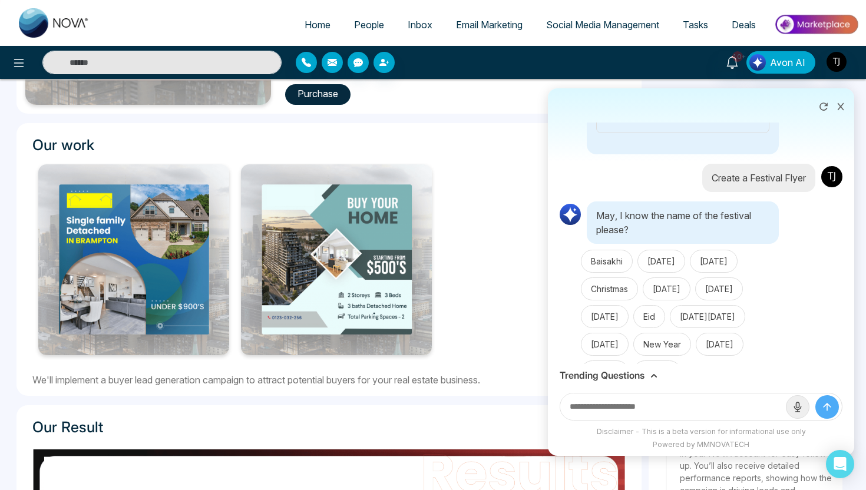
scroll to position [2815, 0]
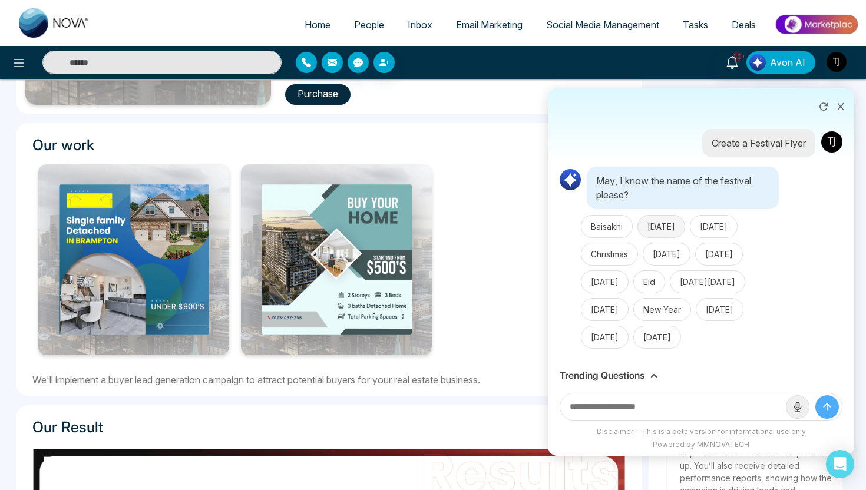
click at [679, 215] on button "[DATE]" at bounding box center [661, 226] width 48 height 23
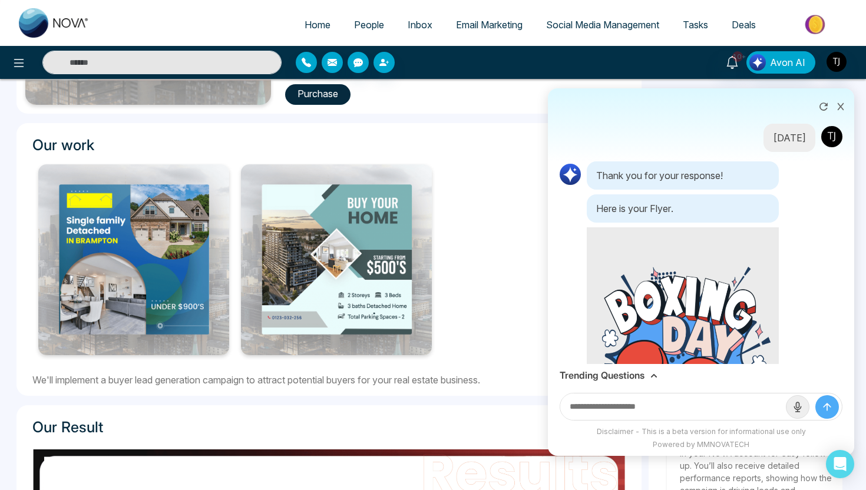
scroll to position [3011, 0]
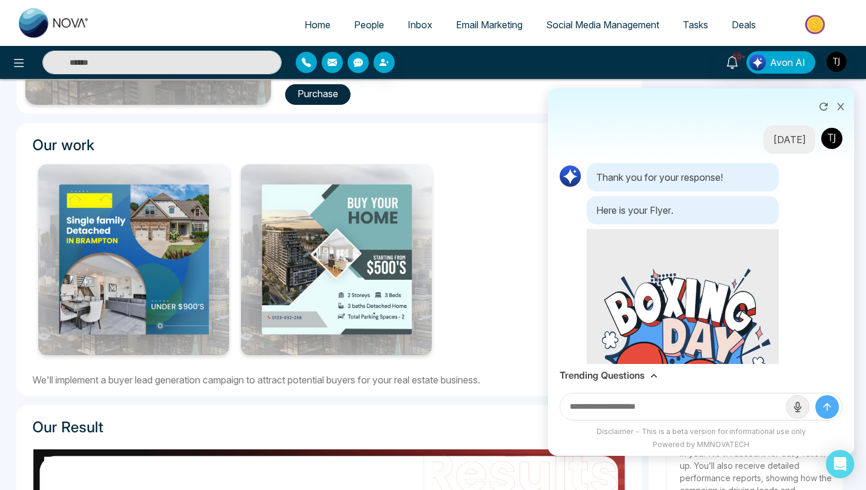
click at [841, 110] on icon at bounding box center [840, 106] width 8 height 8
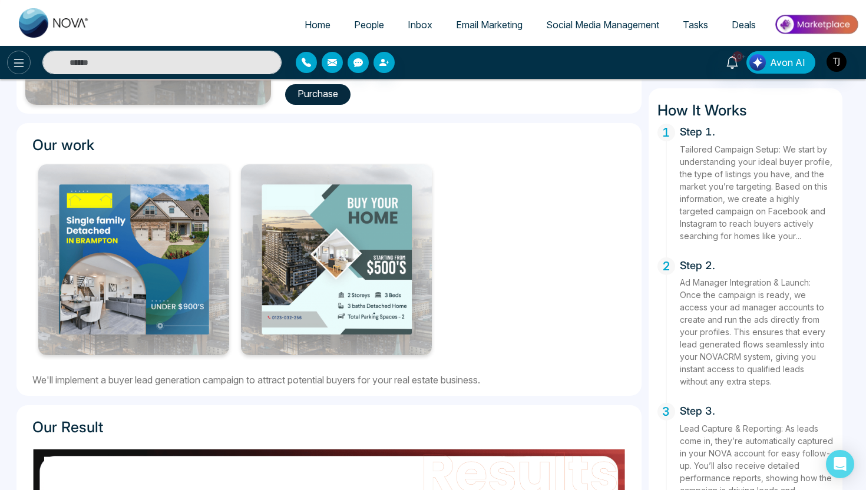
click at [27, 64] on button at bounding box center [19, 63] width 24 height 24
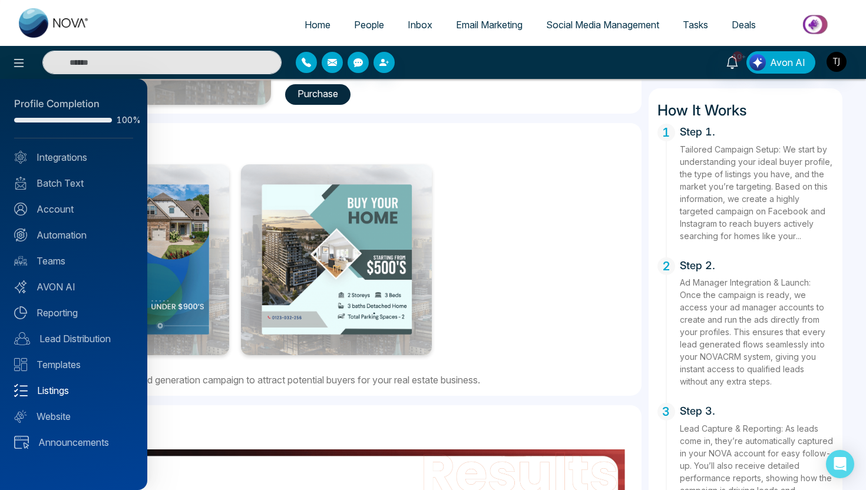
click at [61, 396] on link "Listings" at bounding box center [73, 390] width 119 height 14
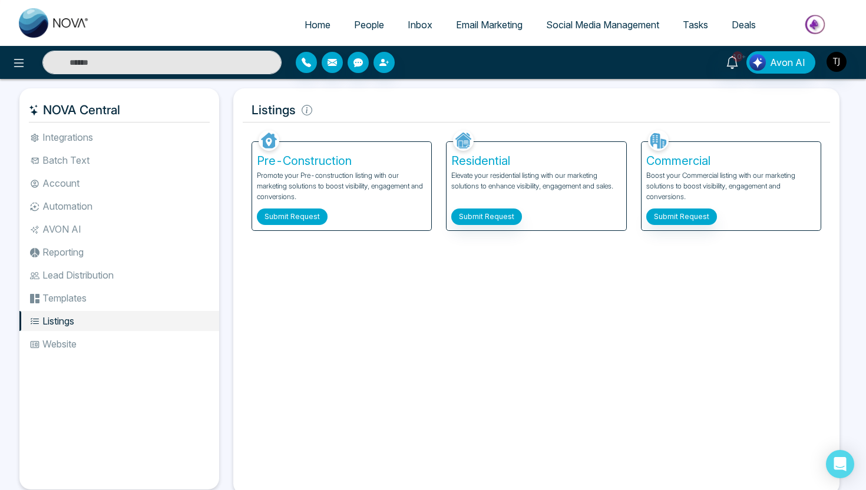
click at [296, 221] on button "Submit Request" at bounding box center [292, 216] width 71 height 16
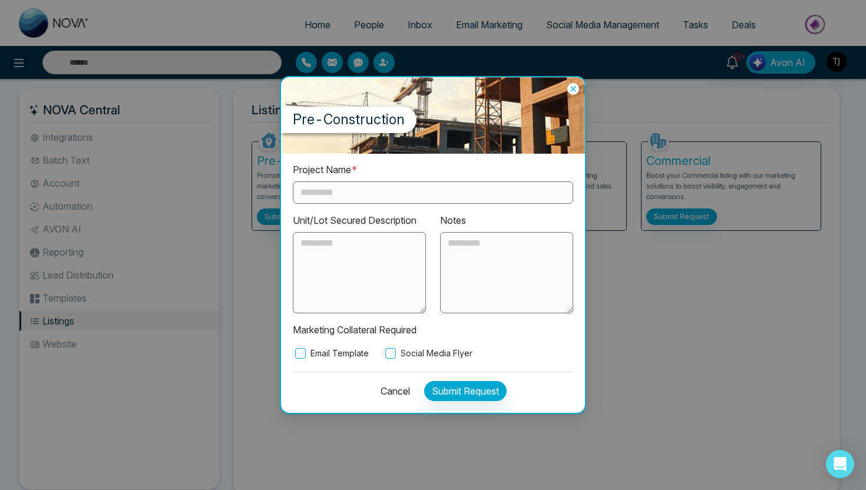
click at [353, 195] on input "text" at bounding box center [433, 192] width 280 height 22
click at [312, 356] on label "Email Template" at bounding box center [331, 353] width 76 height 13
click at [412, 348] on label "Social Media Flyer" at bounding box center [428, 353] width 90 height 13
click at [392, 395] on button "Cancel" at bounding box center [391, 391] width 37 height 20
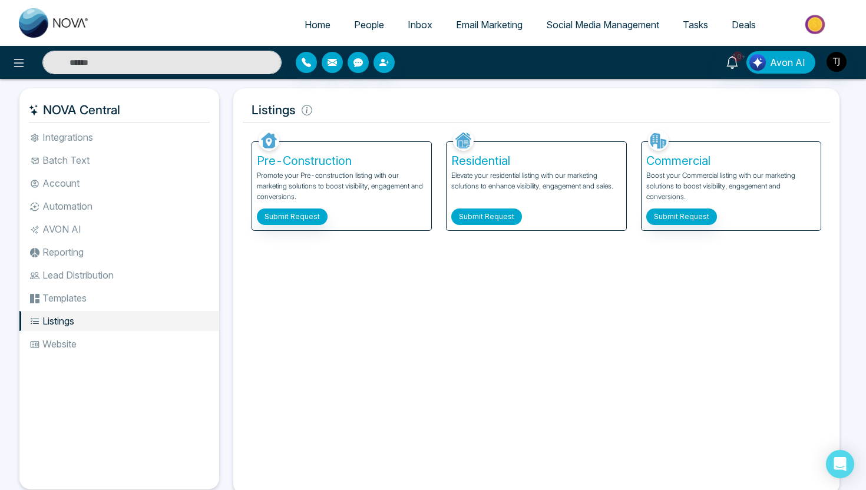
click at [479, 214] on button "Submit Request" at bounding box center [486, 216] width 71 height 16
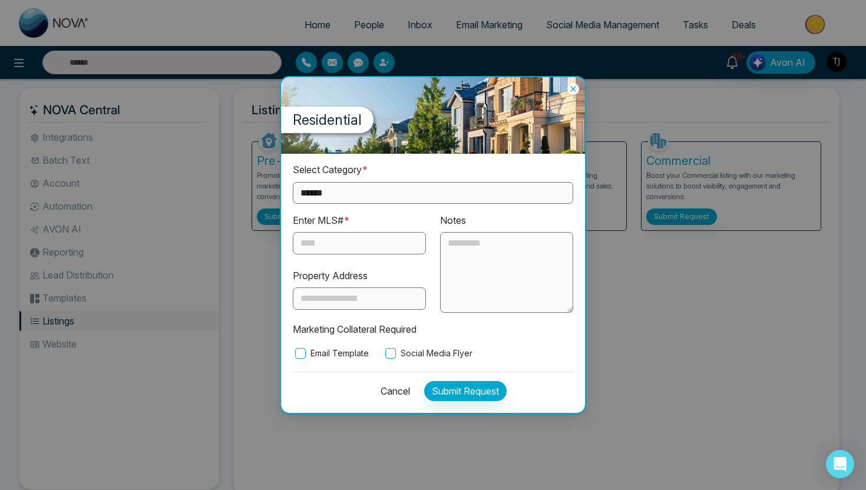
click at [379, 198] on select "**********" at bounding box center [433, 193] width 280 height 22
select select "*********"
click at [338, 237] on input "text" at bounding box center [359, 243] width 133 height 22
click at [314, 353] on label "Email Template" at bounding box center [331, 353] width 76 height 13
click at [400, 355] on label "Social Media Flyer" at bounding box center [428, 353] width 90 height 13
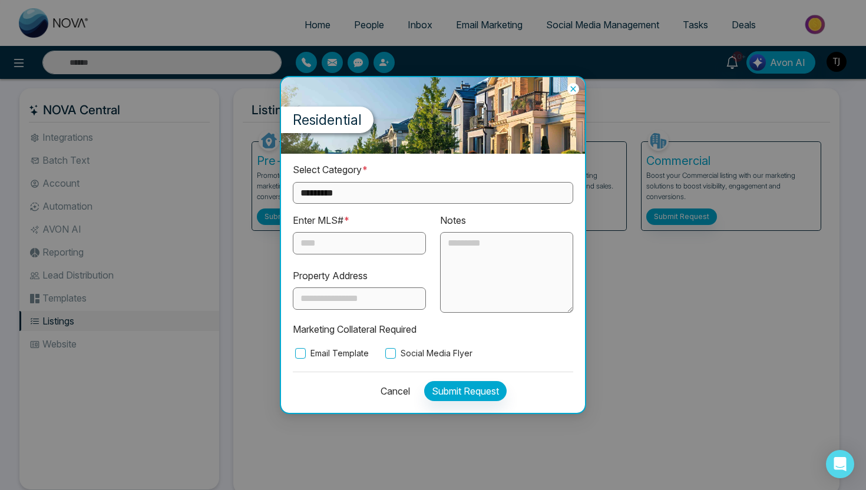
click at [396, 383] on button "Cancel" at bounding box center [391, 391] width 37 height 20
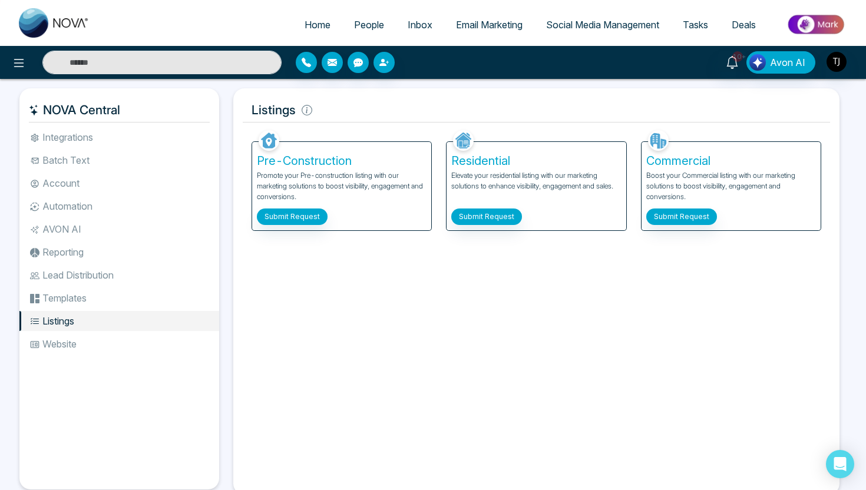
click at [67, 230] on li "AVON AI" at bounding box center [119, 229] width 200 height 20
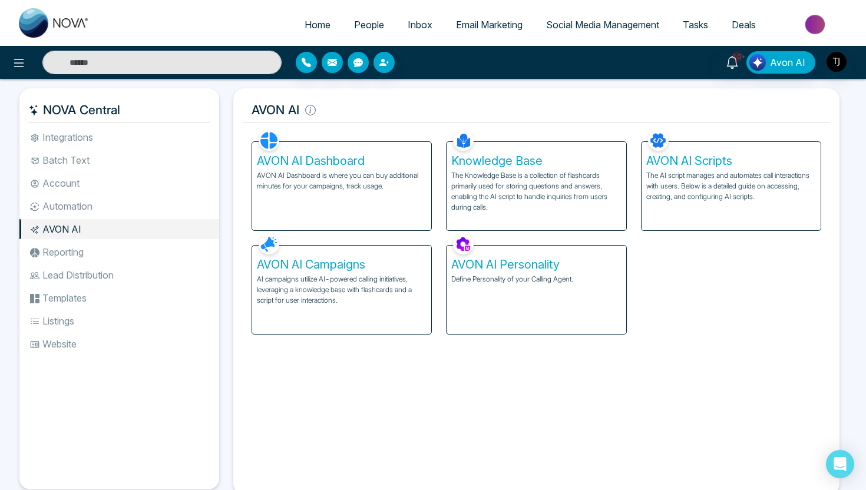
click at [515, 270] on h5 "AVON AI Personality" at bounding box center [536, 264] width 170 height 14
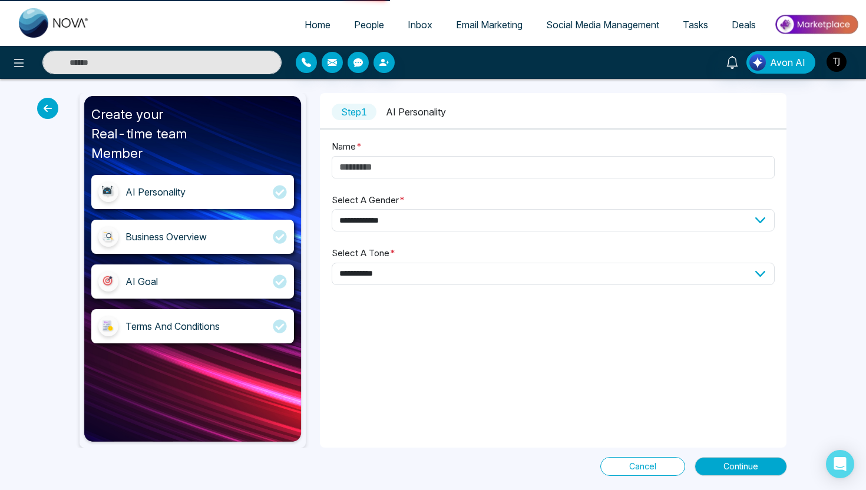
type input "****"
select select "****"
select select "*******"
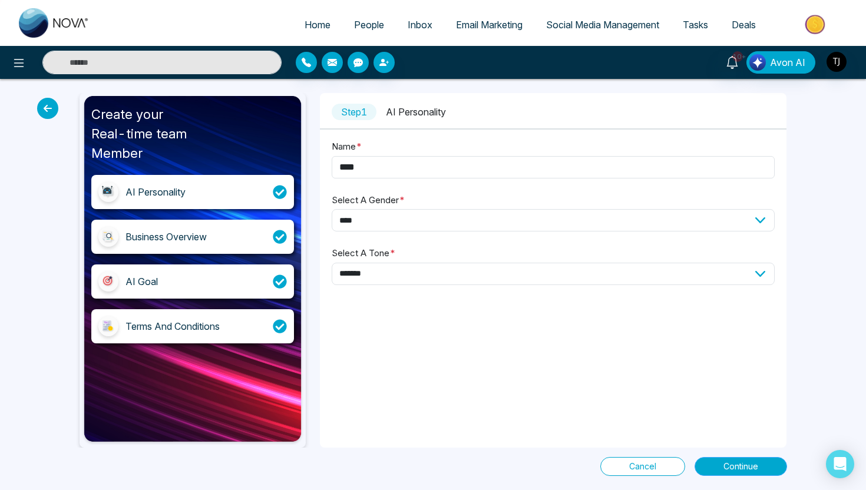
click at [736, 460] on span "Continue" at bounding box center [740, 466] width 35 height 13
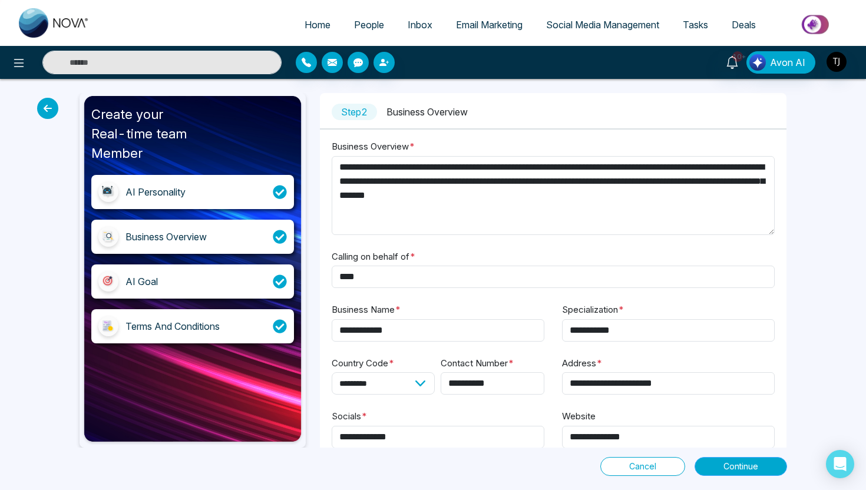
click at [736, 473] on button "Continue" at bounding box center [740, 466] width 92 height 19
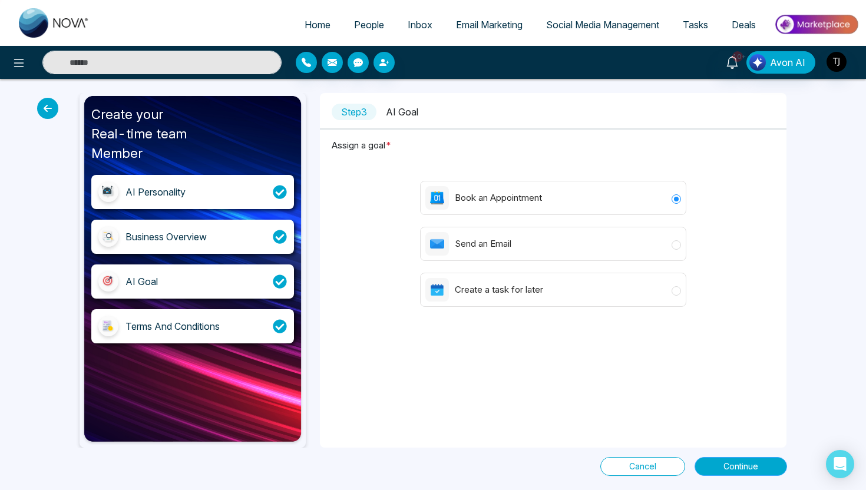
click at [742, 471] on span "Continue" at bounding box center [740, 466] width 35 height 13
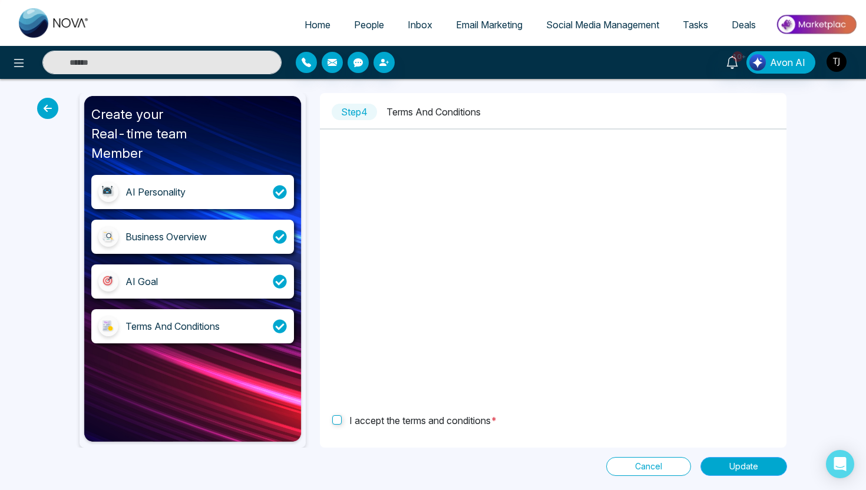
click at [736, 471] on span "Update" at bounding box center [743, 466] width 29 height 13
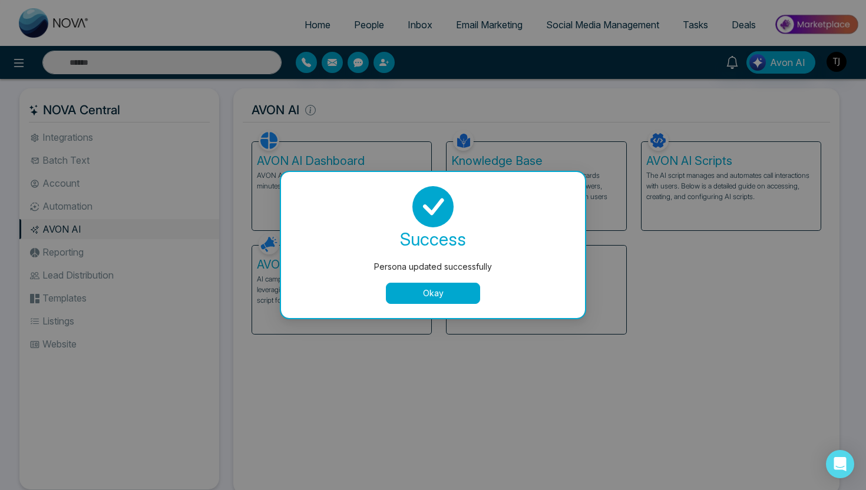
click at [465, 289] on button "Okay" at bounding box center [433, 293] width 94 height 21
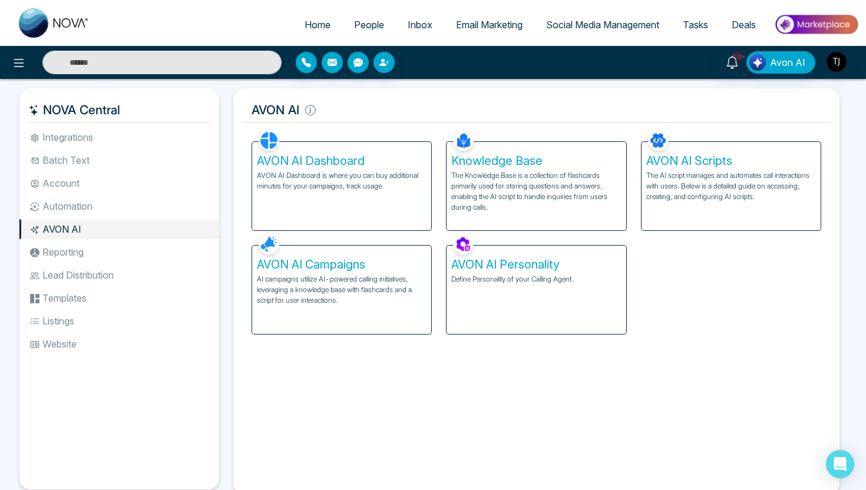
click at [561, 161] on h5 "Knowledge Base" at bounding box center [536, 161] width 170 height 14
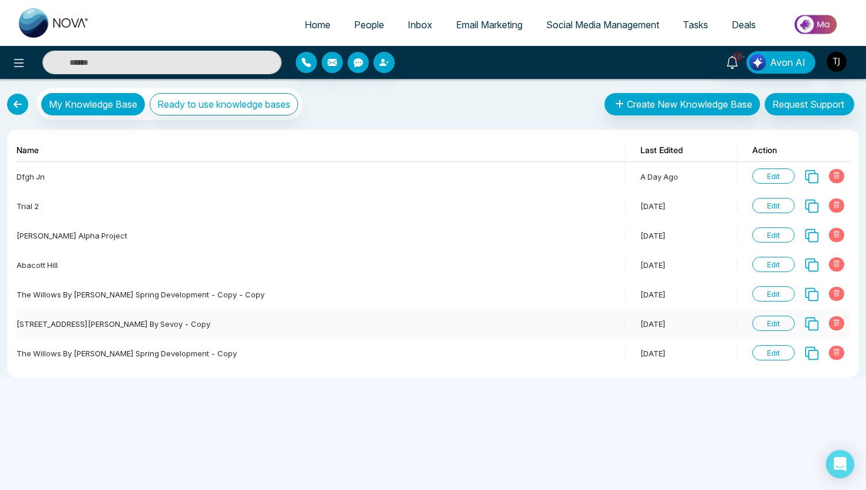
click at [784, 326] on span "Edit" at bounding box center [773, 323] width 42 height 15
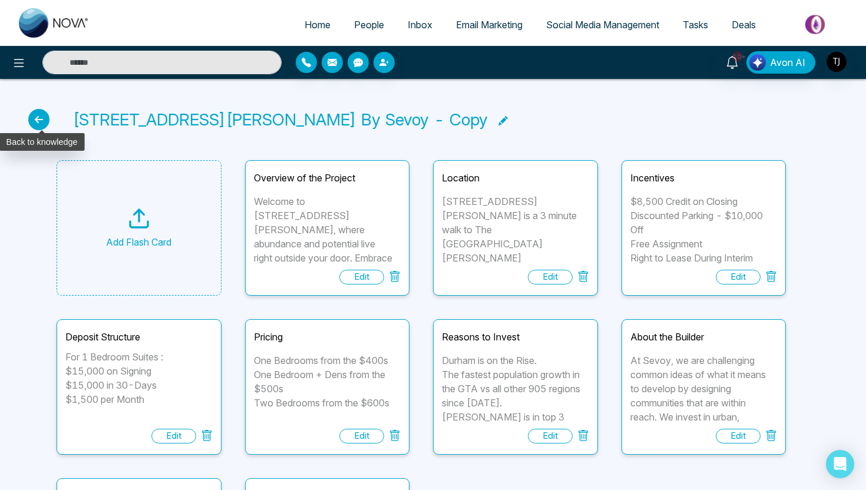
click at [40, 118] on icon at bounding box center [38, 119] width 21 height 21
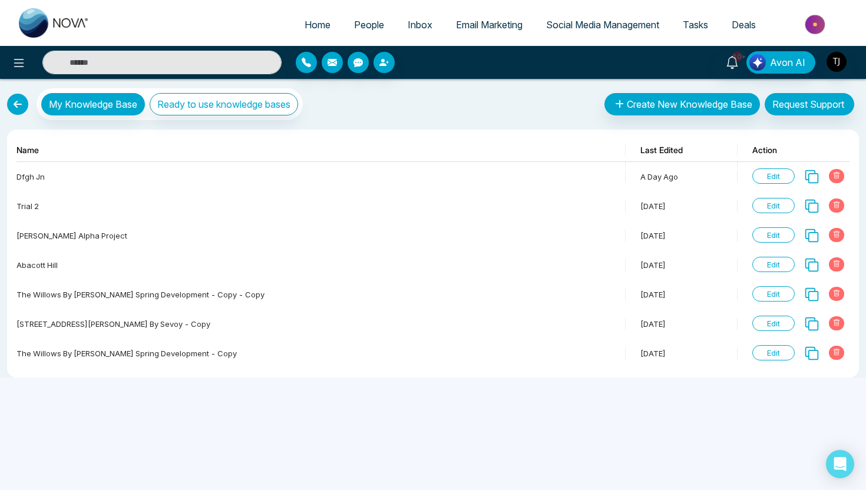
click at [16, 104] on link at bounding box center [17, 104] width 21 height 21
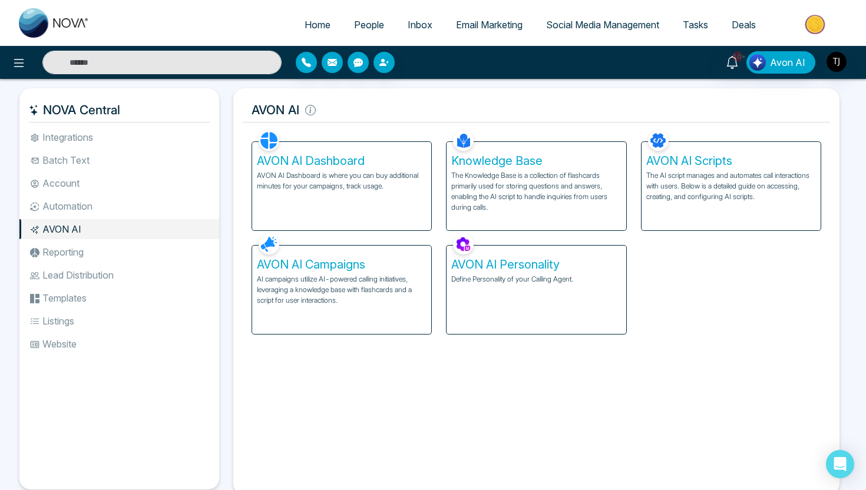
click at [324, 271] on div "AVON AI Campaigns AI campaigns utilize AI-powered calling initiatives, leveragi…" at bounding box center [341, 290] width 179 height 88
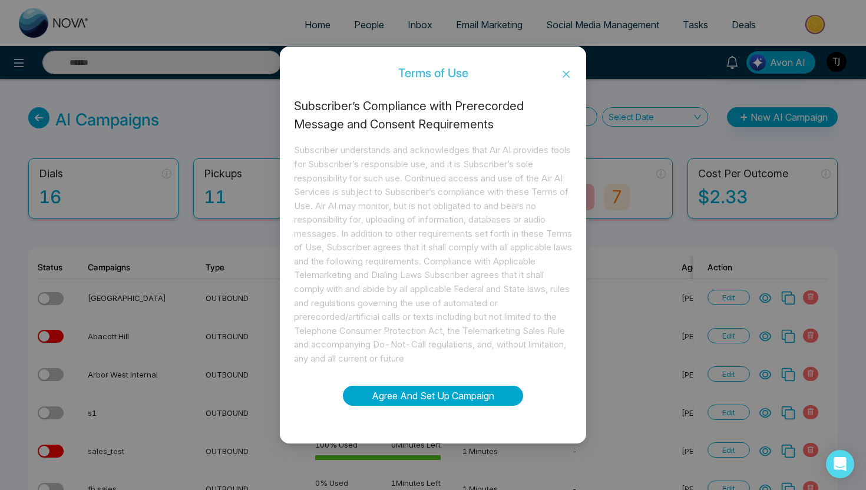
click at [409, 394] on button "Agree And Set Up Campaign" at bounding box center [433, 396] width 180 height 20
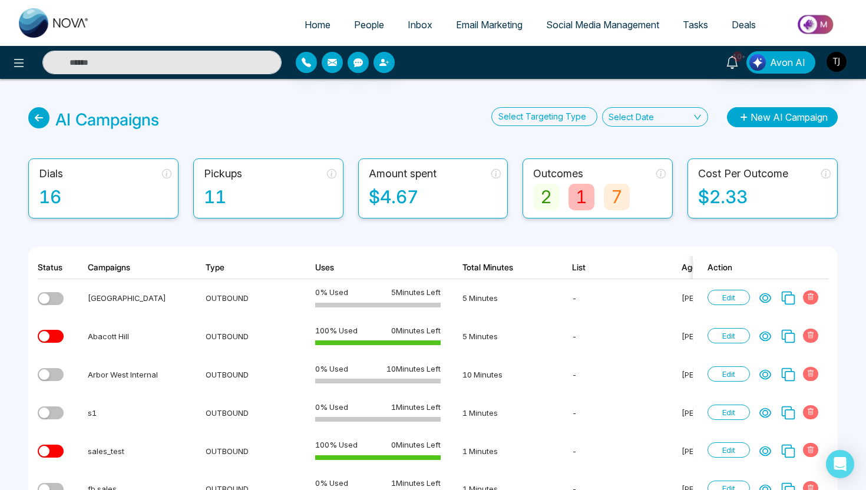
click at [757, 124] on button "New AI Campaign" at bounding box center [782, 117] width 111 height 20
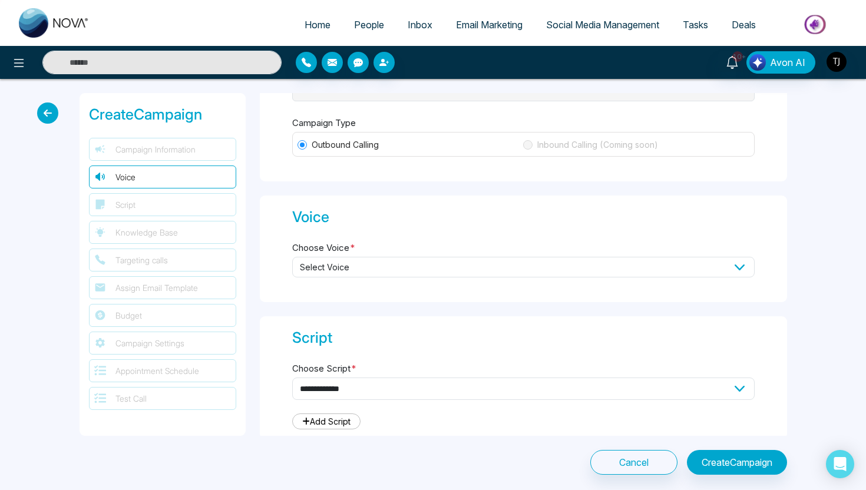
scroll to position [138, 0]
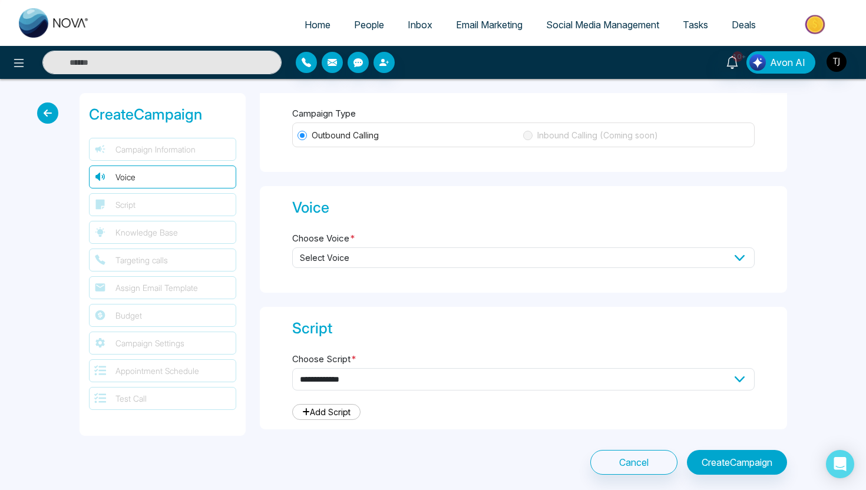
click at [350, 257] on span "Select Voice" at bounding box center [523, 257] width 462 height 21
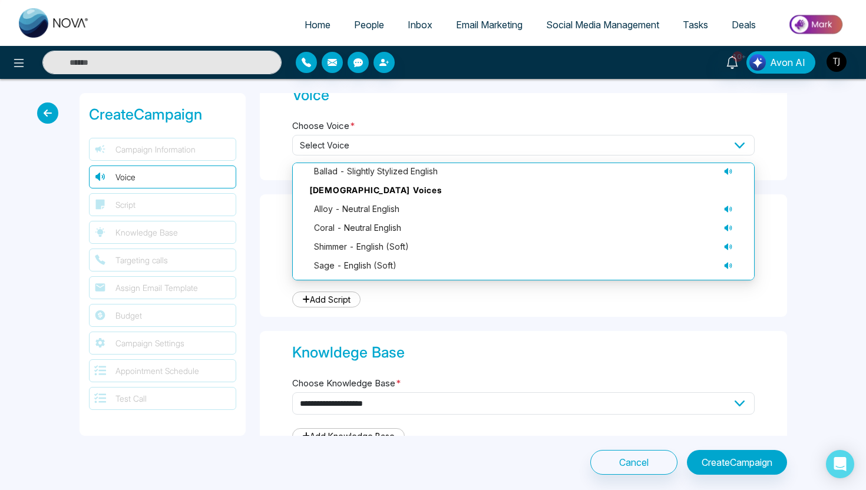
scroll to position [253, 0]
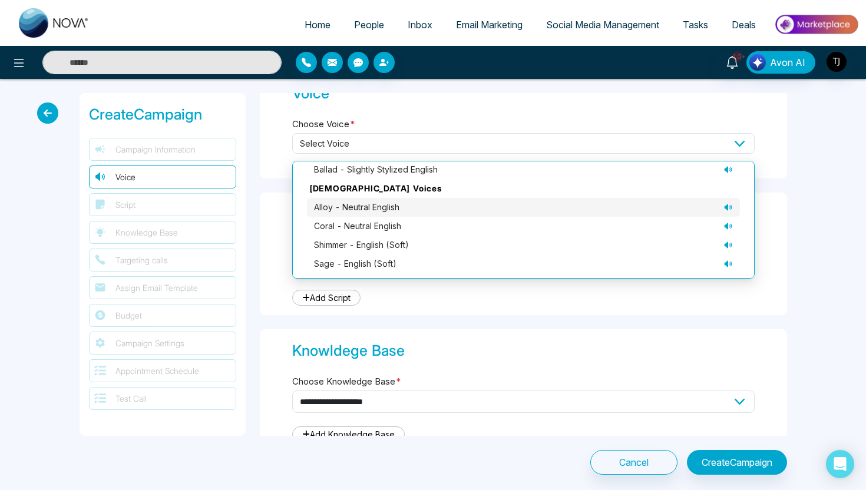
click at [728, 204] on icon at bounding box center [727, 207] width 9 height 9
click at [812, 194] on div "**********" at bounding box center [433, 284] width 866 height 410
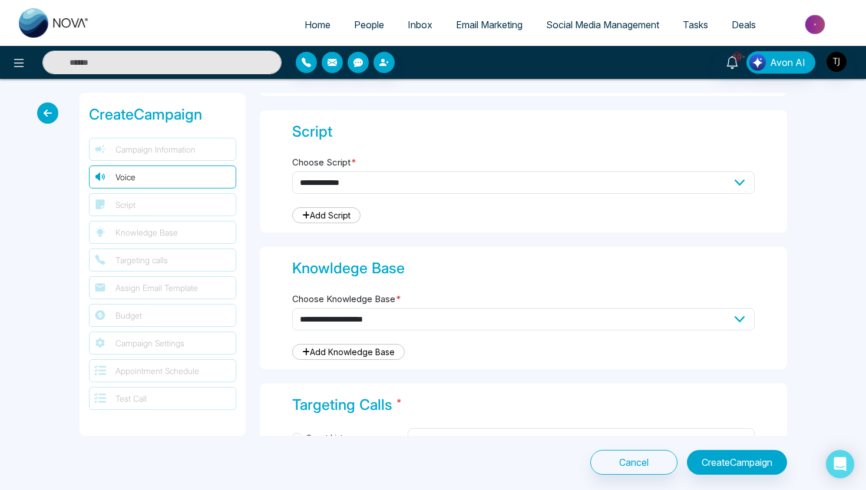
scroll to position [352, 0]
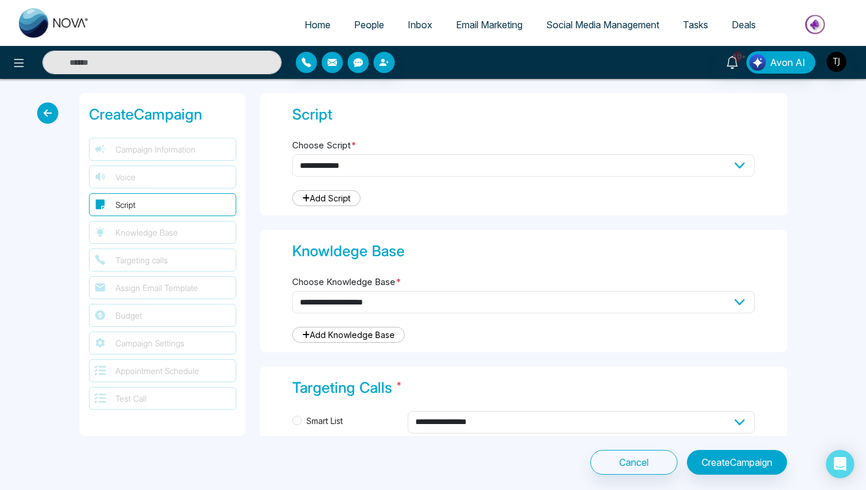
click at [524, 164] on select "**********" at bounding box center [523, 165] width 462 height 22
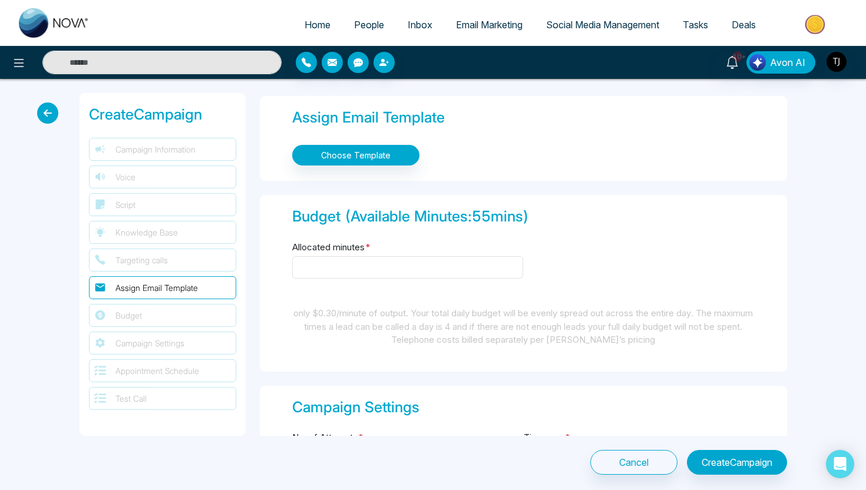
scroll to position [761, 0]
click at [327, 256] on input "Allocated minutes *" at bounding box center [407, 267] width 231 height 22
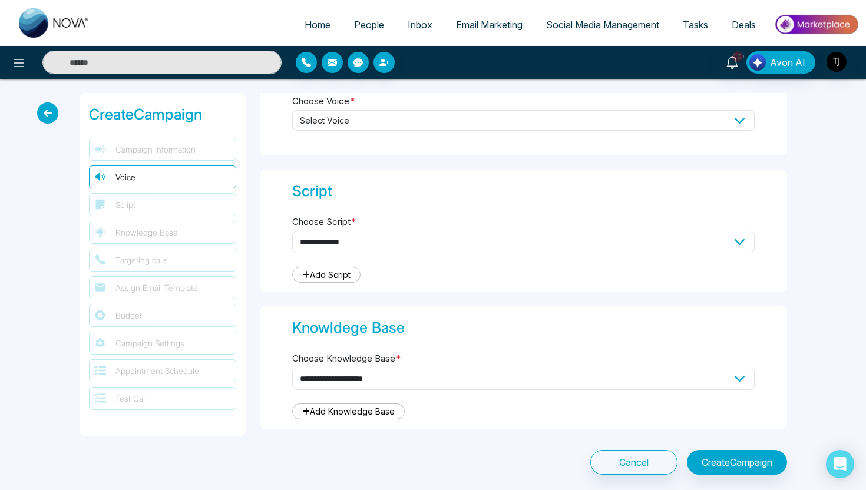
scroll to position [271, 0]
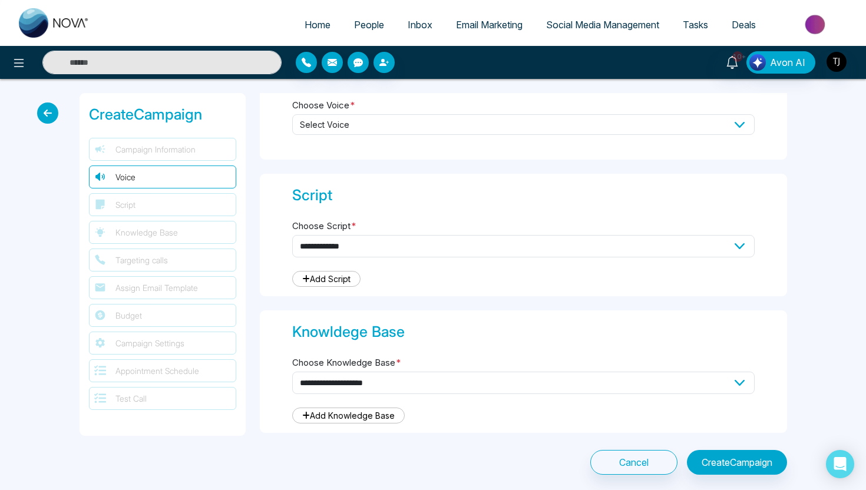
click at [354, 127] on span "Select Voice" at bounding box center [523, 124] width 462 height 21
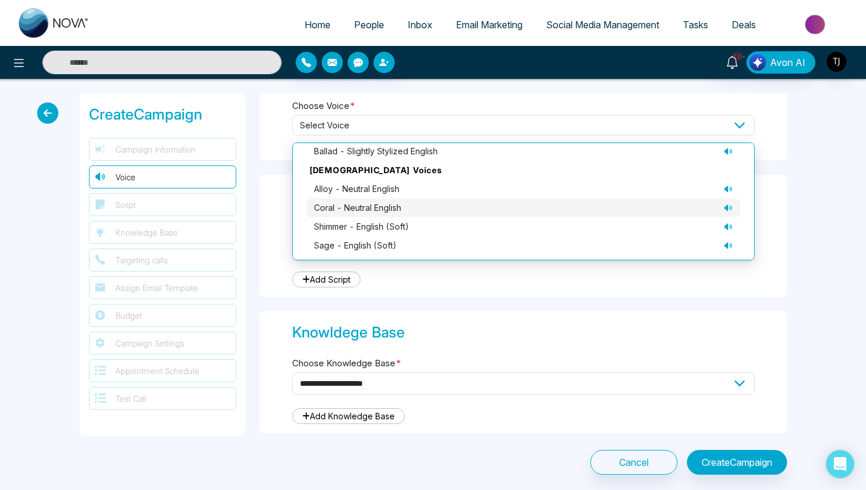
scroll to position [216, 0]
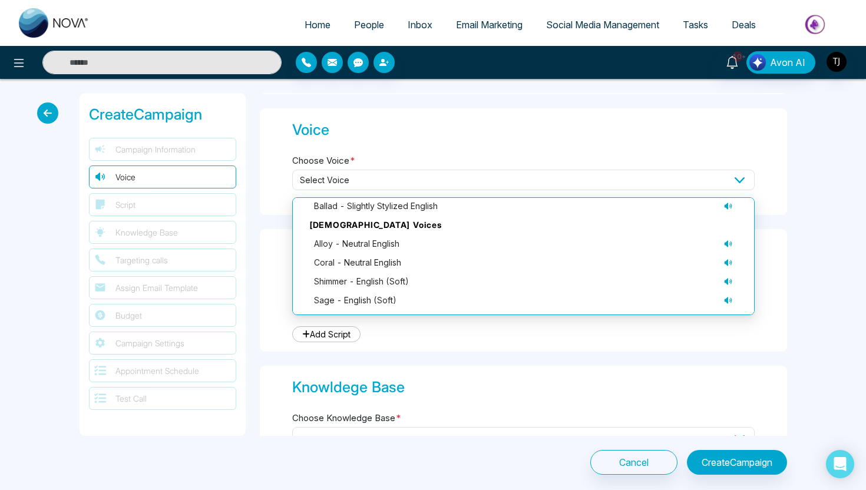
click at [286, 184] on div "Voice Choose Voice * Select Voice [DEMOGRAPHIC_DATA] Voices echo - neutral Engl…" at bounding box center [523, 161] width 527 height 107
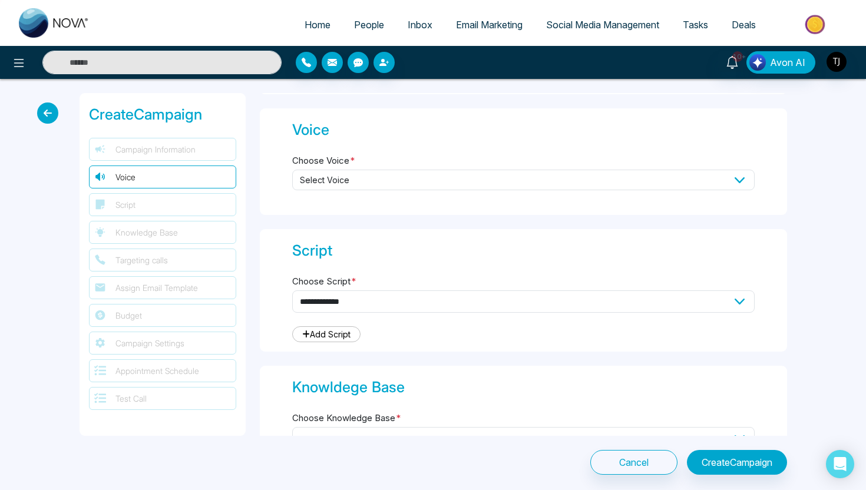
click at [297, 182] on span "Select Voice" at bounding box center [523, 180] width 462 height 21
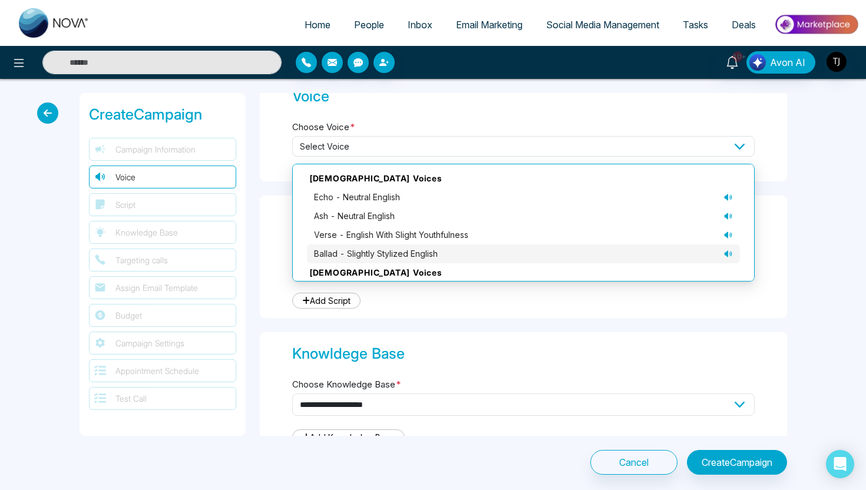
scroll to position [81, 0]
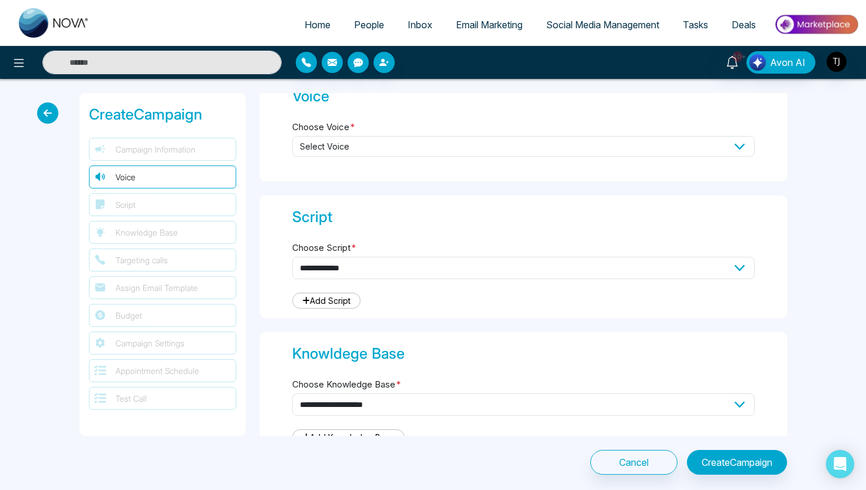
click at [787, 200] on div "**********" at bounding box center [523, 264] width 541 height 343
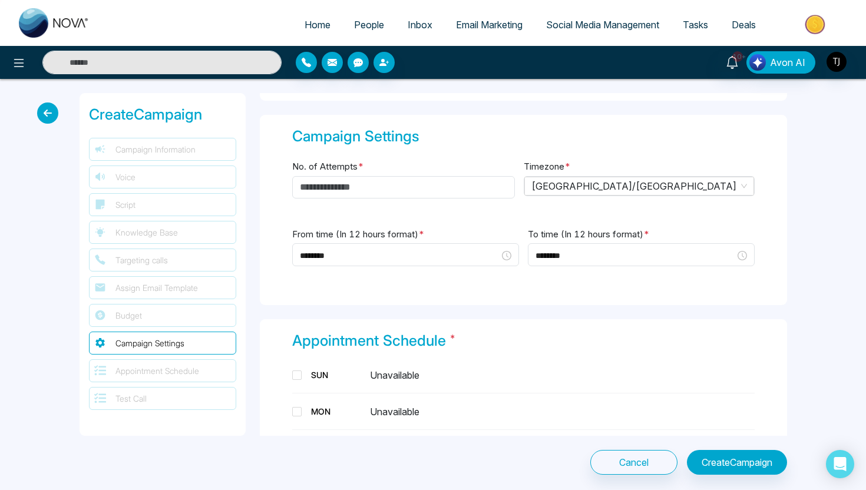
scroll to position [1007, 0]
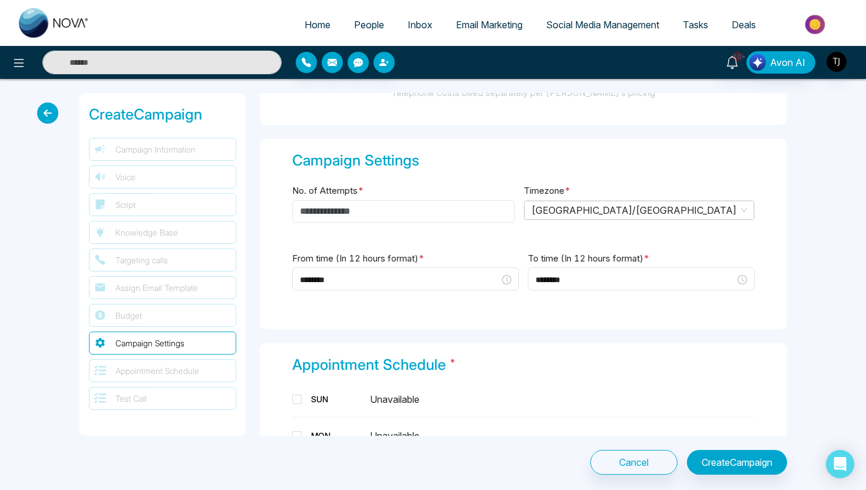
click at [426, 210] on input "No. of Attempts *" at bounding box center [403, 211] width 223 height 22
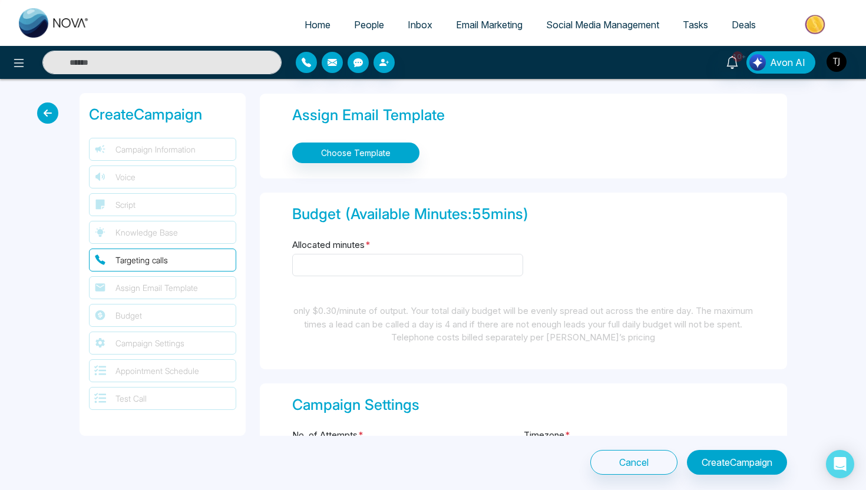
scroll to position [639, 0]
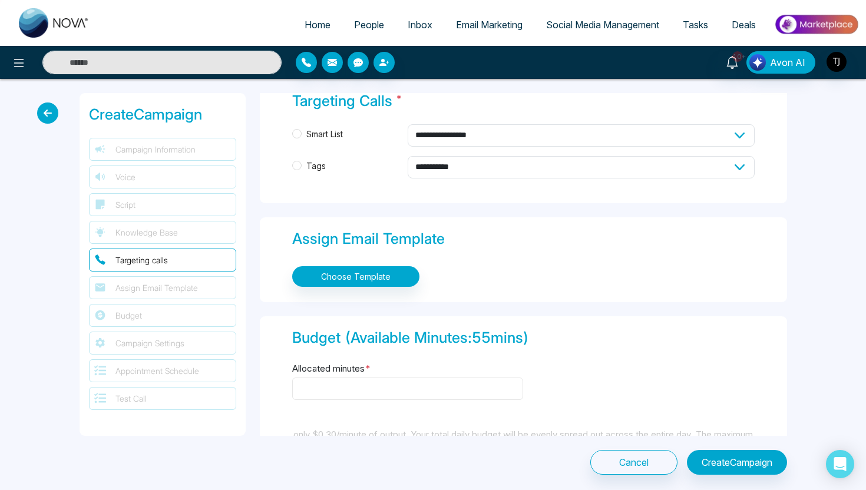
click at [342, 382] on input "Allocated minutes *" at bounding box center [407, 388] width 231 height 22
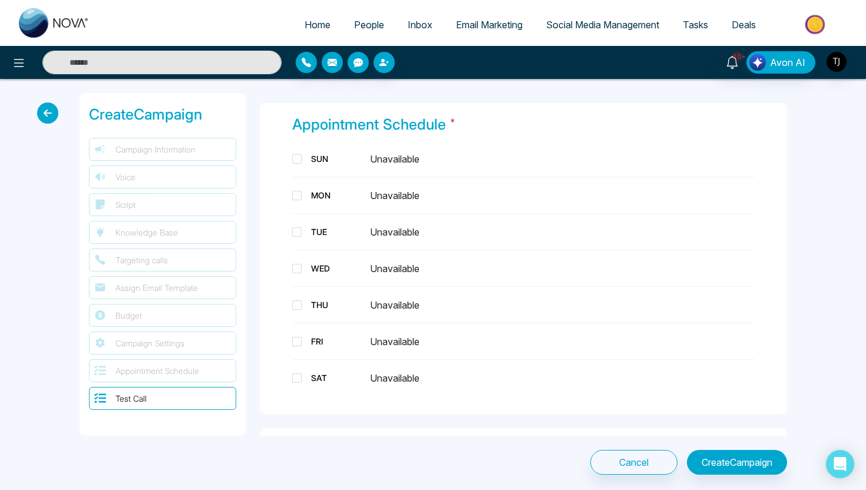
scroll to position [1422, 0]
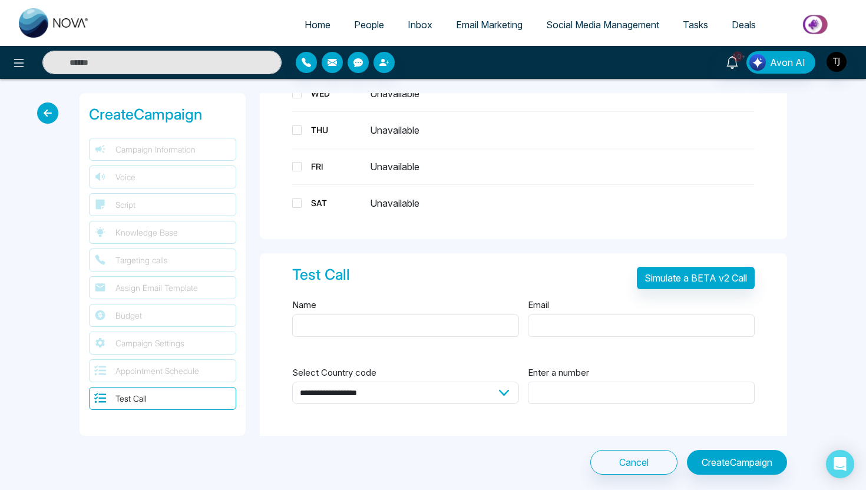
click at [636, 476] on div "**********" at bounding box center [433, 284] width 866 height 410
click at [636, 468] on button "Cancel" at bounding box center [633, 462] width 87 height 25
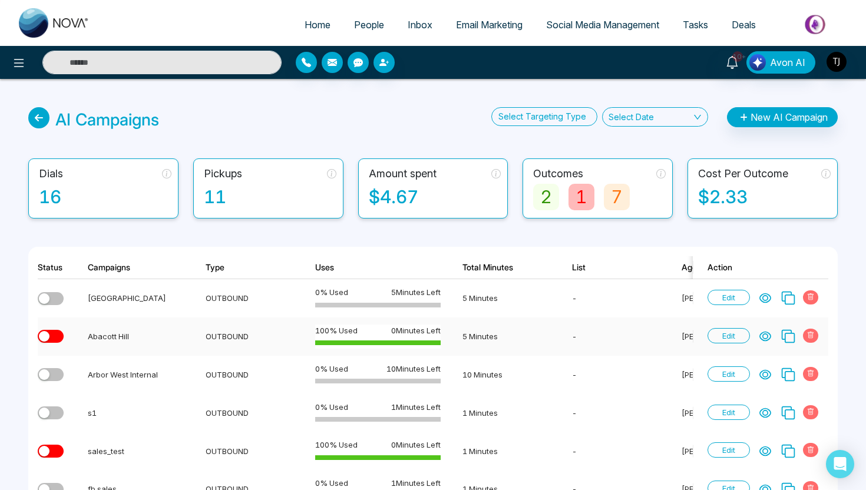
click at [762, 339] on icon at bounding box center [765, 336] width 11 height 9
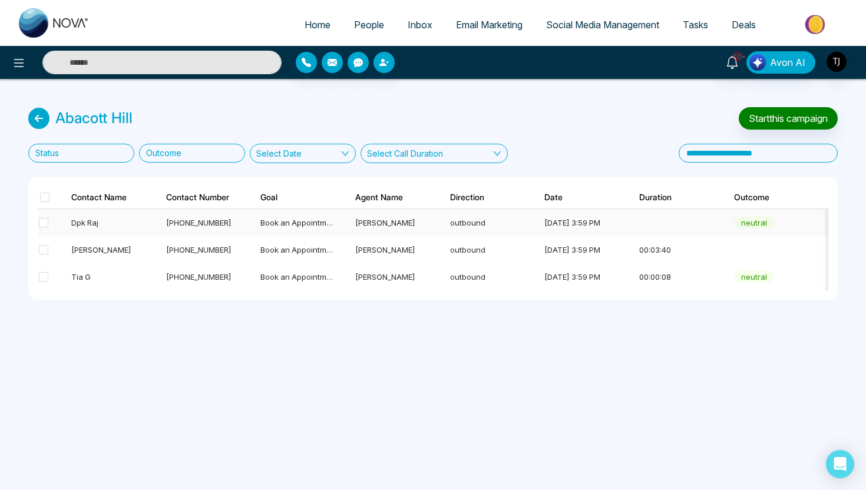
click at [102, 224] on div "Dpk Raj" at bounding box center [107, 223] width 73 height 12
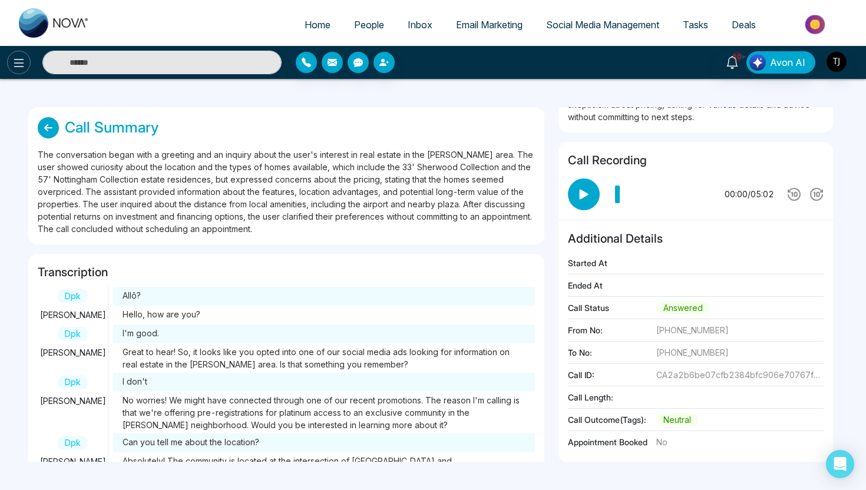
click at [18, 69] on icon at bounding box center [19, 63] width 14 height 14
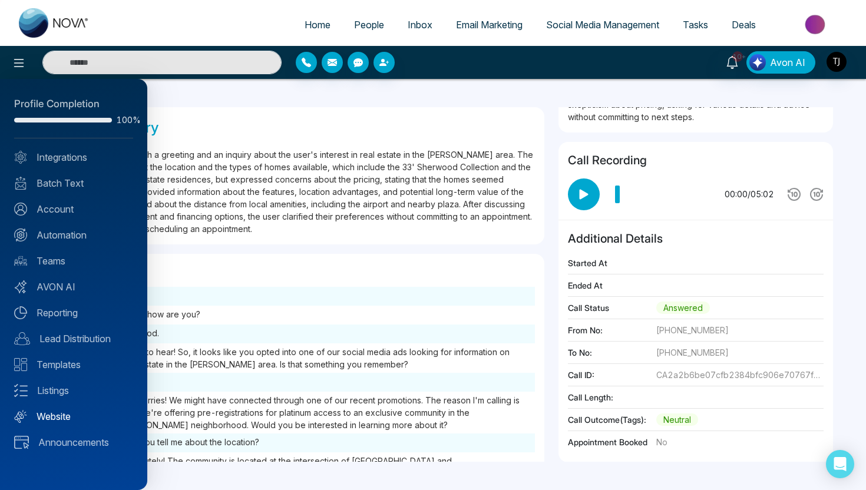
click at [42, 416] on link "Website" at bounding box center [73, 416] width 119 height 14
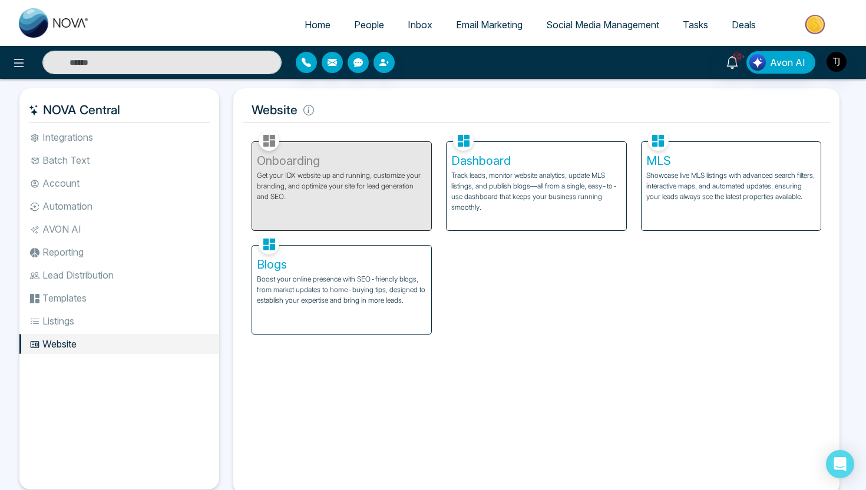
click at [525, 175] on p "Track leads, monitor website analytics, update MLS listings, and publish blogs—…" at bounding box center [536, 191] width 170 height 42
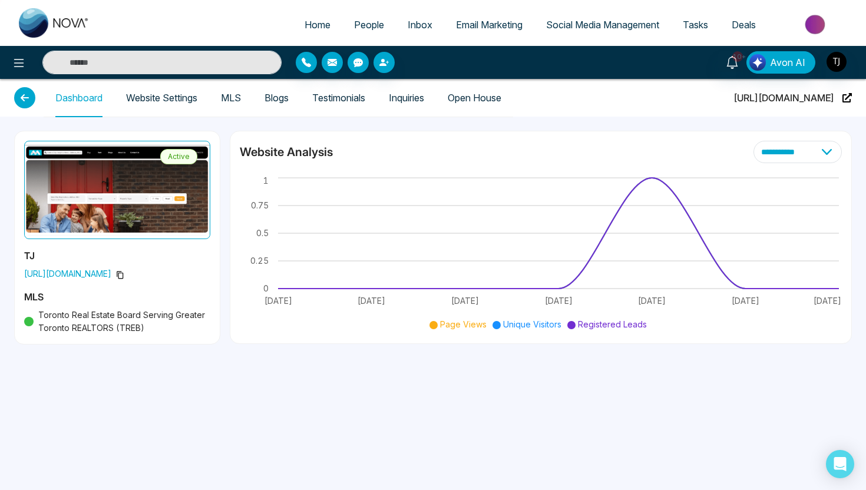
click at [280, 97] on link "Blogs" at bounding box center [276, 98] width 24 height 10
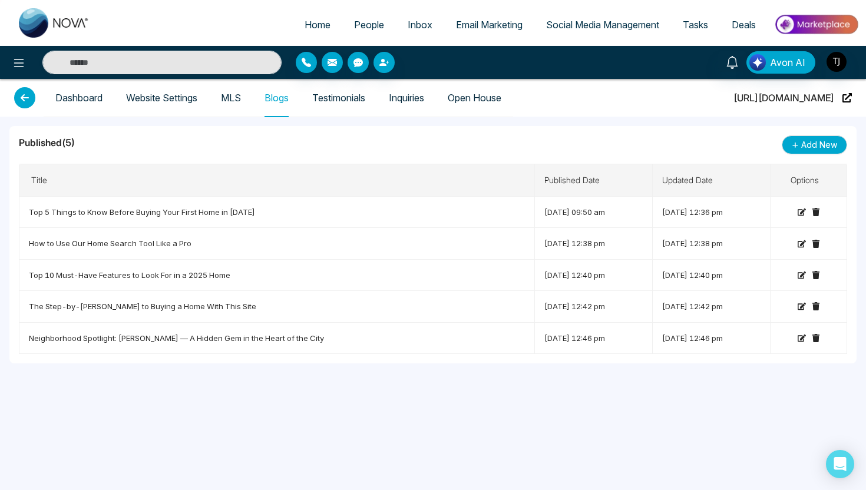
click at [365, 96] on link "Testimonials" at bounding box center [338, 98] width 53 height 10
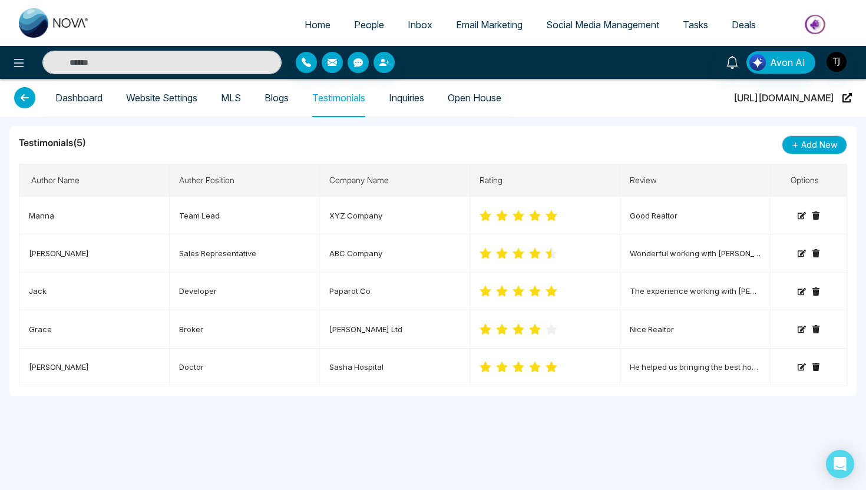
click at [415, 103] on link "Inquiries" at bounding box center [406, 98] width 35 height 10
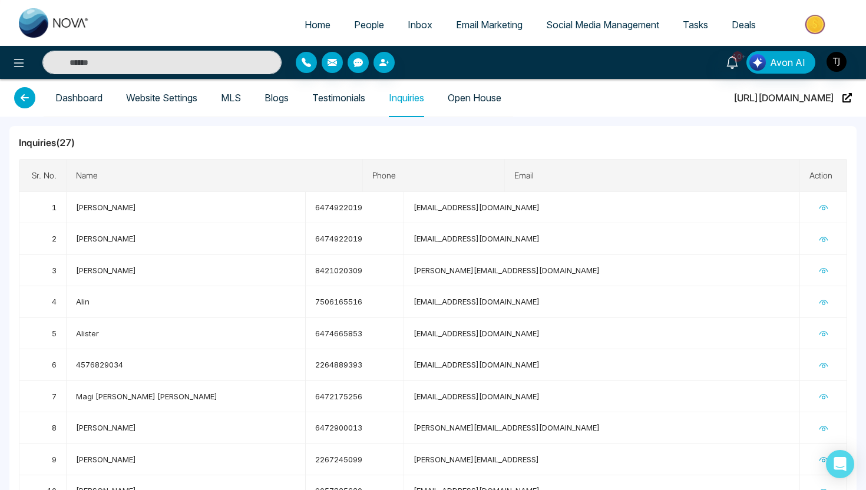
click at [180, 98] on link "Website Settings" at bounding box center [161, 98] width 71 height 10
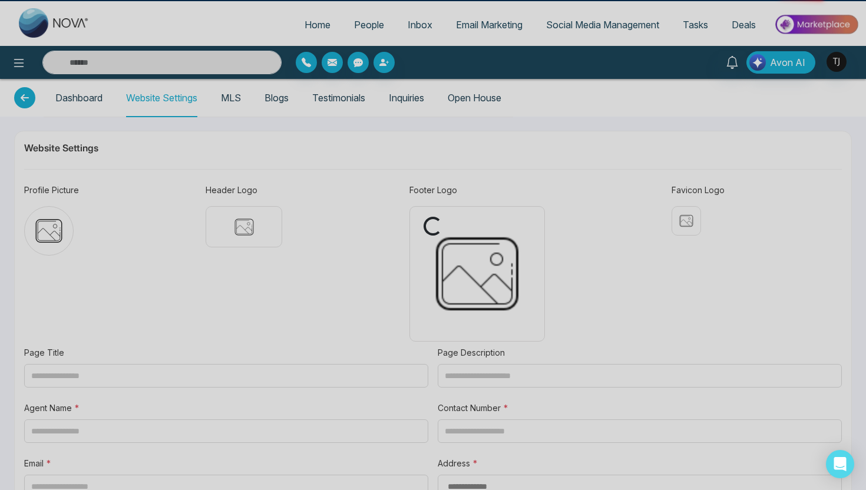
type input "**********"
type textarea "**********"
type input "**********"
type textarea "**********"
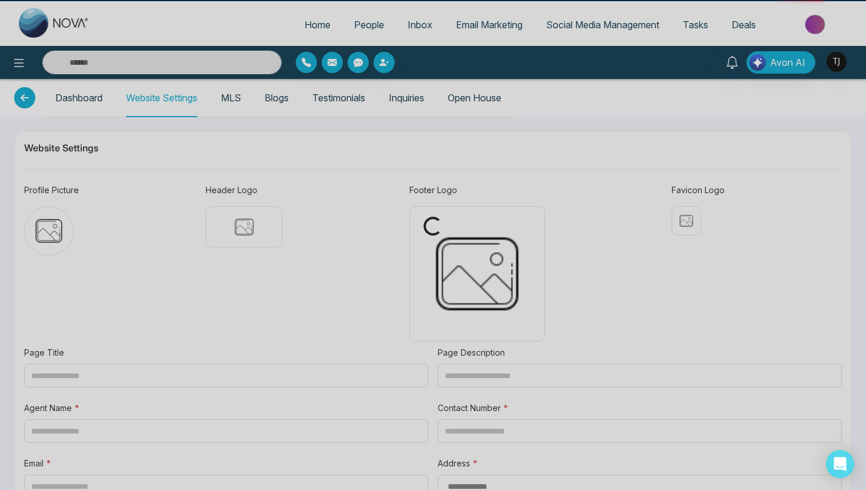
type textarea "**********"
type input "********"
type input "**********"
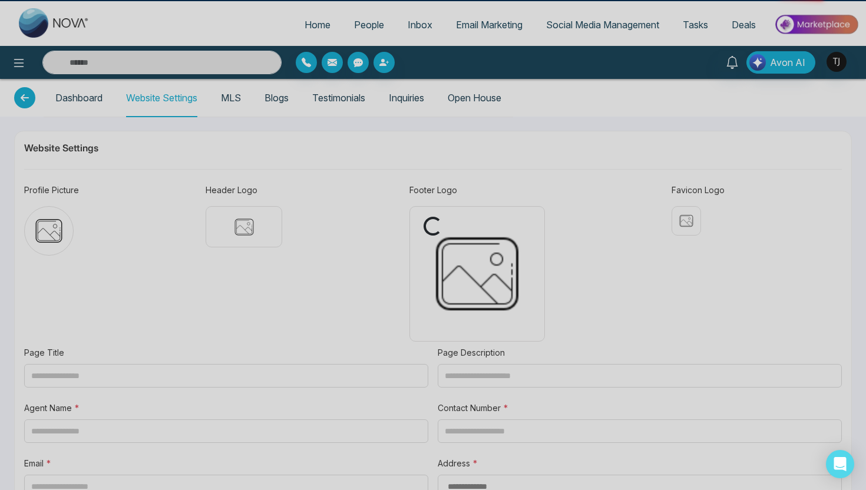
type input "**********"
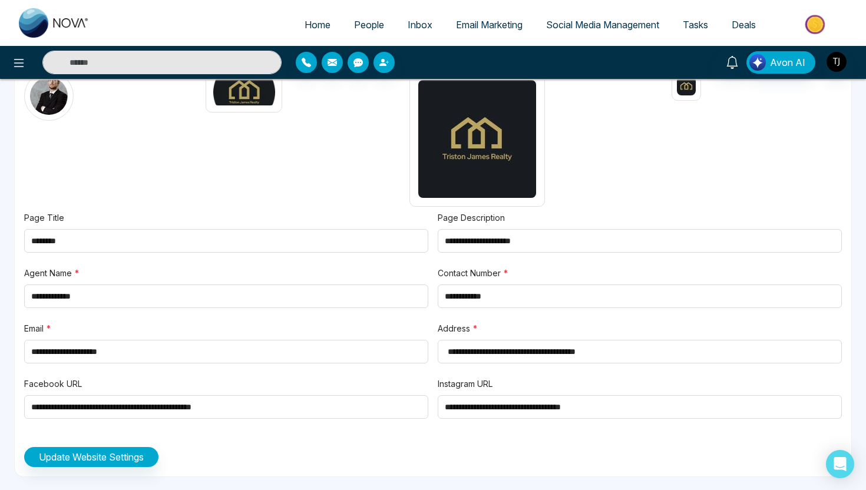
type textarea "**********"
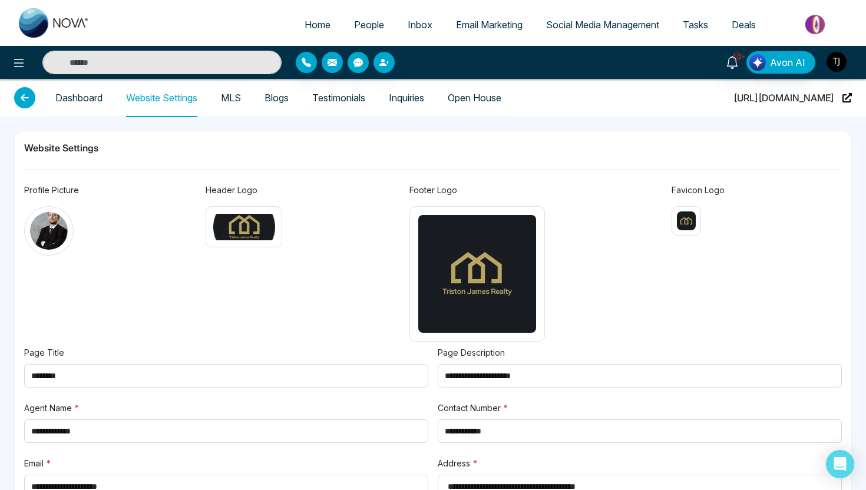
click at [369, 28] on span "People" at bounding box center [369, 25] width 30 height 12
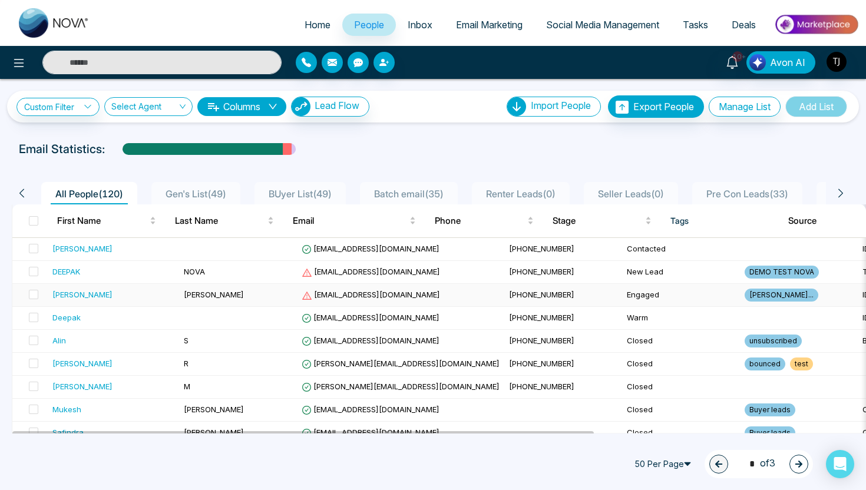
click at [370, 299] on td "[EMAIL_ADDRESS][DOMAIN_NAME]" at bounding box center [400, 295] width 207 height 23
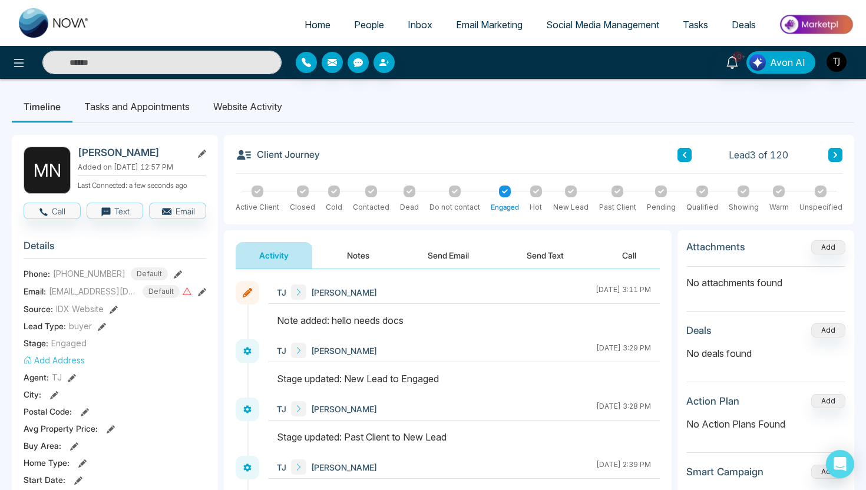
click at [253, 108] on li "Website Activity" at bounding box center [247, 107] width 92 height 32
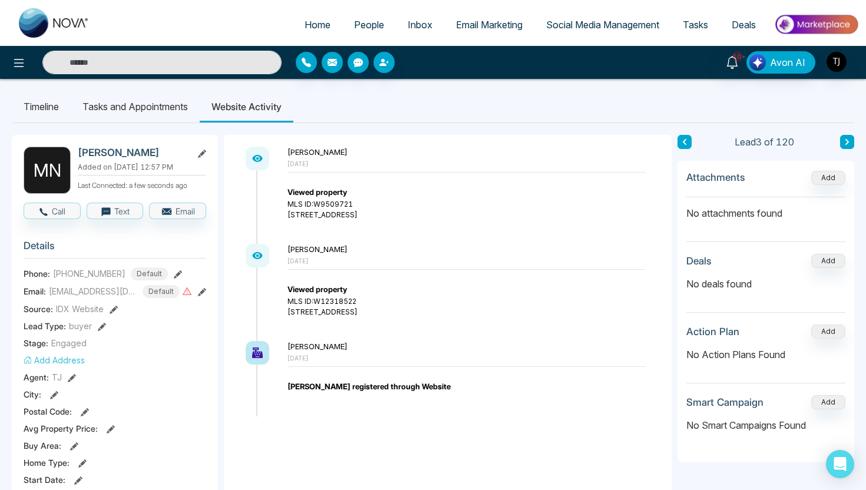
click at [309, 25] on span "Home" at bounding box center [317, 25] width 26 height 12
select select "*"
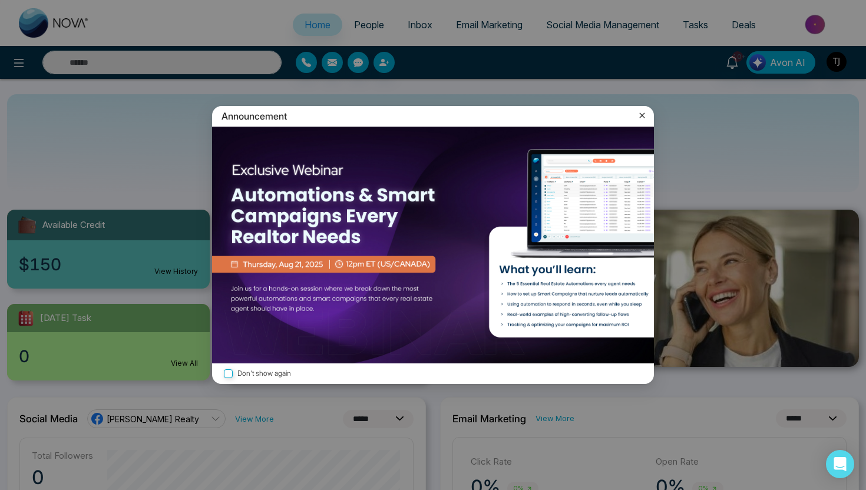
click at [638, 118] on icon at bounding box center [642, 116] width 12 height 12
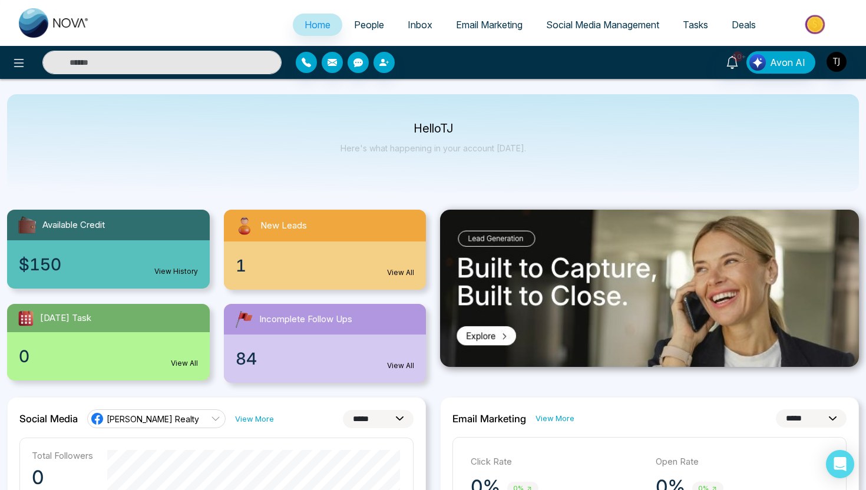
click at [806, 33] on img at bounding box center [815, 24] width 85 height 26
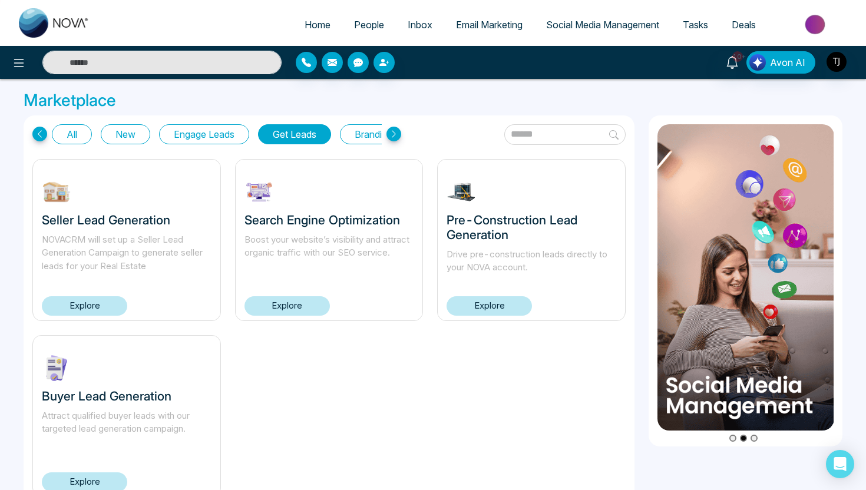
click at [203, 130] on button "Engage Leads" at bounding box center [204, 134] width 90 height 20
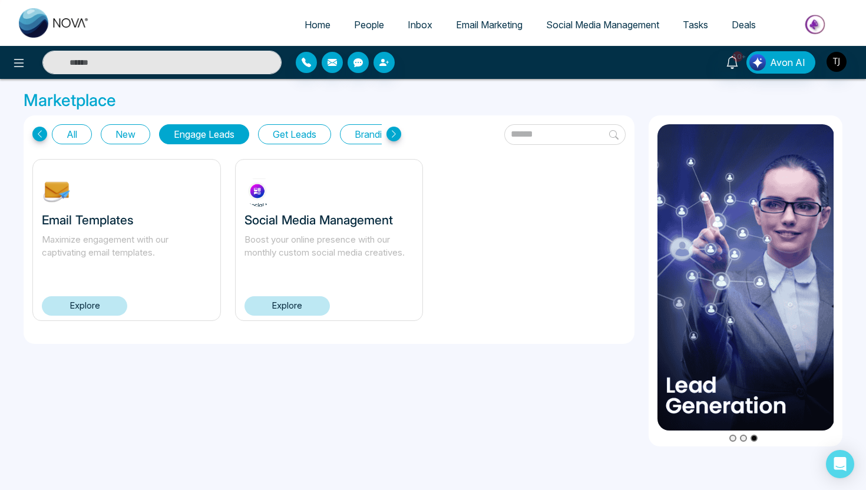
click at [277, 140] on button "Get Leads" at bounding box center [294, 134] width 73 height 20
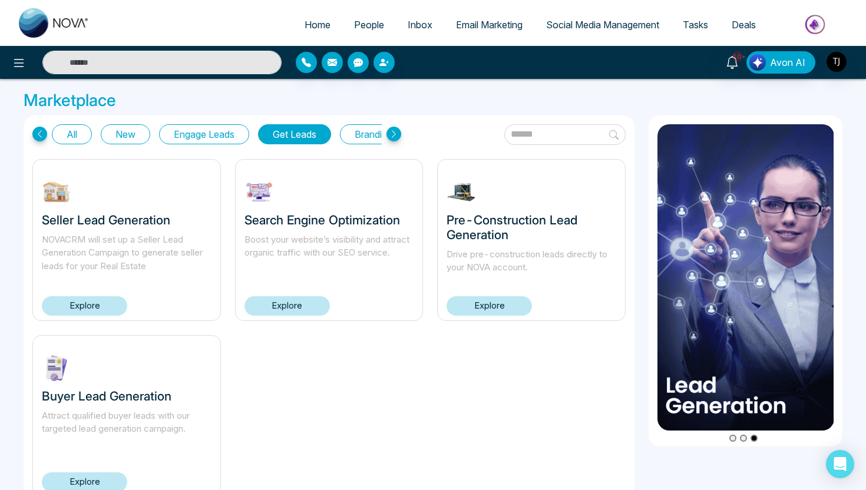
scroll to position [41, 0]
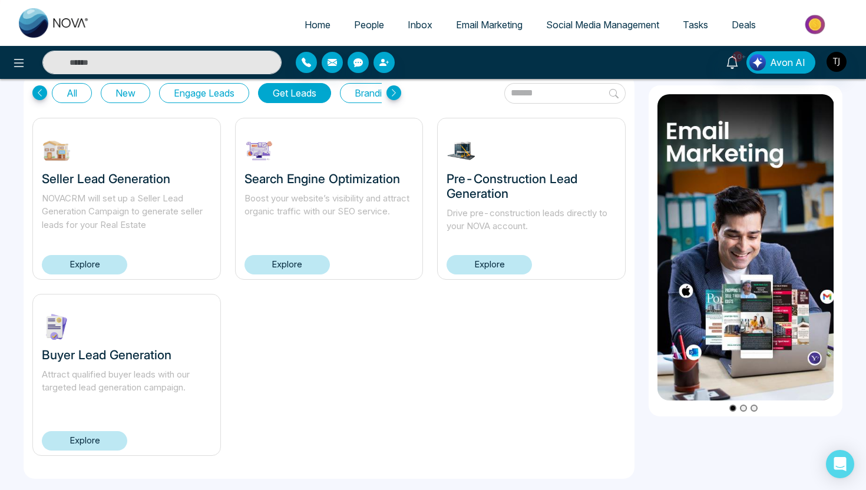
click at [85, 432] on link "Explore" at bounding box center [84, 440] width 85 height 19
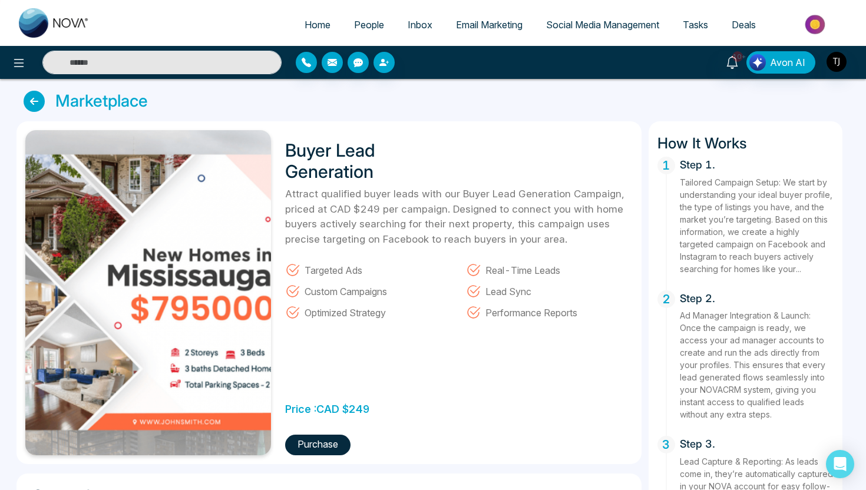
click at [333, 440] on button "Purchase" at bounding box center [317, 445] width 65 height 21
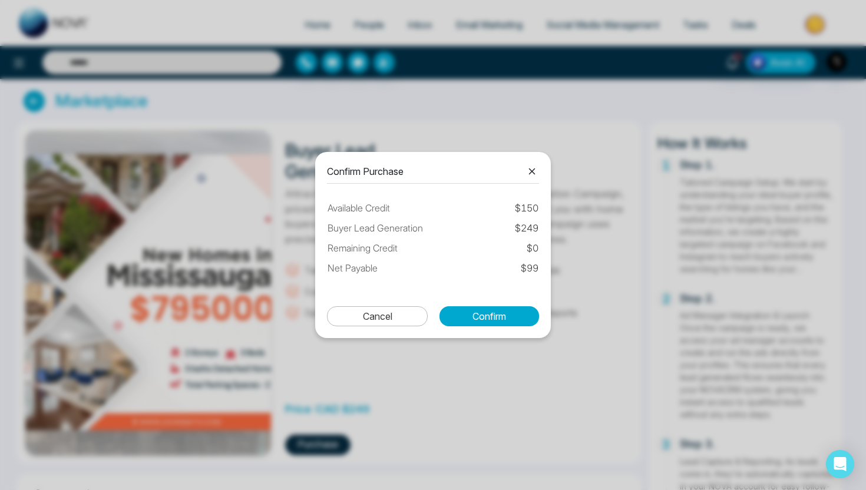
click at [535, 173] on icon at bounding box center [532, 171] width 14 height 14
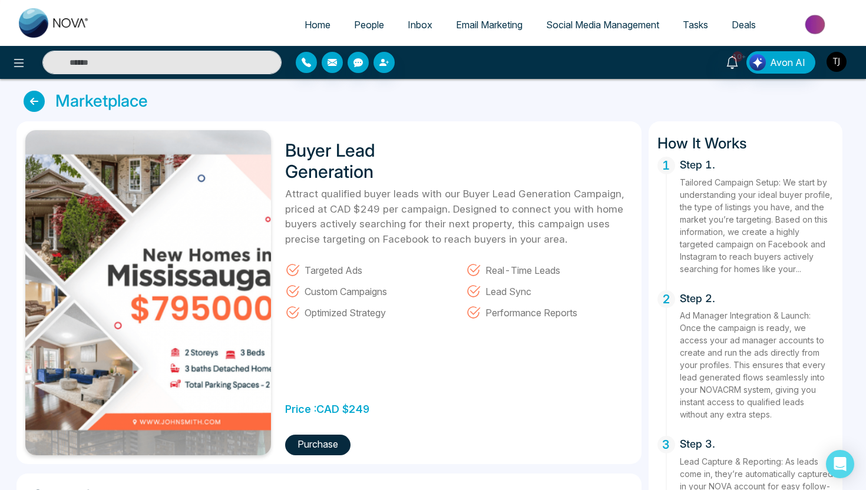
click at [840, 62] on img "button" at bounding box center [836, 62] width 20 height 20
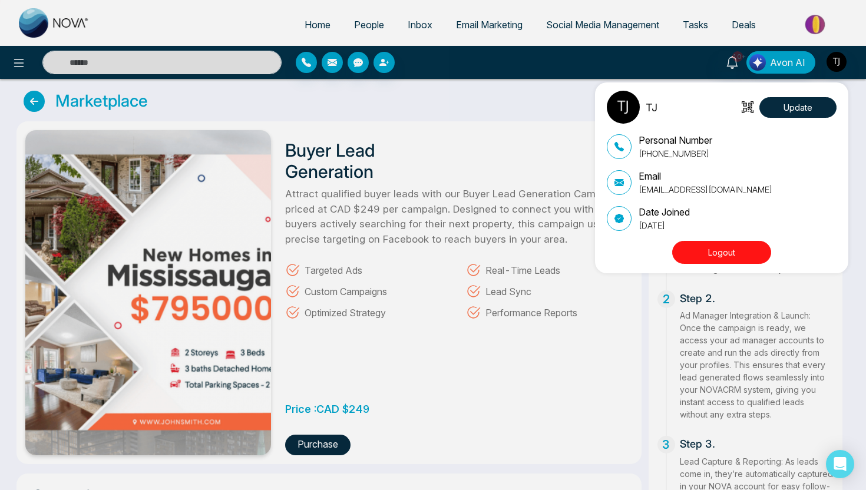
click at [750, 242] on button "Logout" at bounding box center [721, 252] width 99 height 23
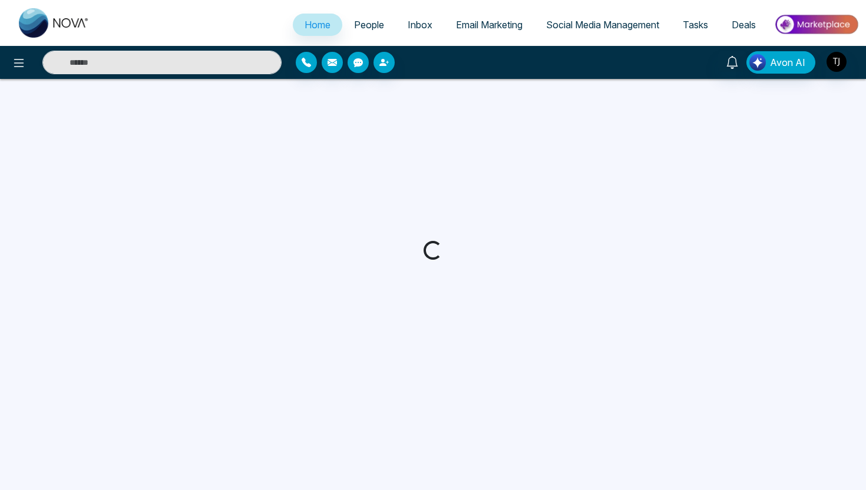
select select "*"
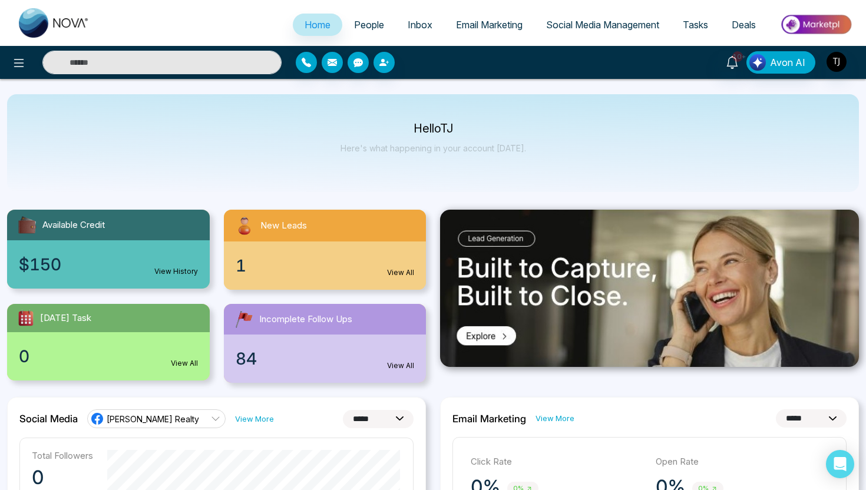
select select "*"
